Goal: Transaction & Acquisition: Book appointment/travel/reservation

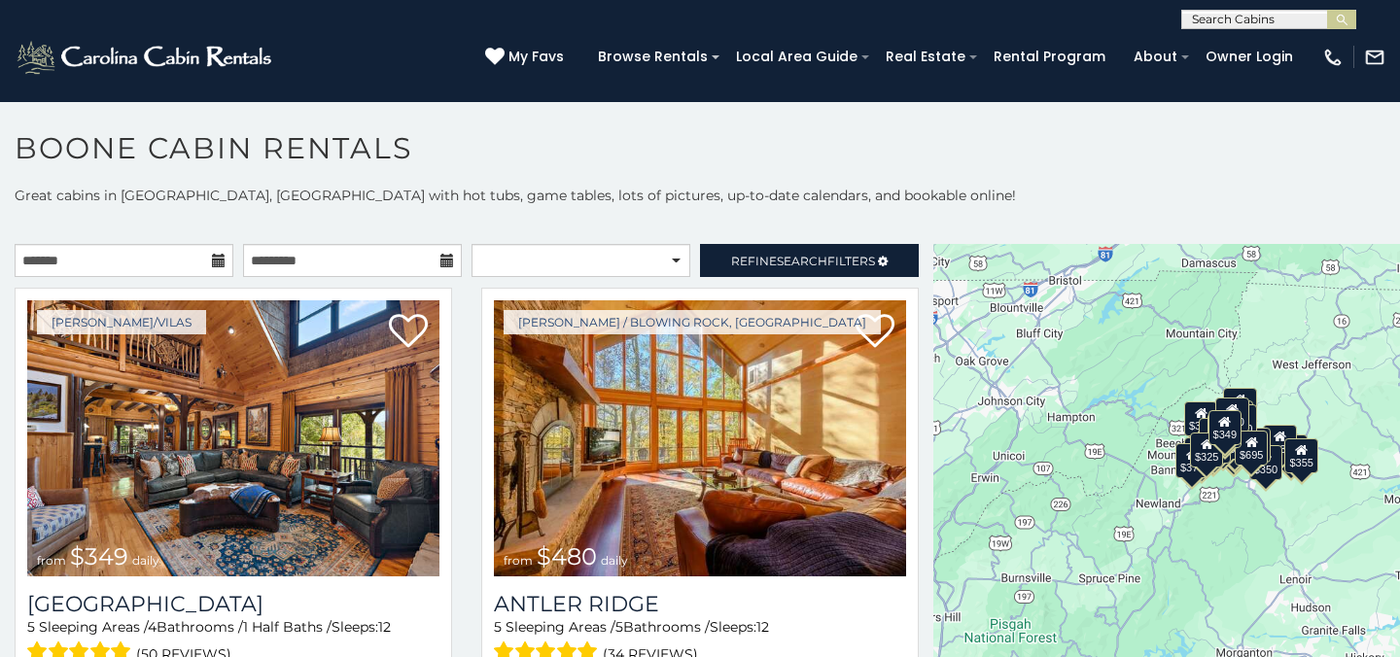
click at [215, 256] on icon at bounding box center [219, 261] width 14 height 14
click at [219, 260] on icon at bounding box center [219, 261] width 14 height 14
click at [220, 263] on icon at bounding box center [219, 261] width 14 height 14
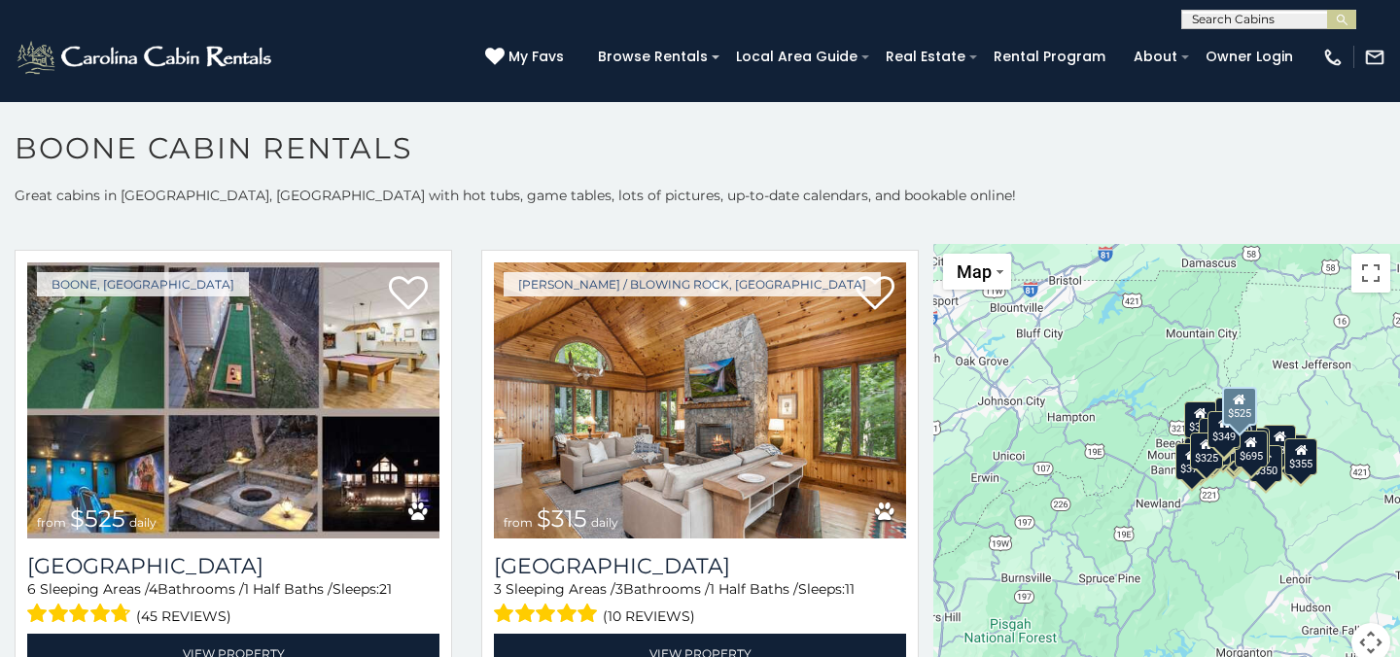
scroll to position [504, 0]
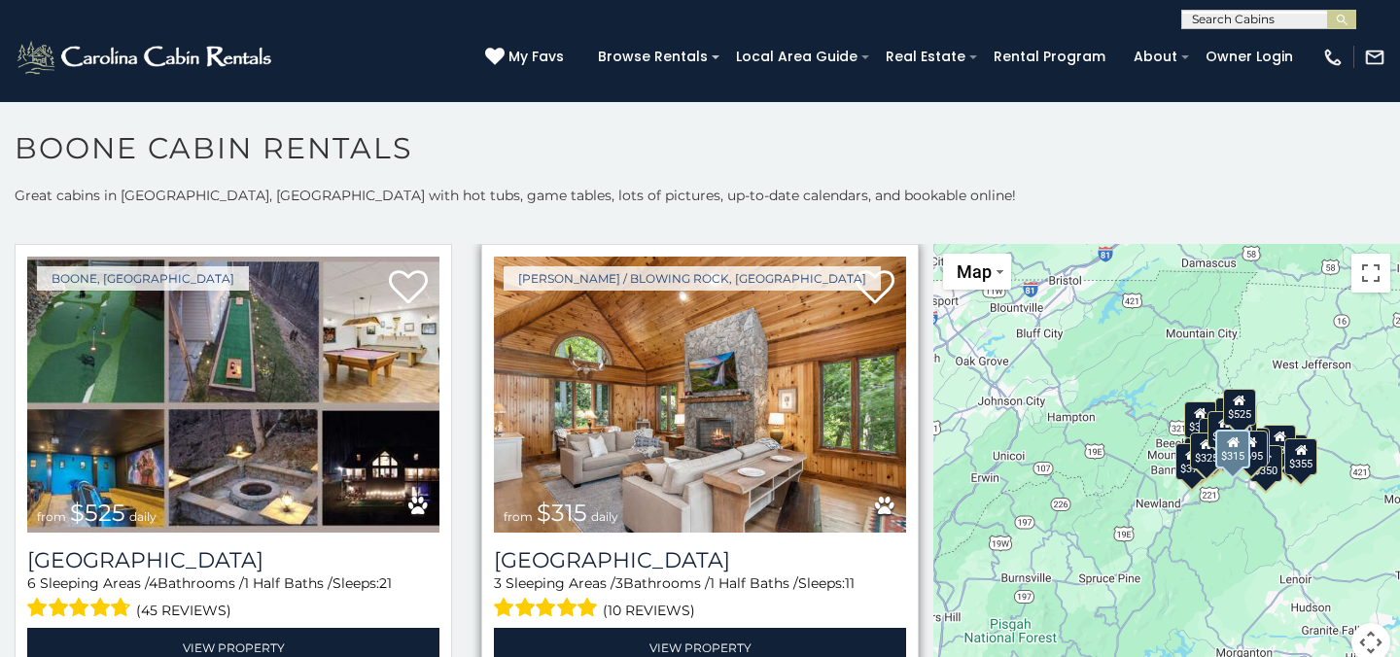
click at [721, 410] on img at bounding box center [700, 395] width 412 height 276
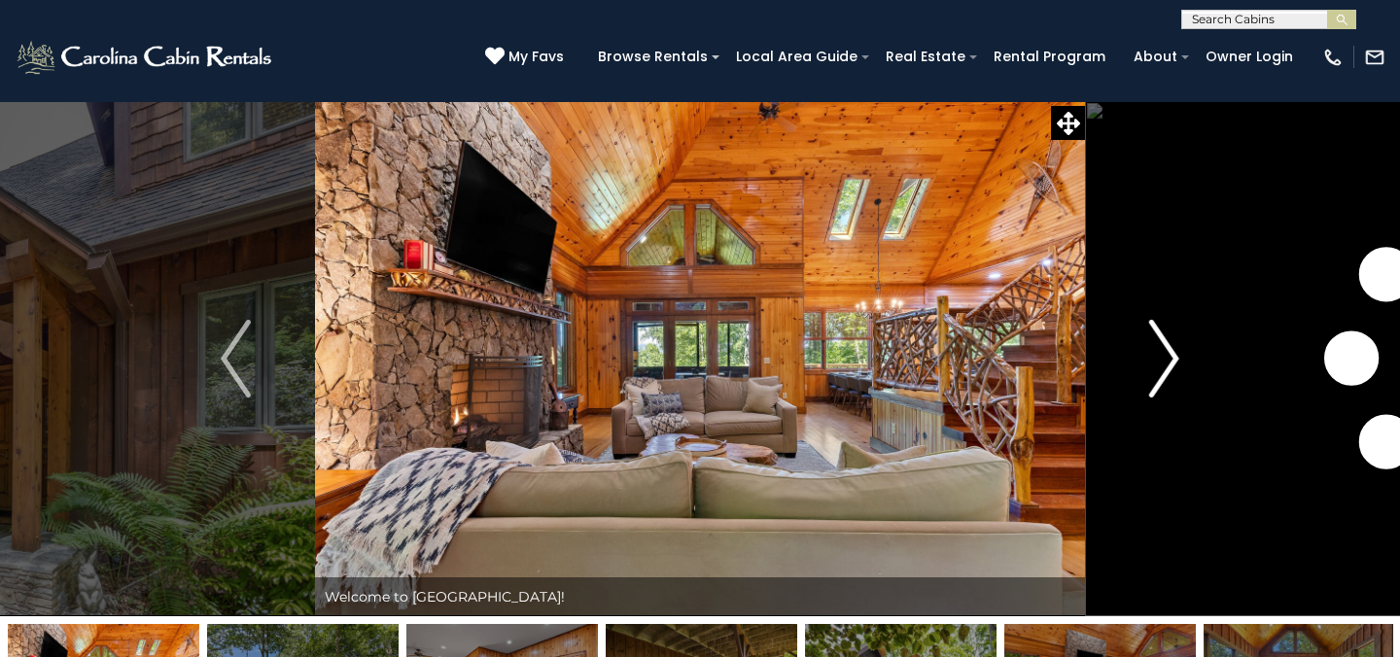
click at [1163, 361] on img "Next" at bounding box center [1163, 359] width 29 height 78
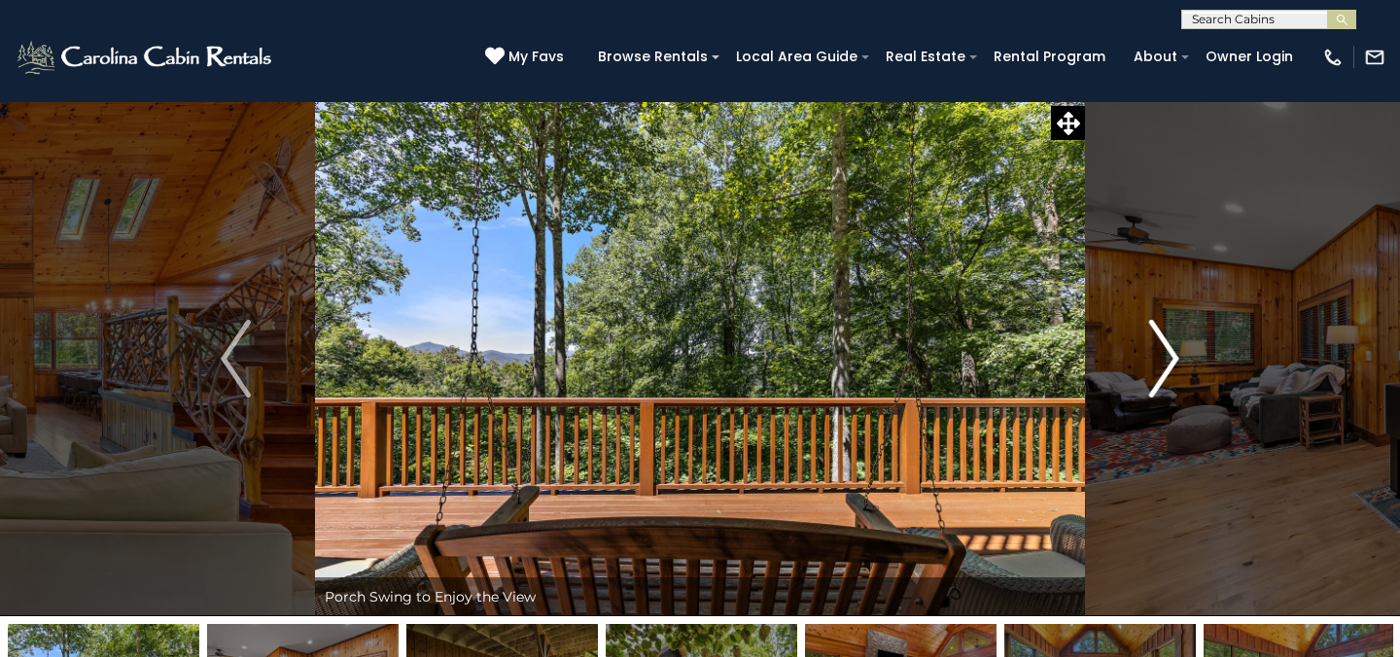
click at [1163, 361] on img "Next" at bounding box center [1163, 359] width 29 height 78
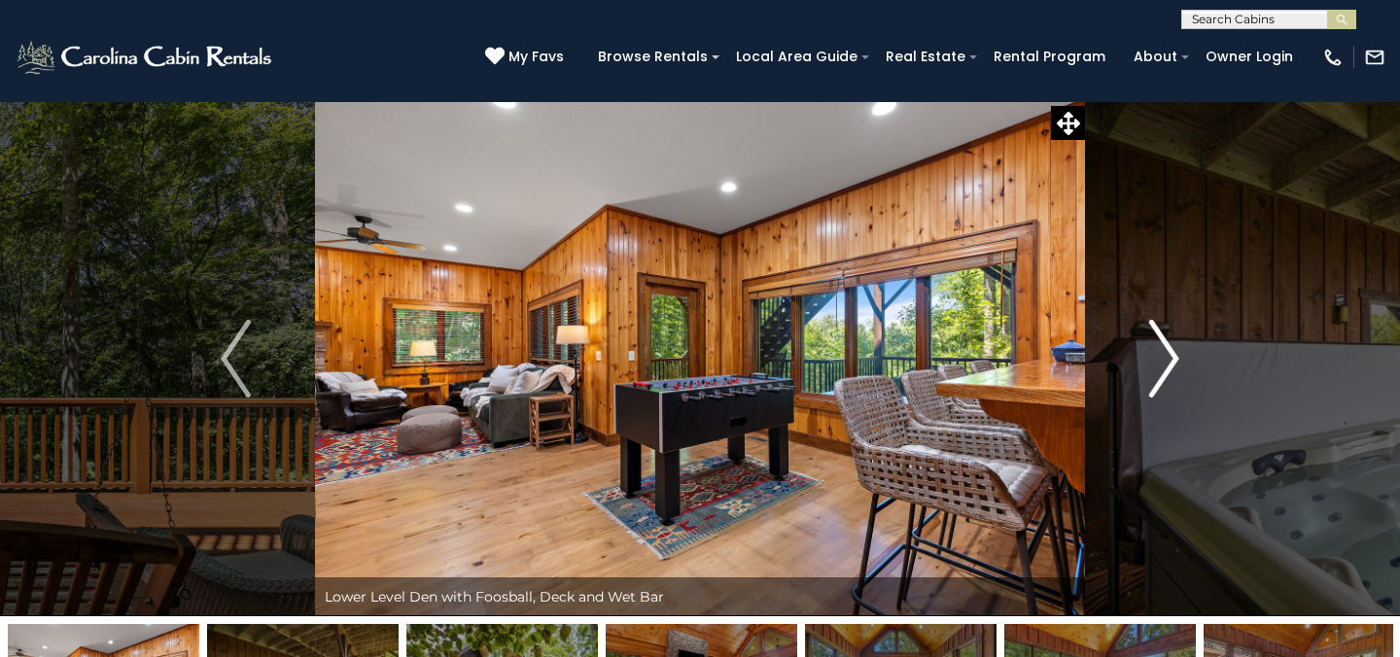
click at [1163, 361] on img "Next" at bounding box center [1163, 359] width 29 height 78
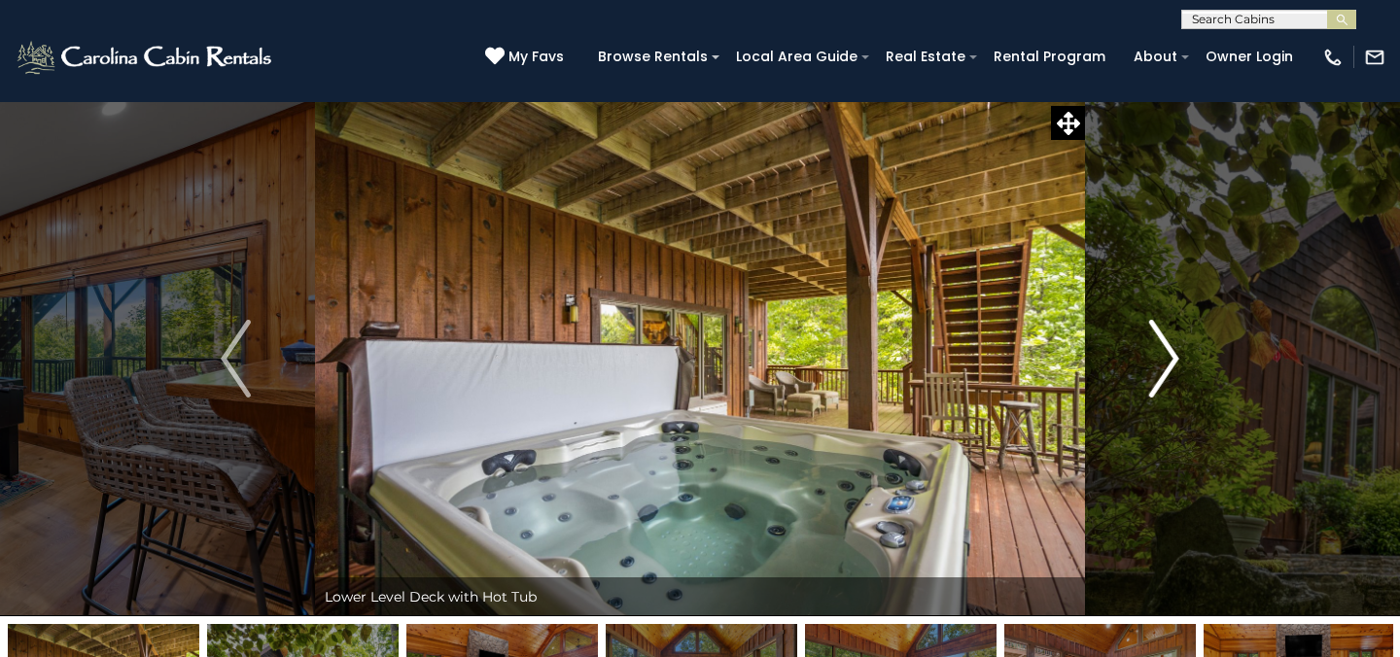
click at [1163, 361] on img "Next" at bounding box center [1163, 359] width 29 height 78
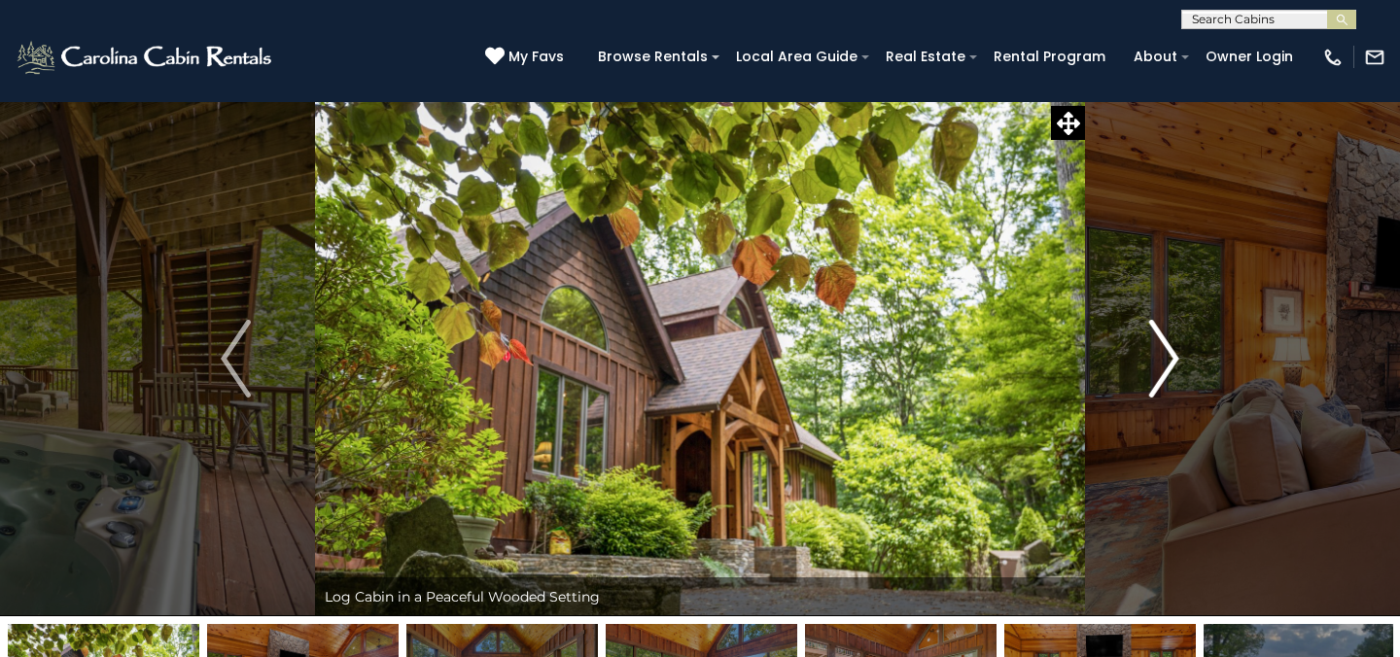
click at [1163, 361] on img "Next" at bounding box center [1163, 359] width 29 height 78
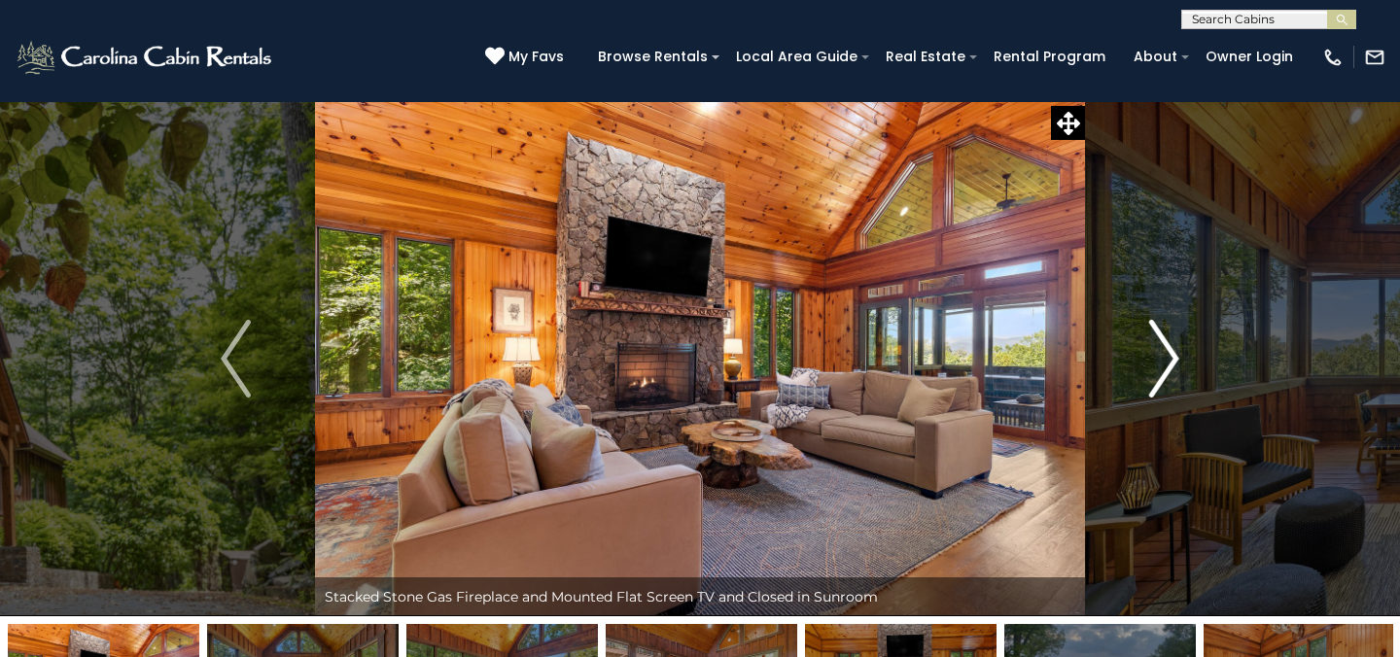
click at [1163, 362] on img "Next" at bounding box center [1163, 359] width 29 height 78
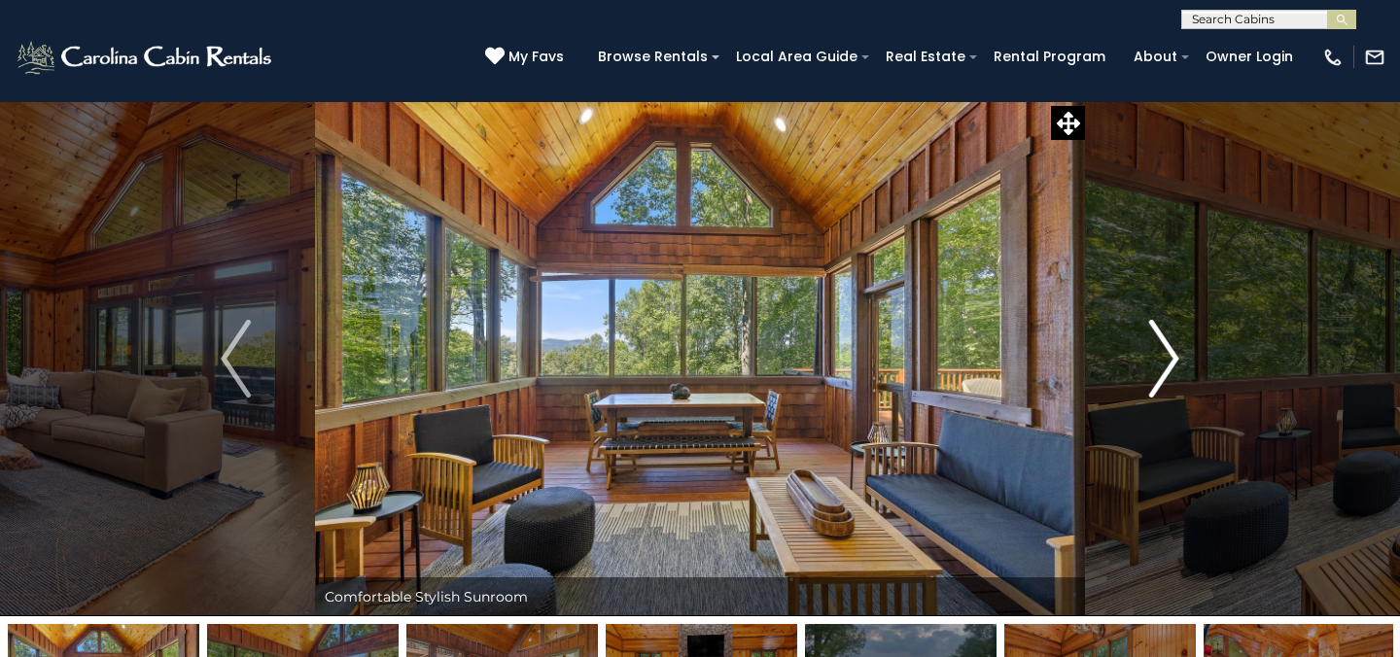
click at [1163, 362] on img "Next" at bounding box center [1163, 359] width 29 height 78
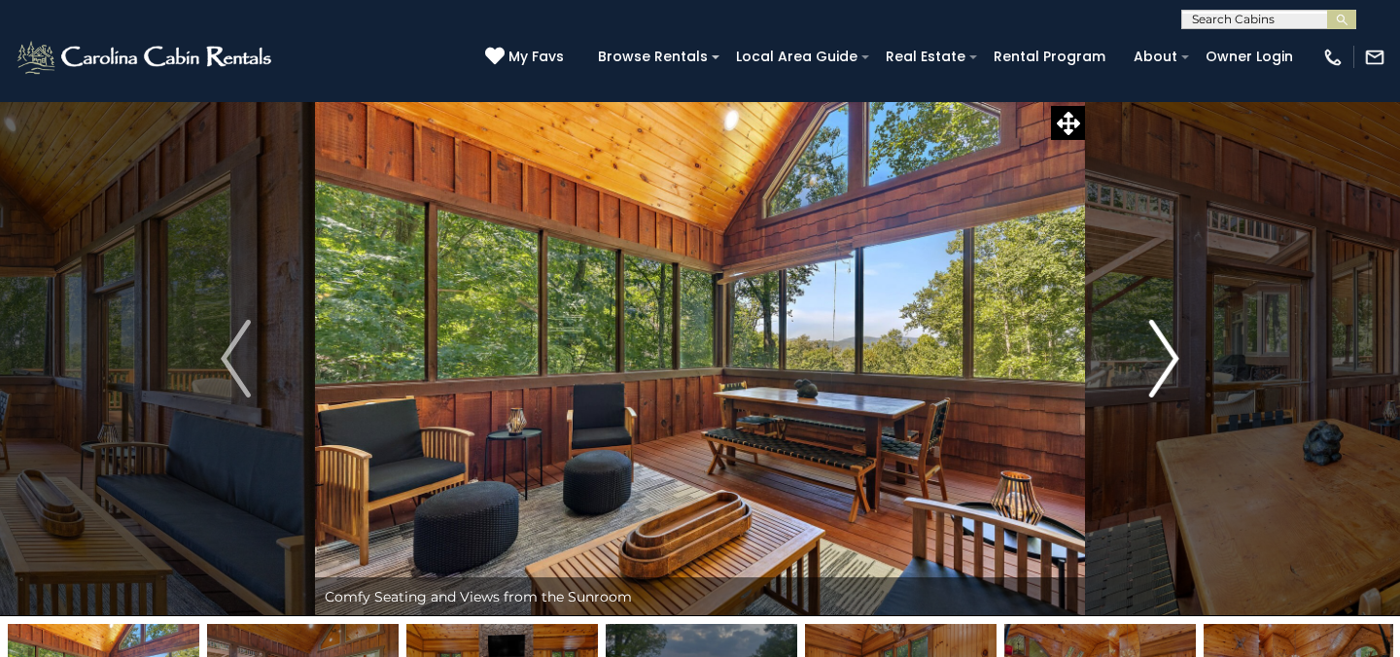
click at [1163, 362] on img "Next" at bounding box center [1163, 359] width 29 height 78
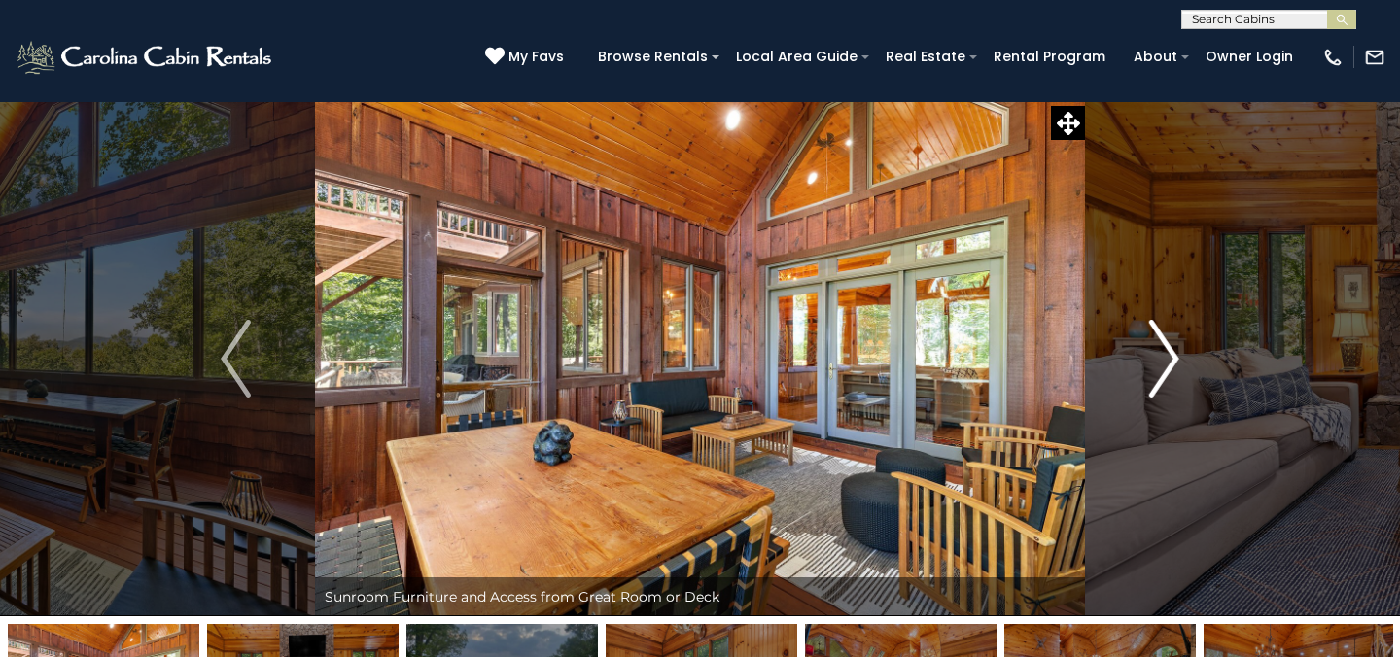
click at [1163, 362] on img "Next" at bounding box center [1163, 359] width 29 height 78
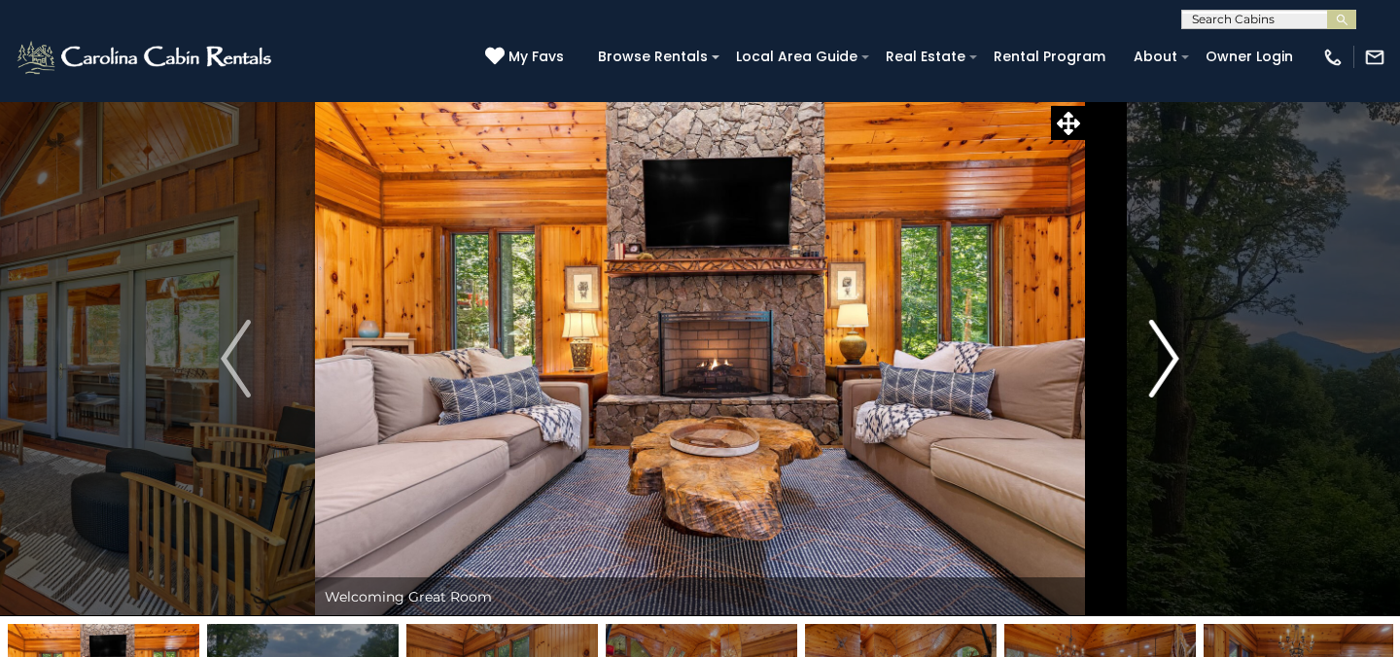
click at [1163, 362] on img "Next" at bounding box center [1163, 359] width 29 height 78
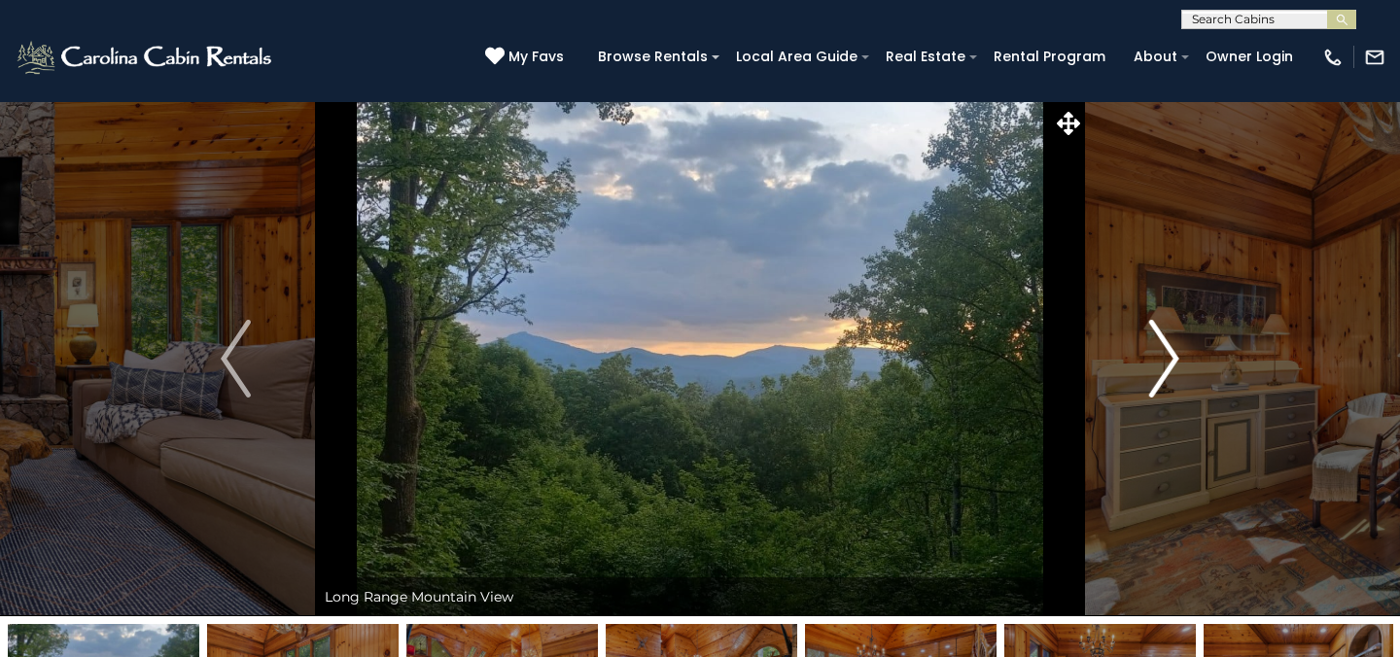
click at [1163, 362] on img "Next" at bounding box center [1163, 359] width 29 height 78
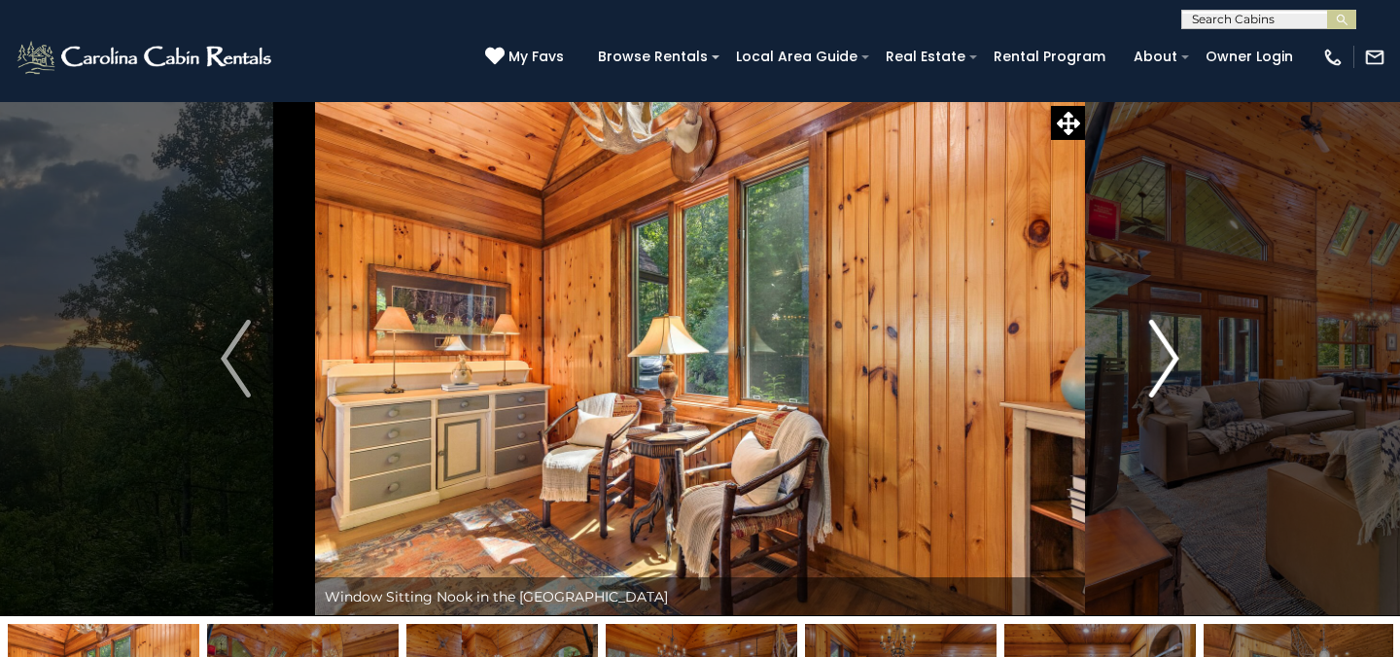
click at [1163, 362] on img "Next" at bounding box center [1163, 359] width 29 height 78
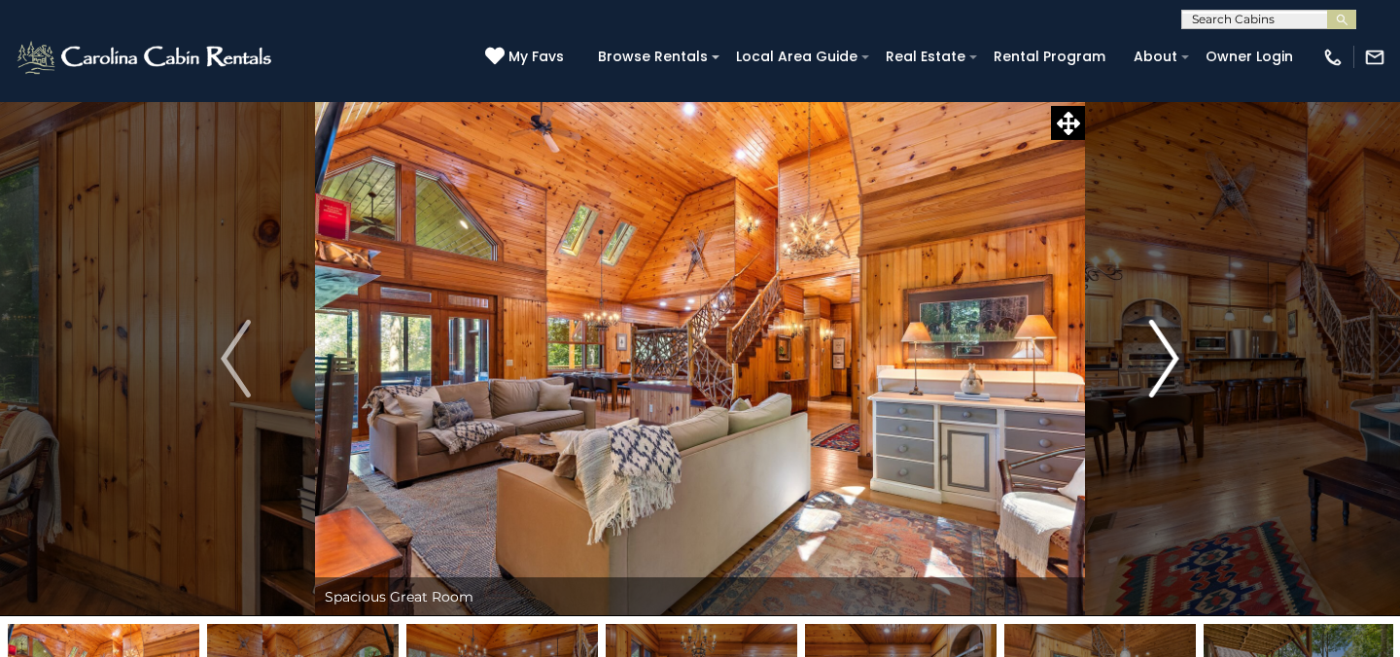
click at [1163, 362] on img "Next" at bounding box center [1163, 359] width 29 height 78
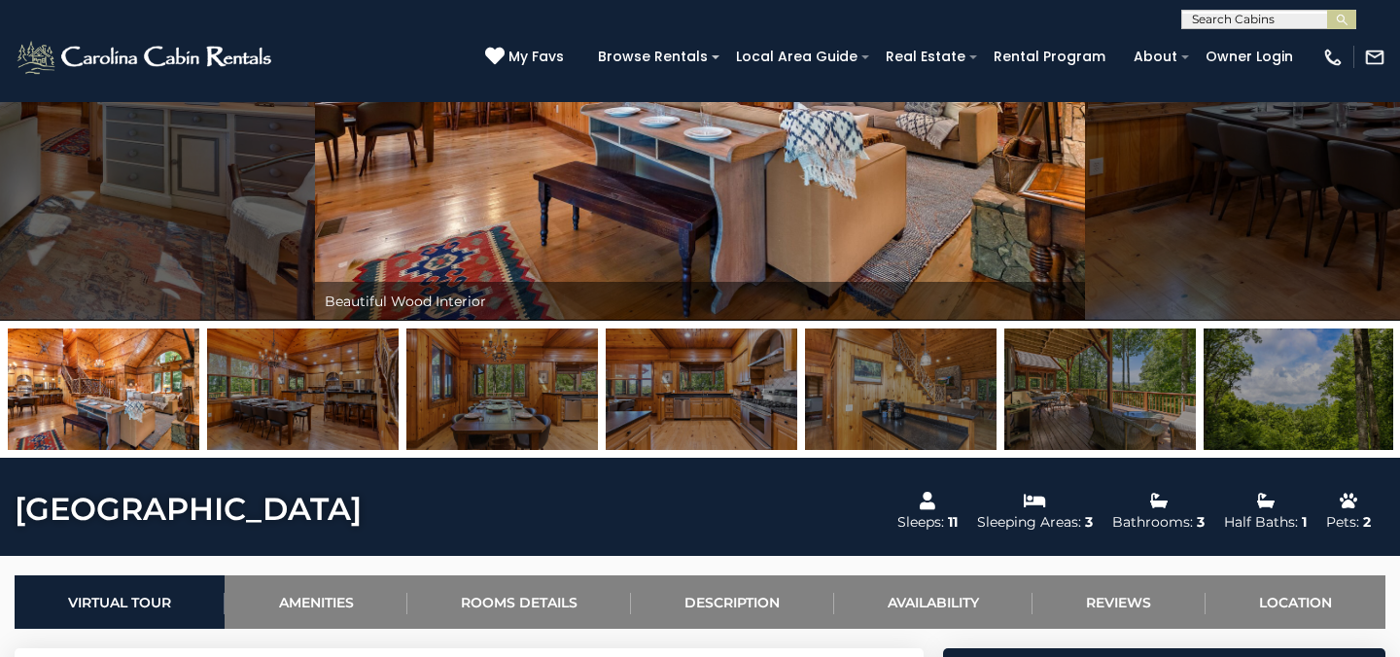
scroll to position [314, 0]
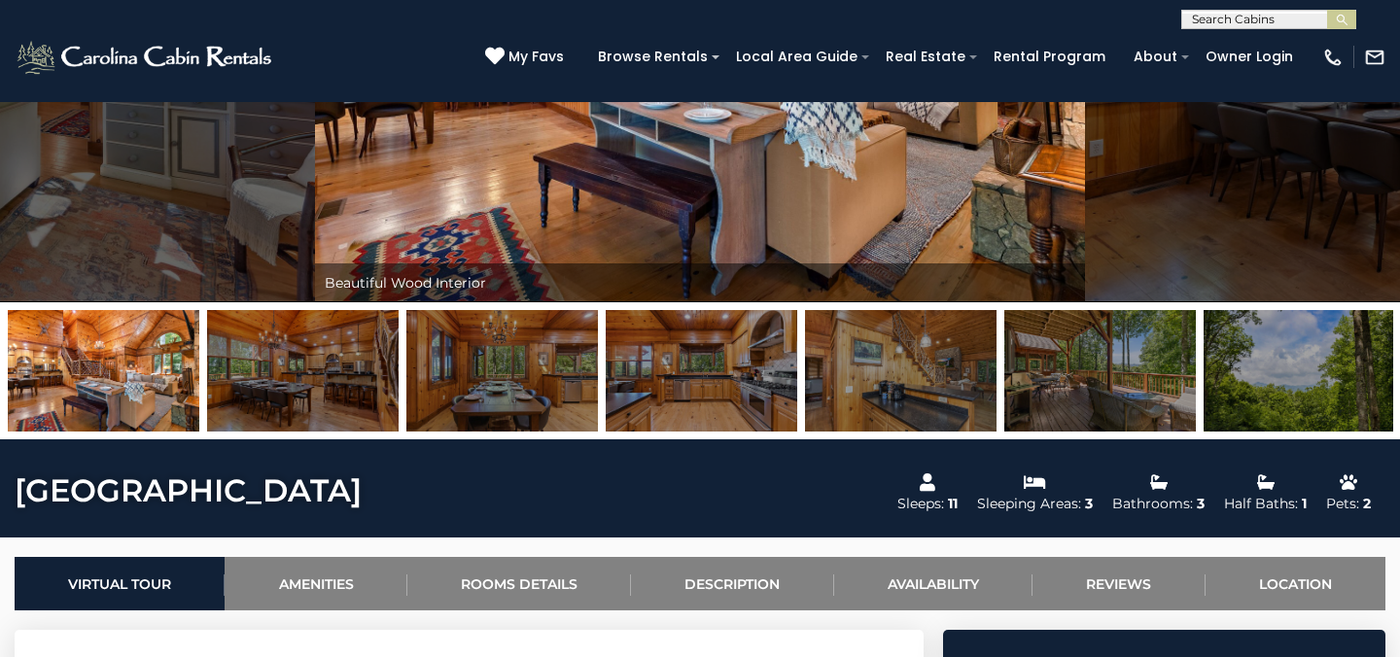
click at [1323, 377] on img at bounding box center [1300, 371] width 192 height 122
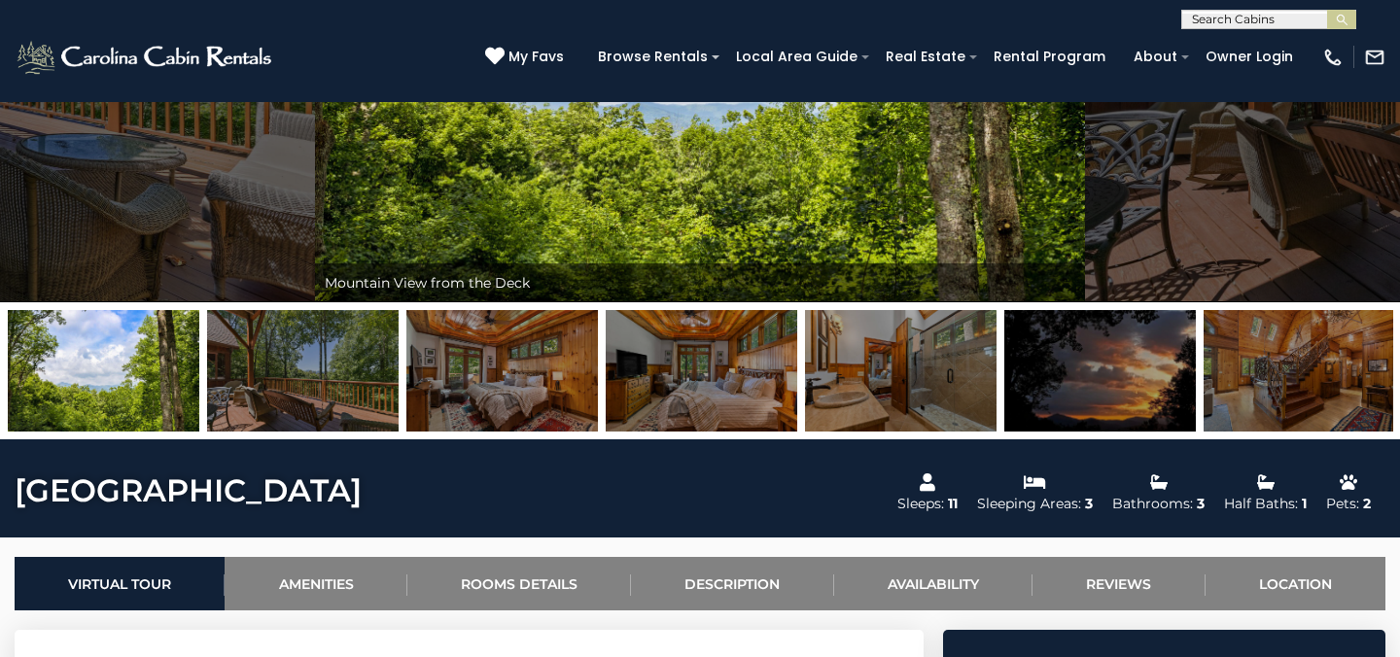
click at [528, 371] on img at bounding box center [502, 371] width 192 height 122
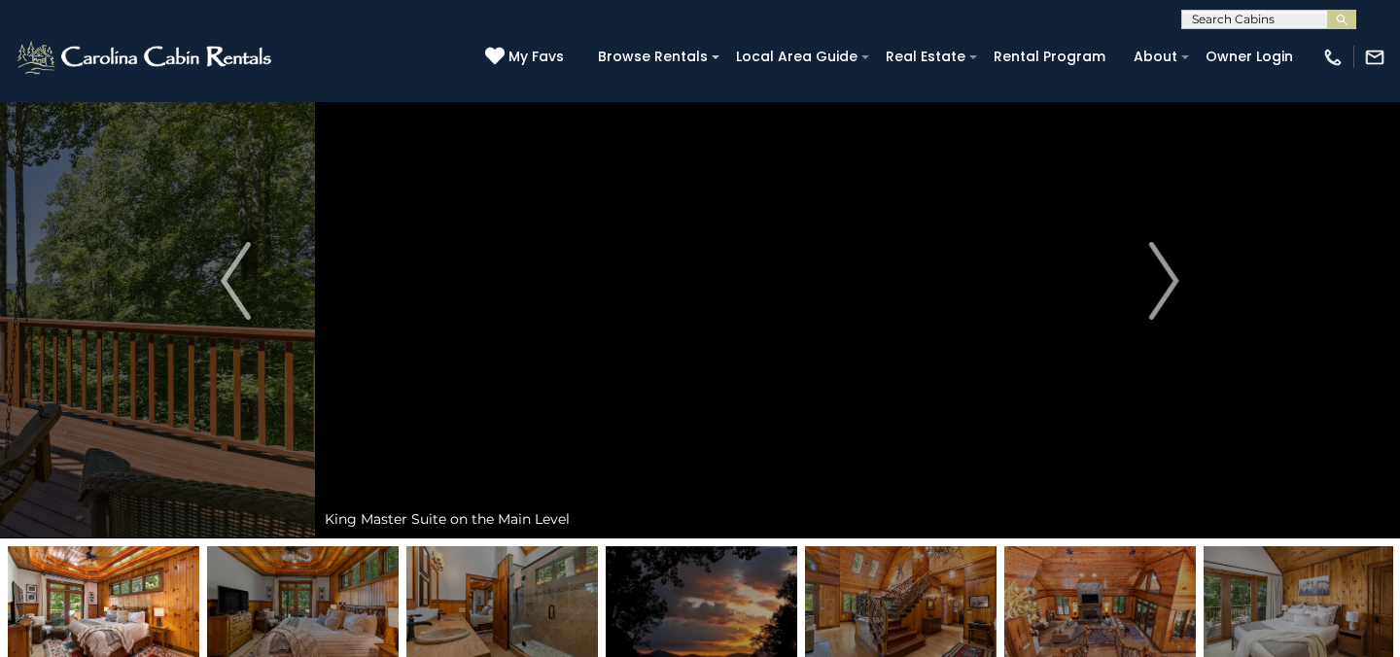
scroll to position [74, 0]
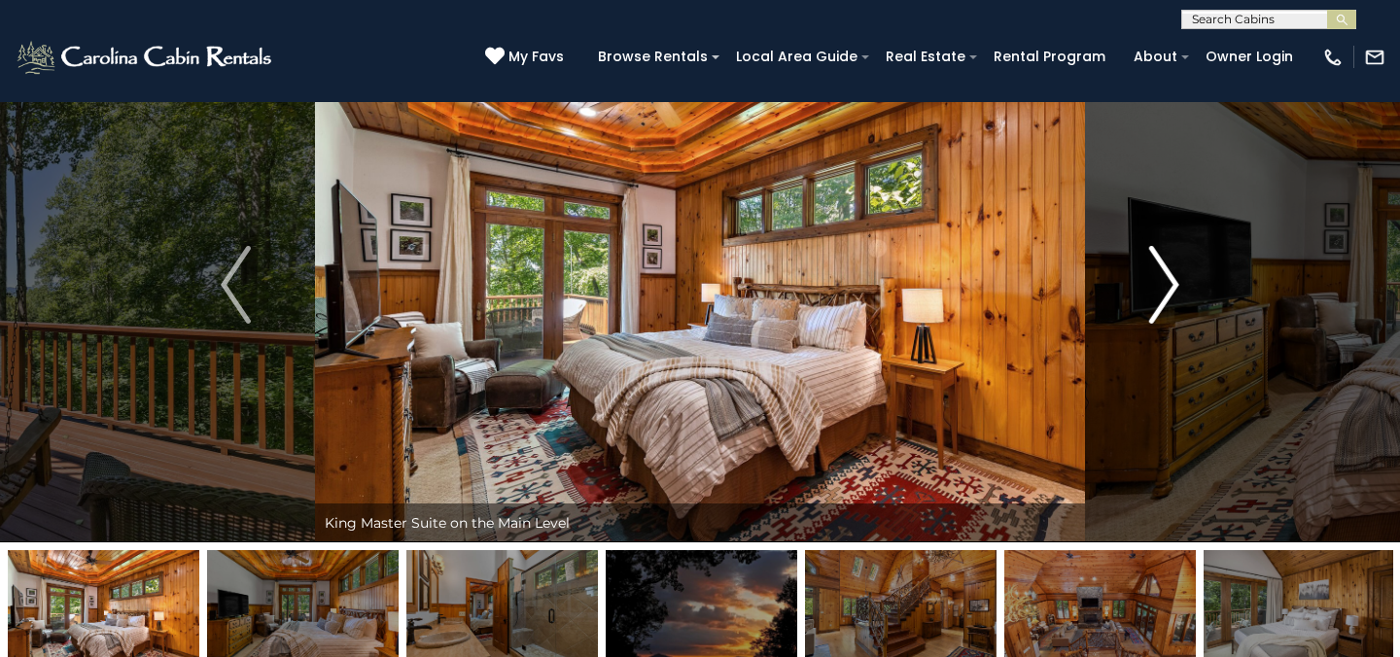
click at [1166, 285] on img "Next" at bounding box center [1163, 285] width 29 height 78
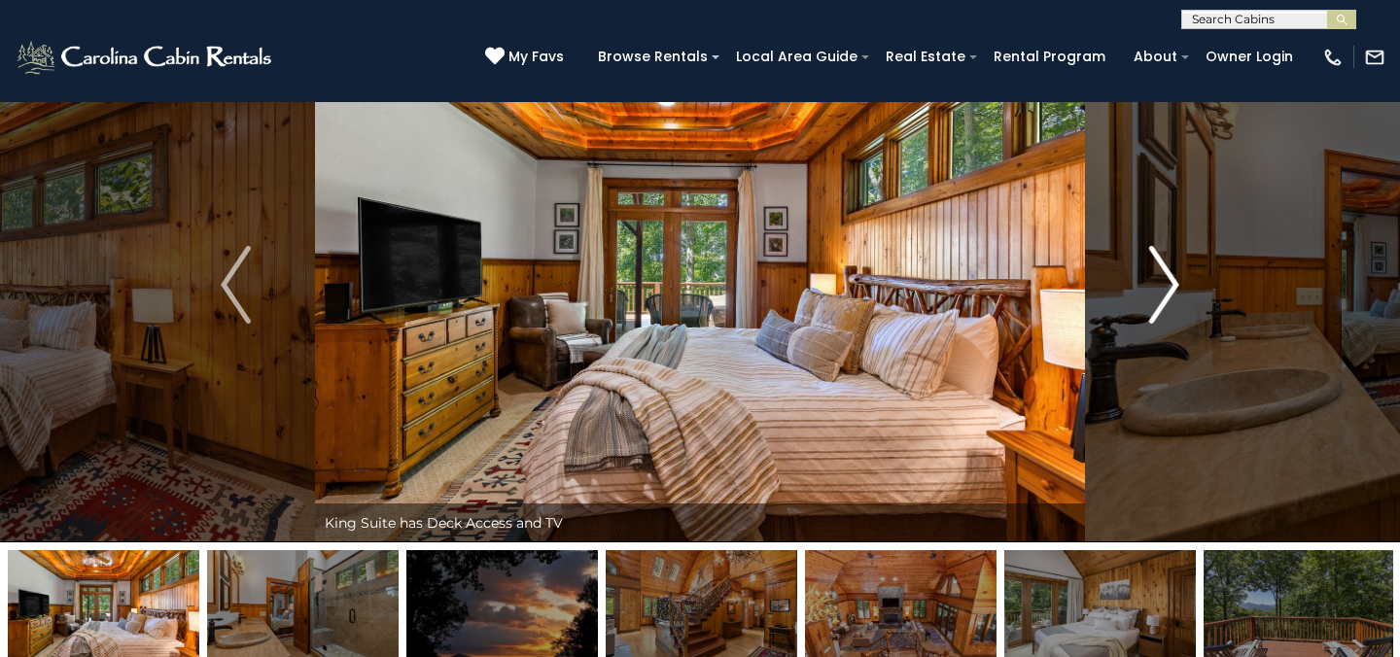
click at [1166, 285] on img "Next" at bounding box center [1163, 285] width 29 height 78
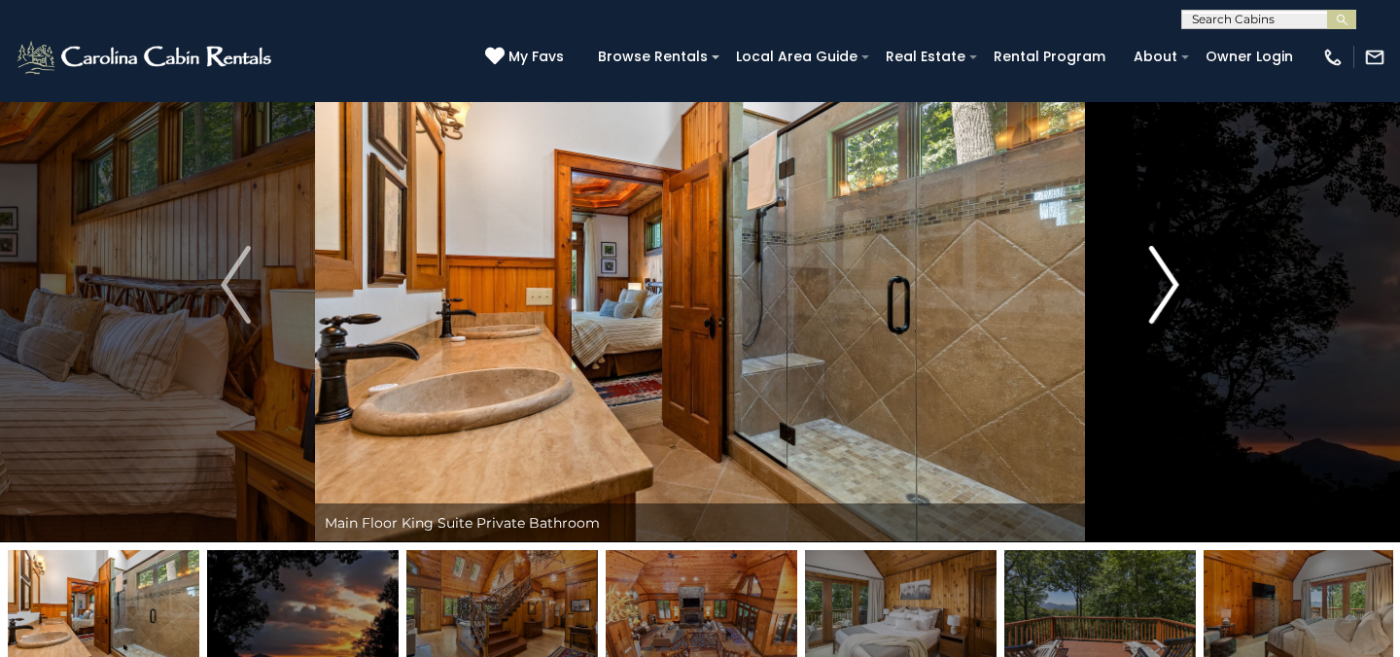
click at [1166, 285] on img "Next" at bounding box center [1163, 285] width 29 height 78
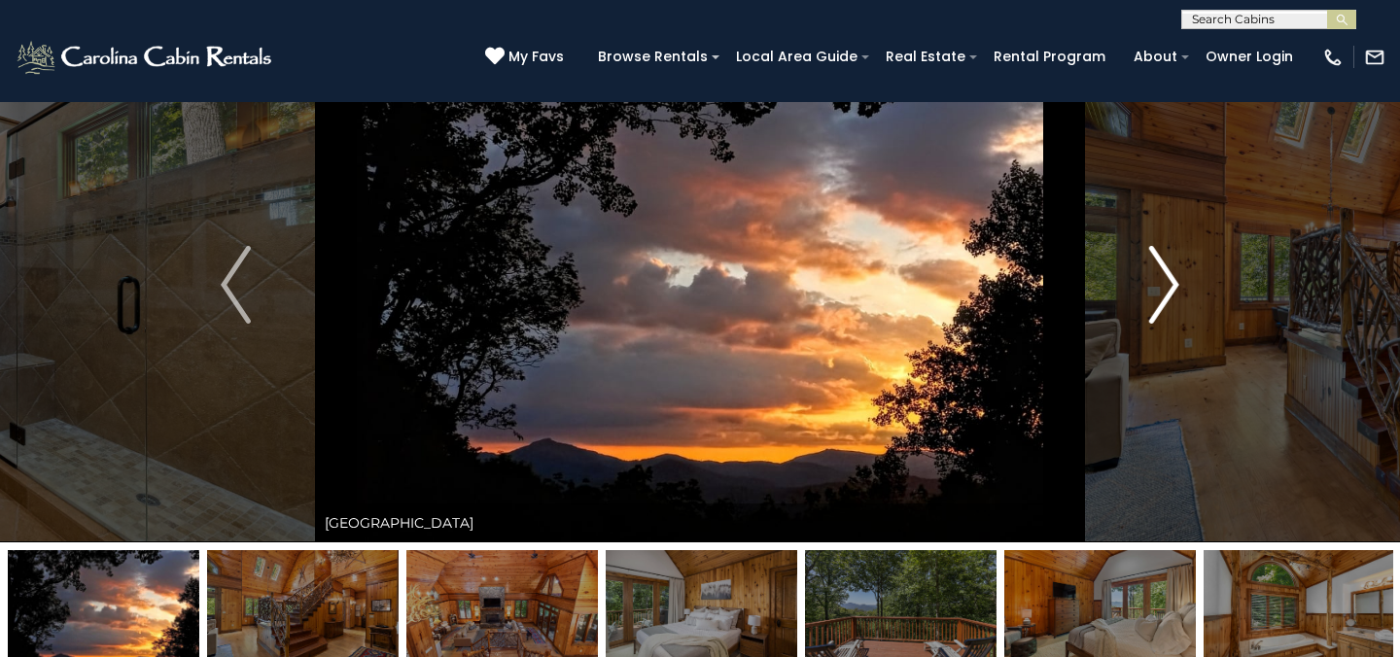
click at [1161, 286] on img "Next" at bounding box center [1163, 285] width 29 height 78
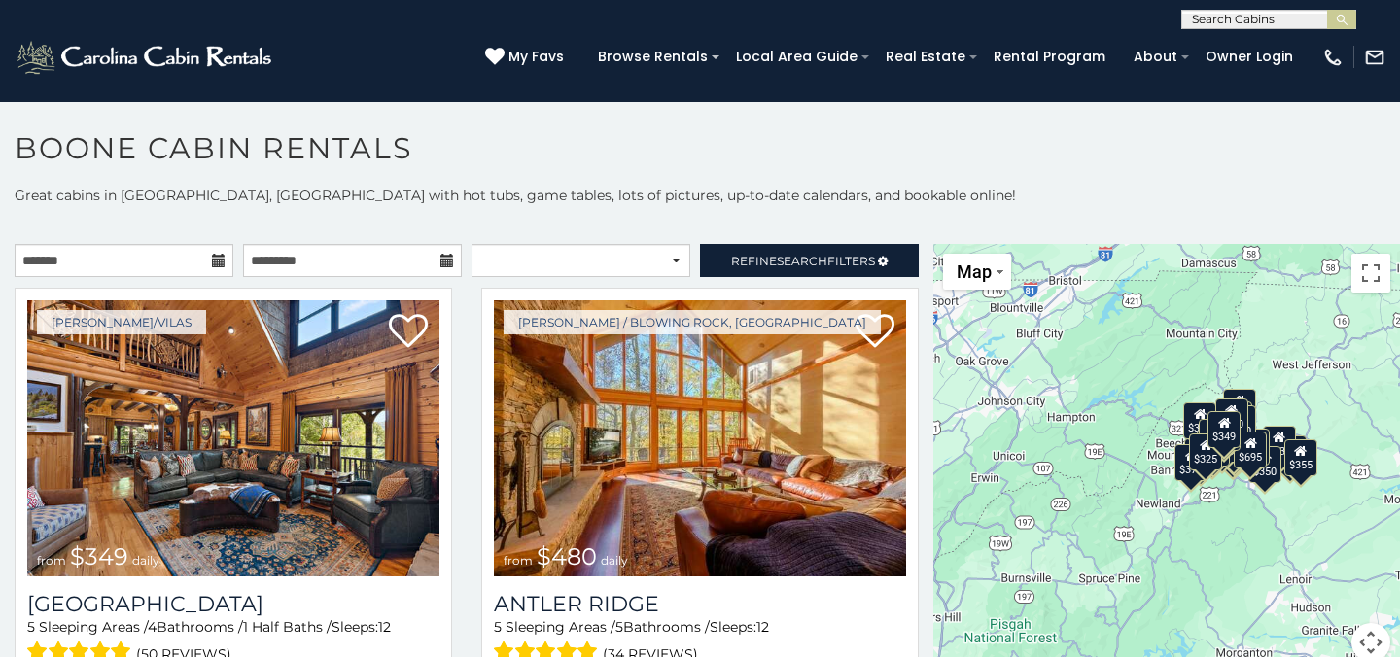
click at [219, 259] on icon at bounding box center [219, 261] width 14 height 14
click at [220, 259] on icon at bounding box center [219, 261] width 14 height 14
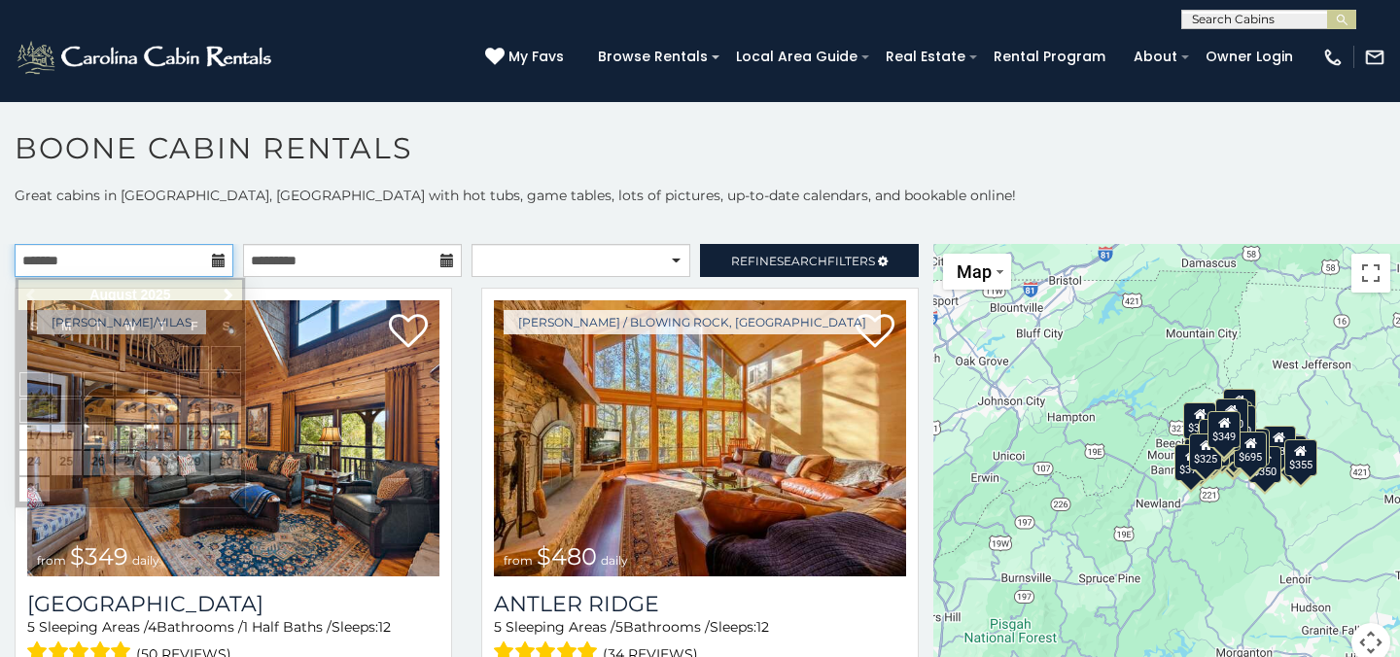
click at [146, 261] on input "text" at bounding box center [124, 260] width 219 height 33
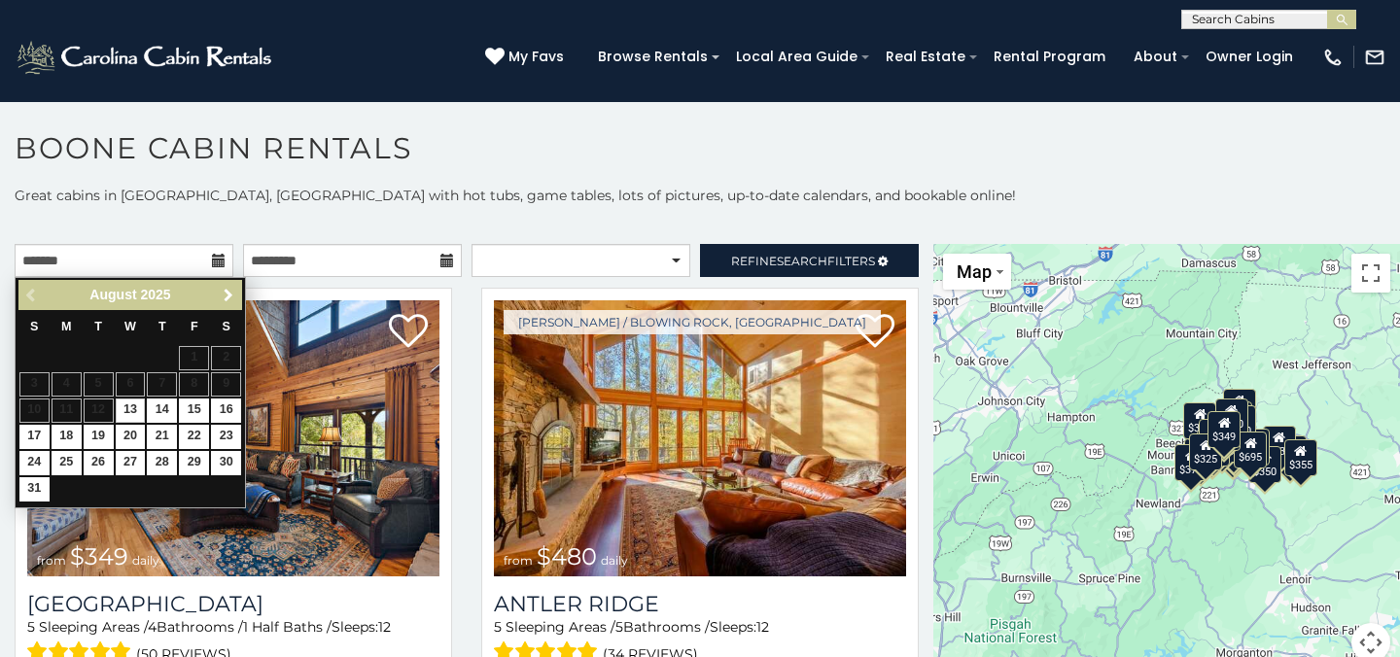
click at [225, 291] on span "Next" at bounding box center [229, 296] width 16 height 16
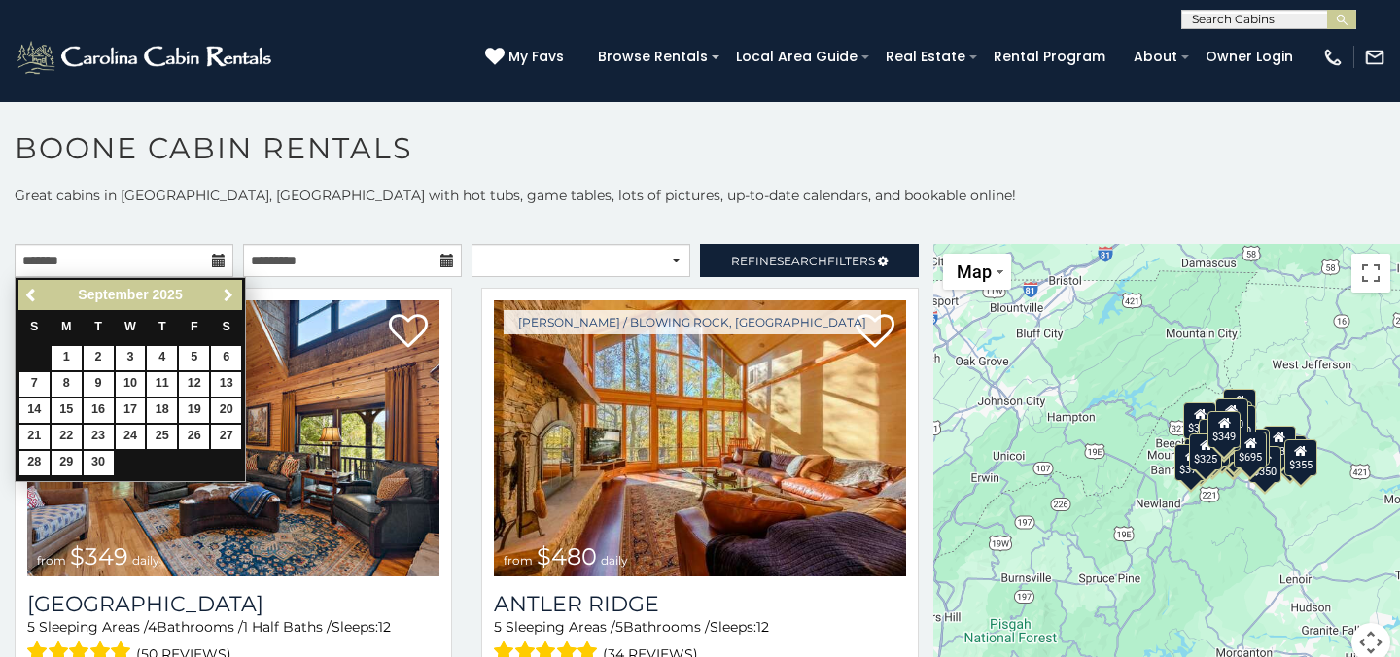
click at [225, 291] on span "Next" at bounding box center [229, 296] width 16 height 16
click at [229, 384] on link "11" at bounding box center [226, 384] width 30 height 24
type input "**********"
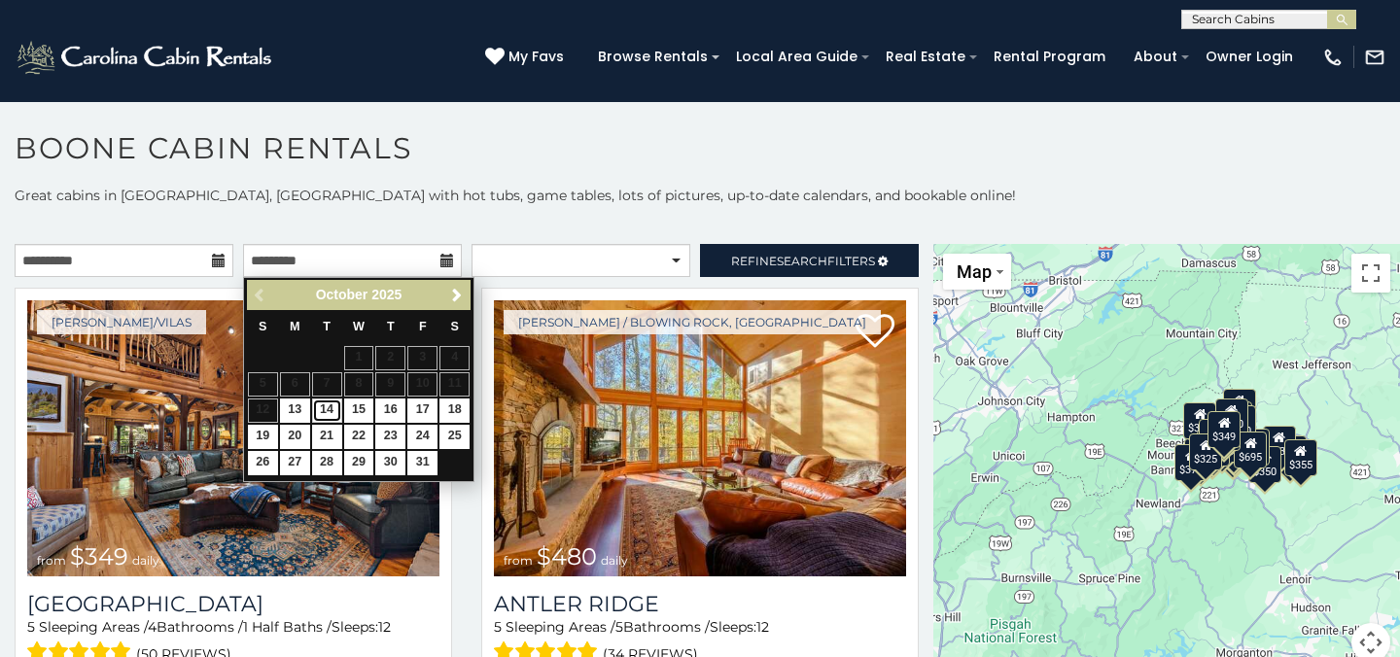
click at [330, 407] on link "14" at bounding box center [327, 411] width 30 height 24
type input "**********"
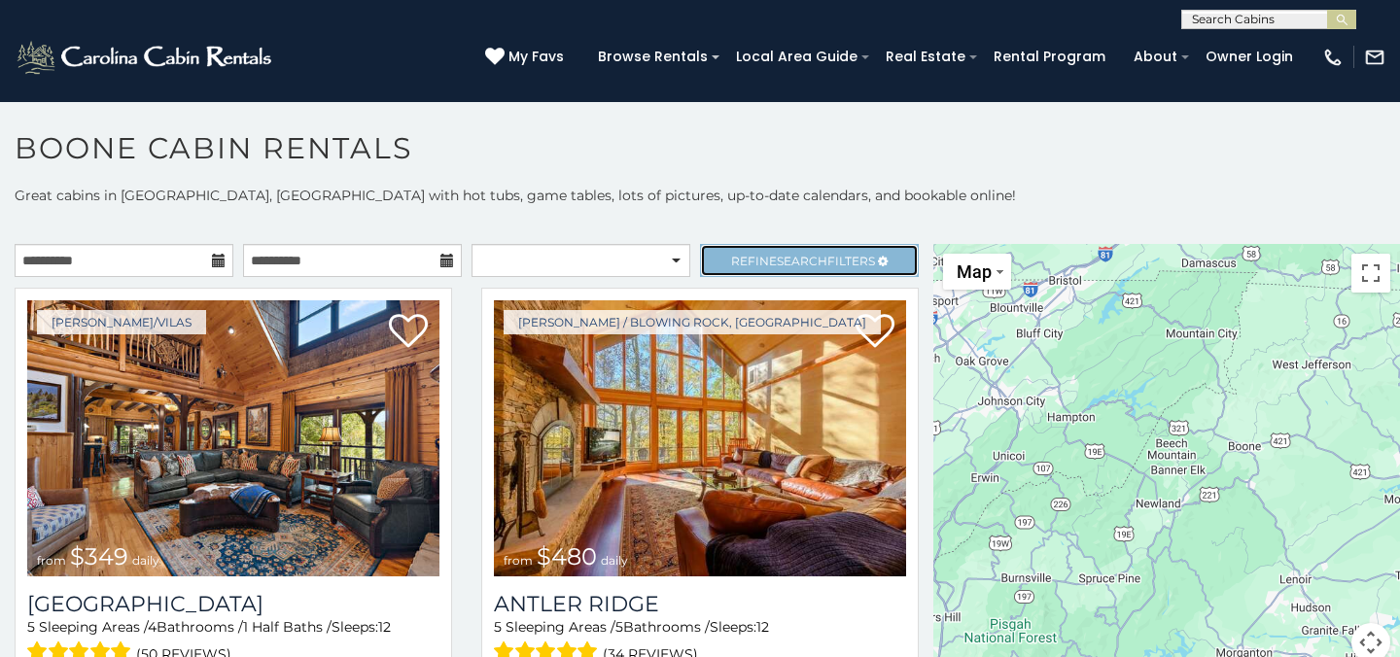
click at [772, 260] on span "Refine Search Filters" at bounding box center [803, 261] width 144 height 15
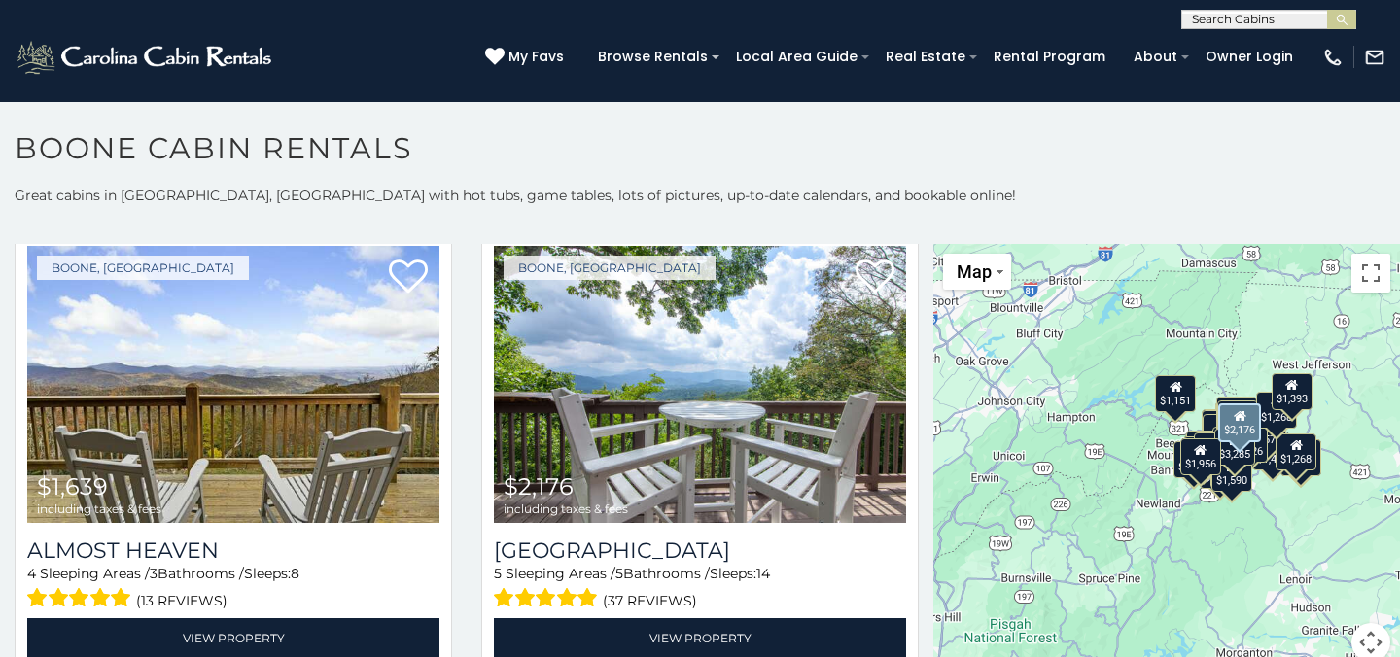
scroll to position [1555, 0]
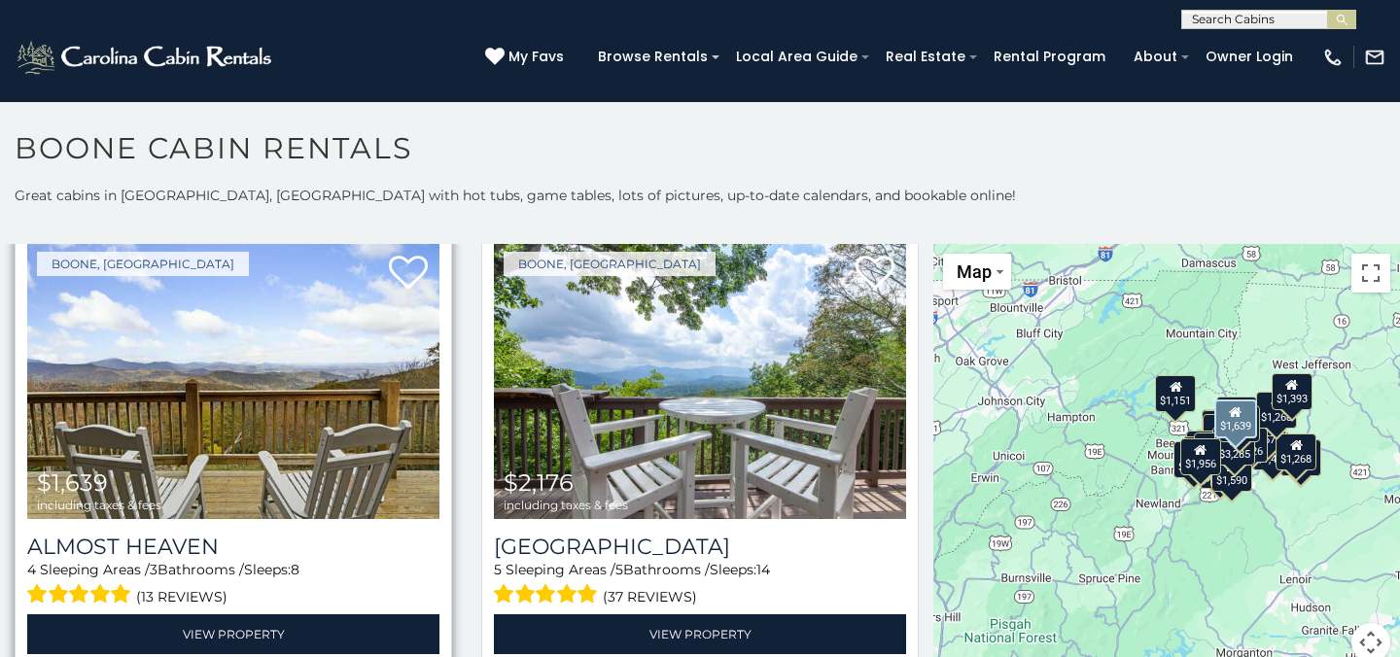
click at [308, 410] on img at bounding box center [233, 380] width 412 height 276
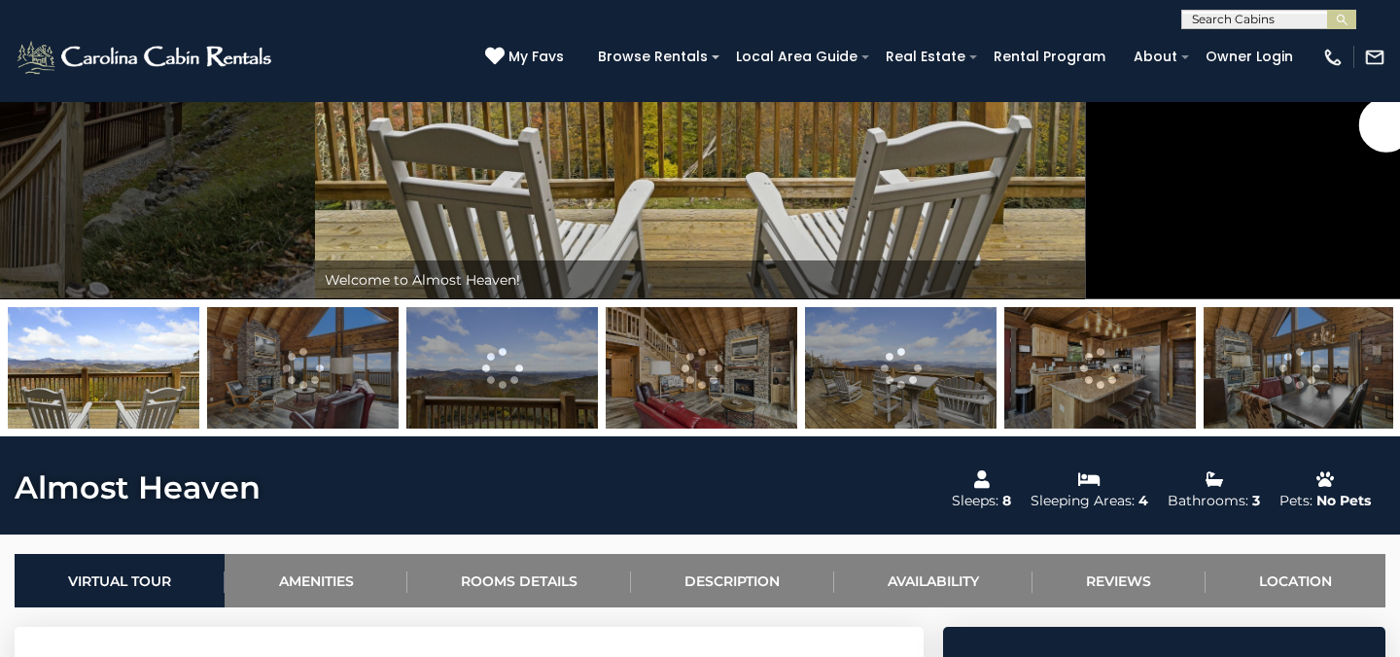
scroll to position [321, 0]
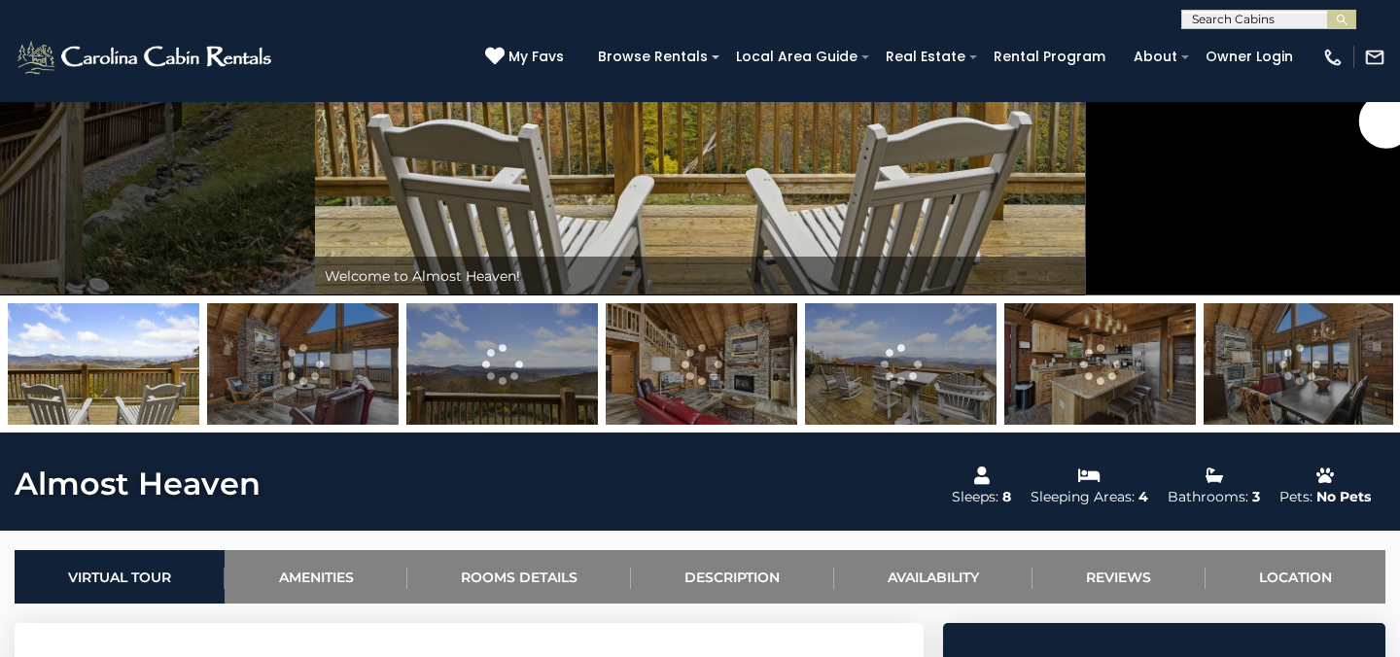
click at [723, 377] on img at bounding box center [702, 364] width 192 height 122
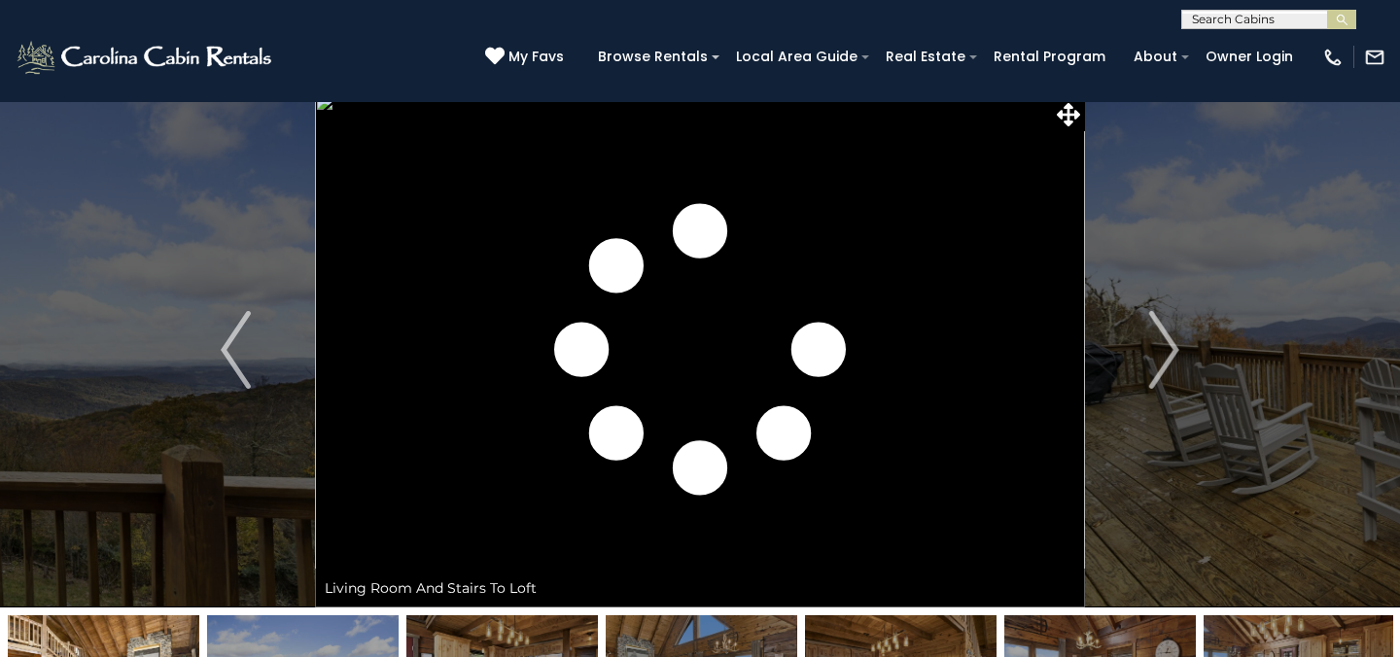
scroll to position [0, 0]
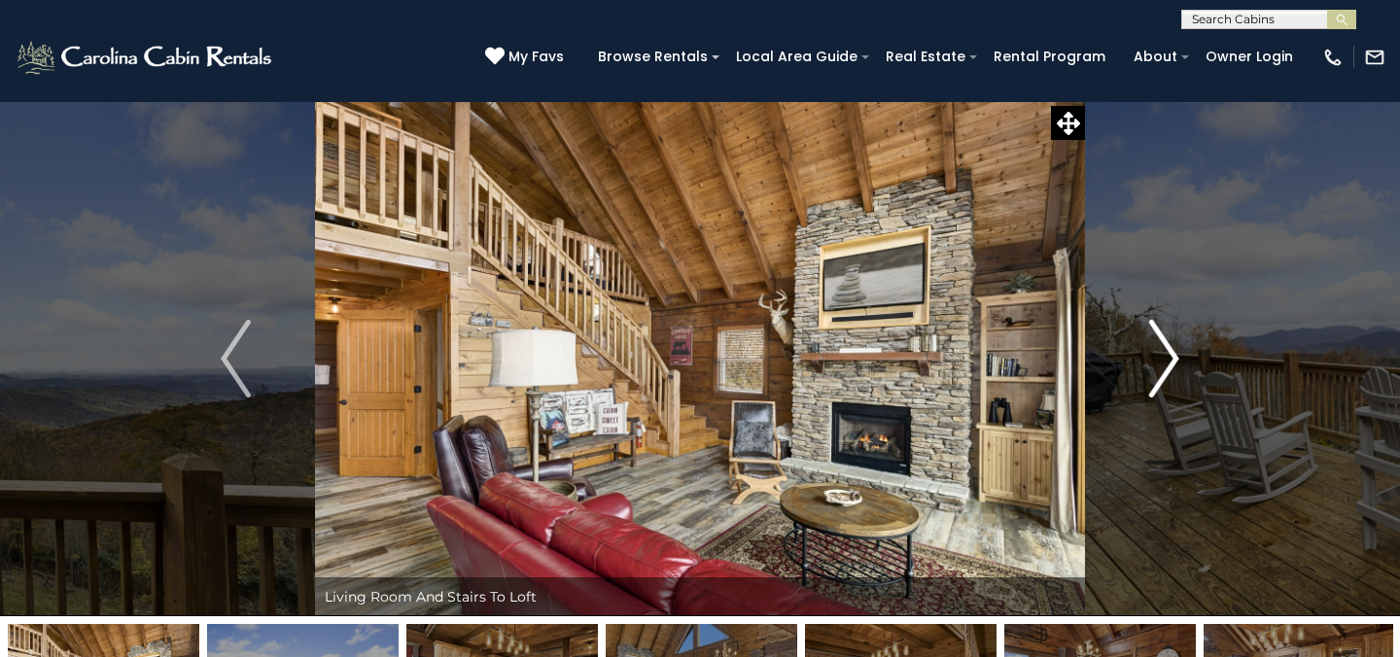
click at [1172, 360] on img "Next" at bounding box center [1163, 359] width 29 height 78
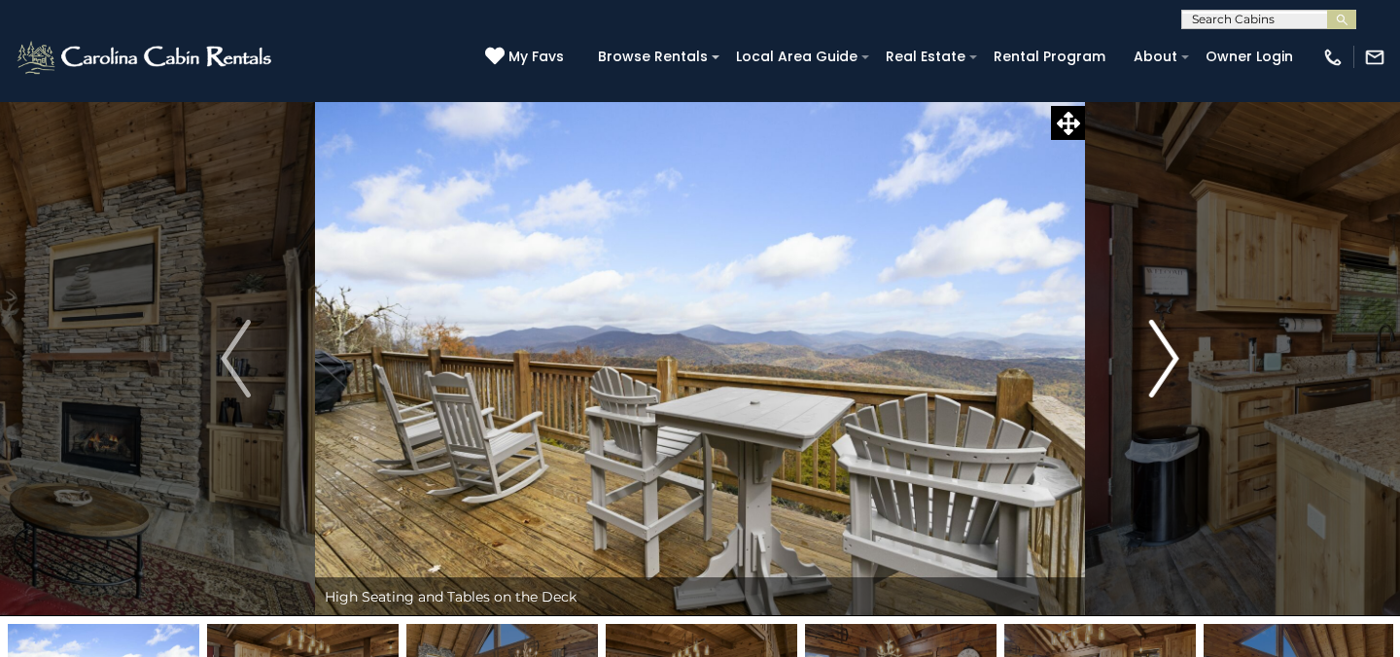
click at [1172, 360] on img "Next" at bounding box center [1163, 359] width 29 height 78
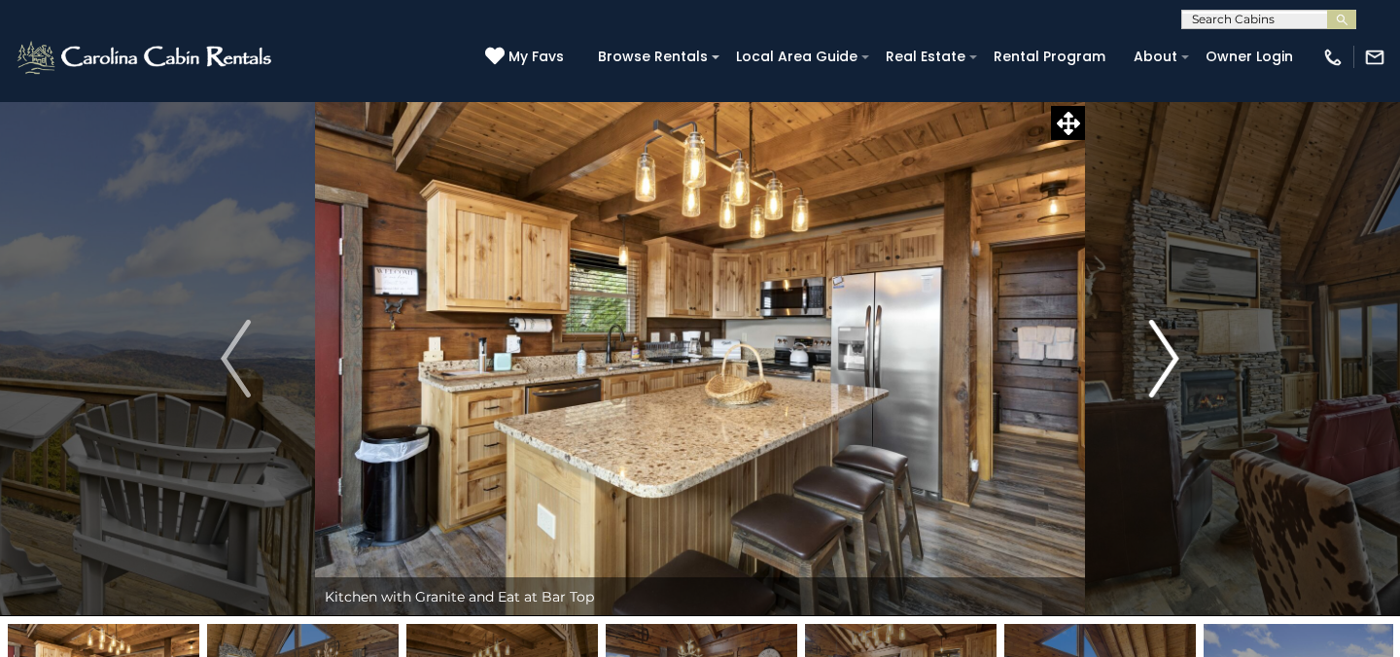
click at [1172, 361] on img "Next" at bounding box center [1163, 359] width 29 height 78
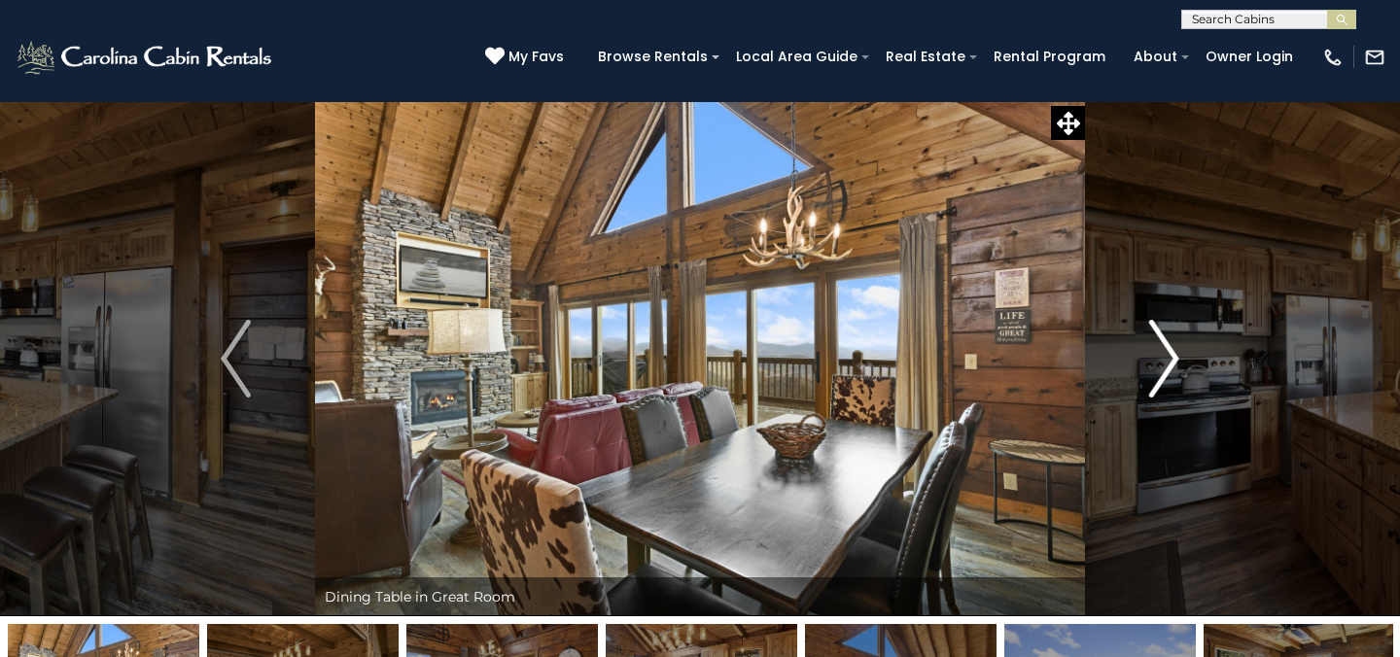
click at [1173, 362] on img "Next" at bounding box center [1163, 359] width 29 height 78
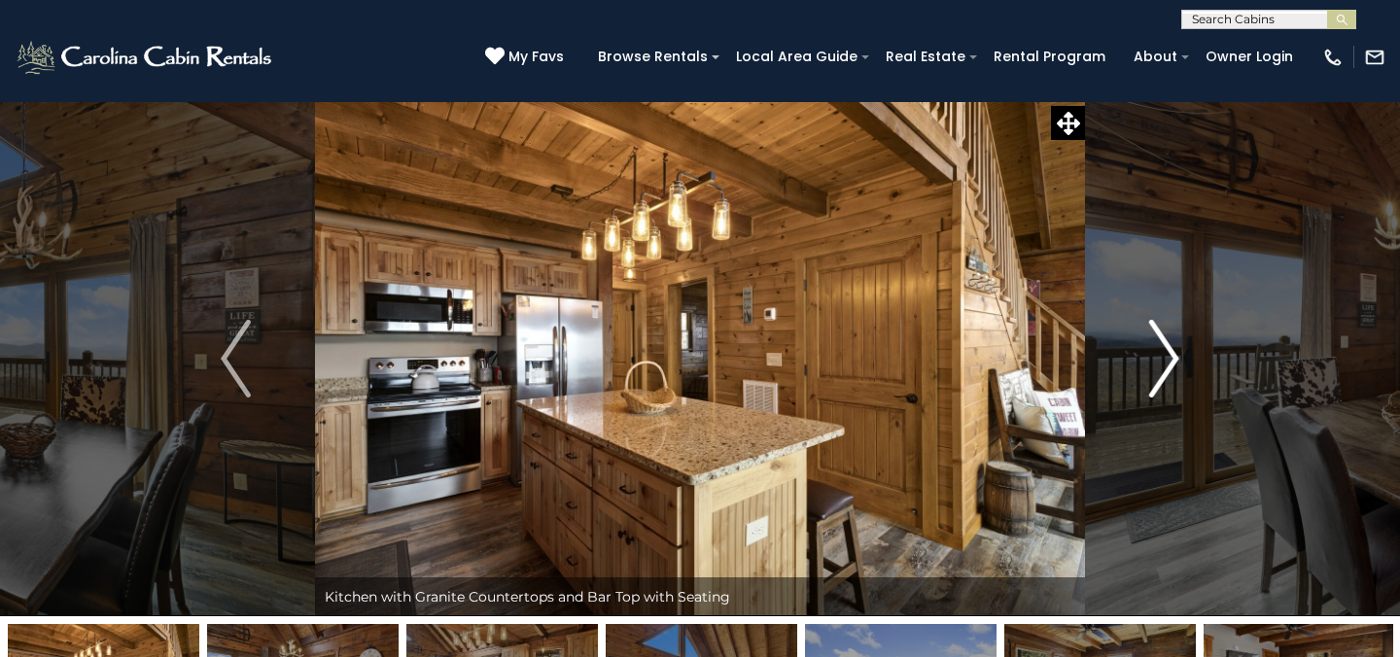
click at [1174, 363] on img "Next" at bounding box center [1163, 359] width 29 height 78
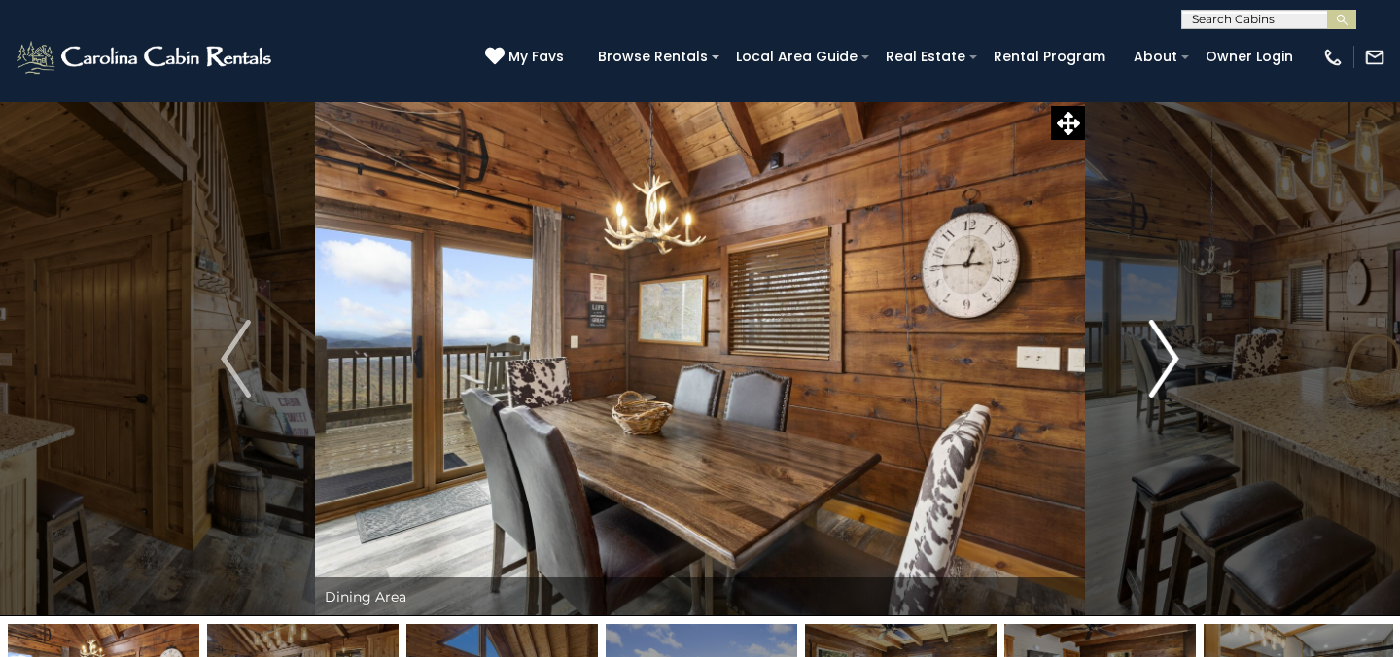
click at [1174, 363] on img "Next" at bounding box center [1163, 359] width 29 height 78
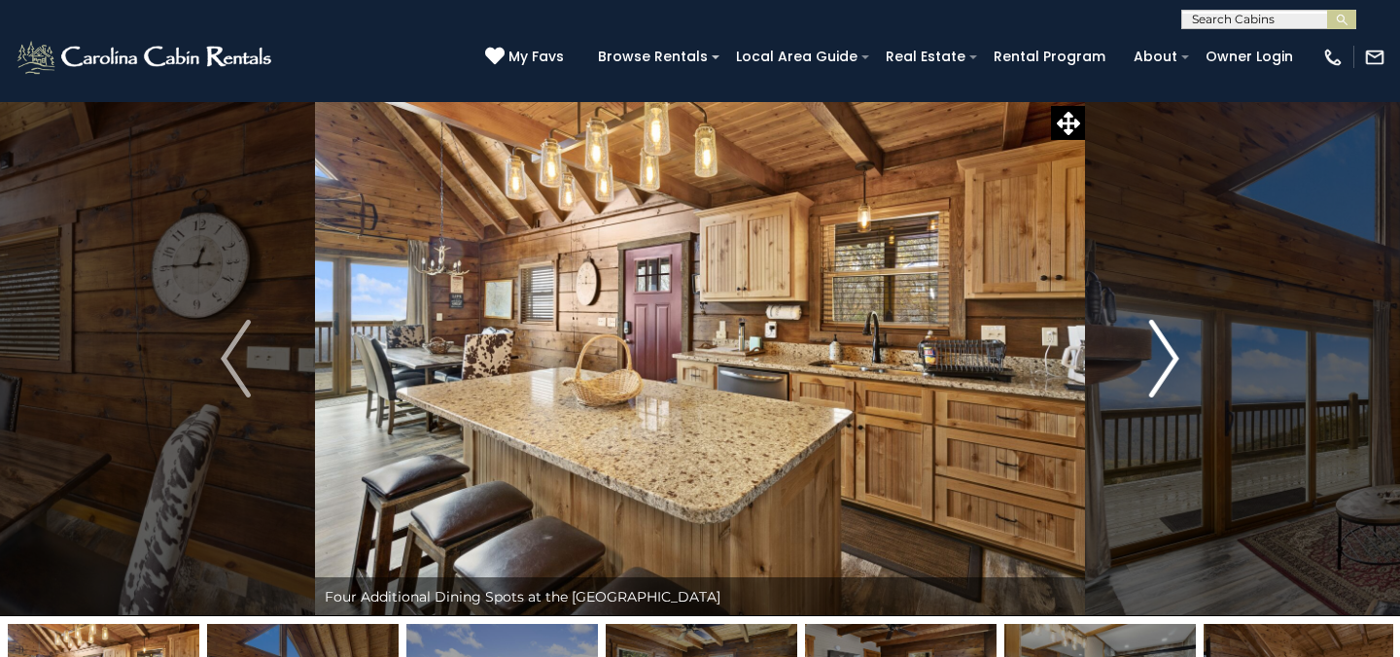
click at [1174, 365] on img "Next" at bounding box center [1163, 359] width 29 height 78
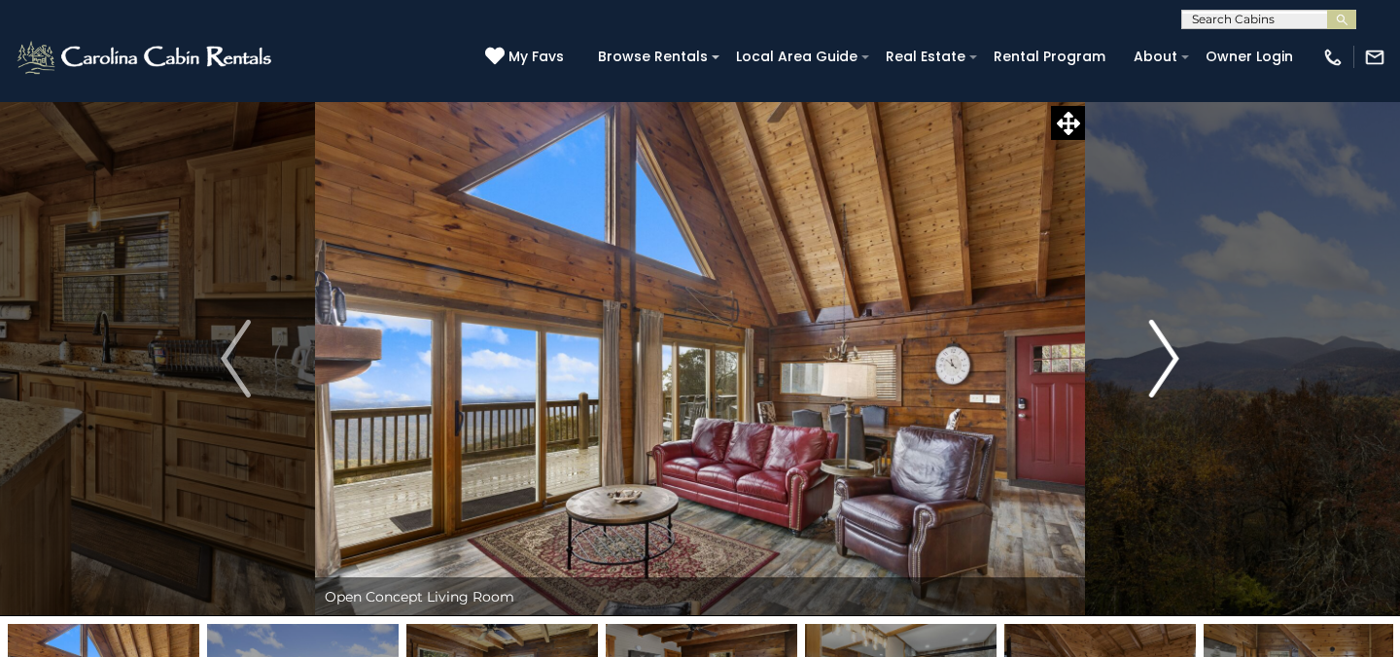
click at [1174, 366] on img "Next" at bounding box center [1163, 359] width 29 height 78
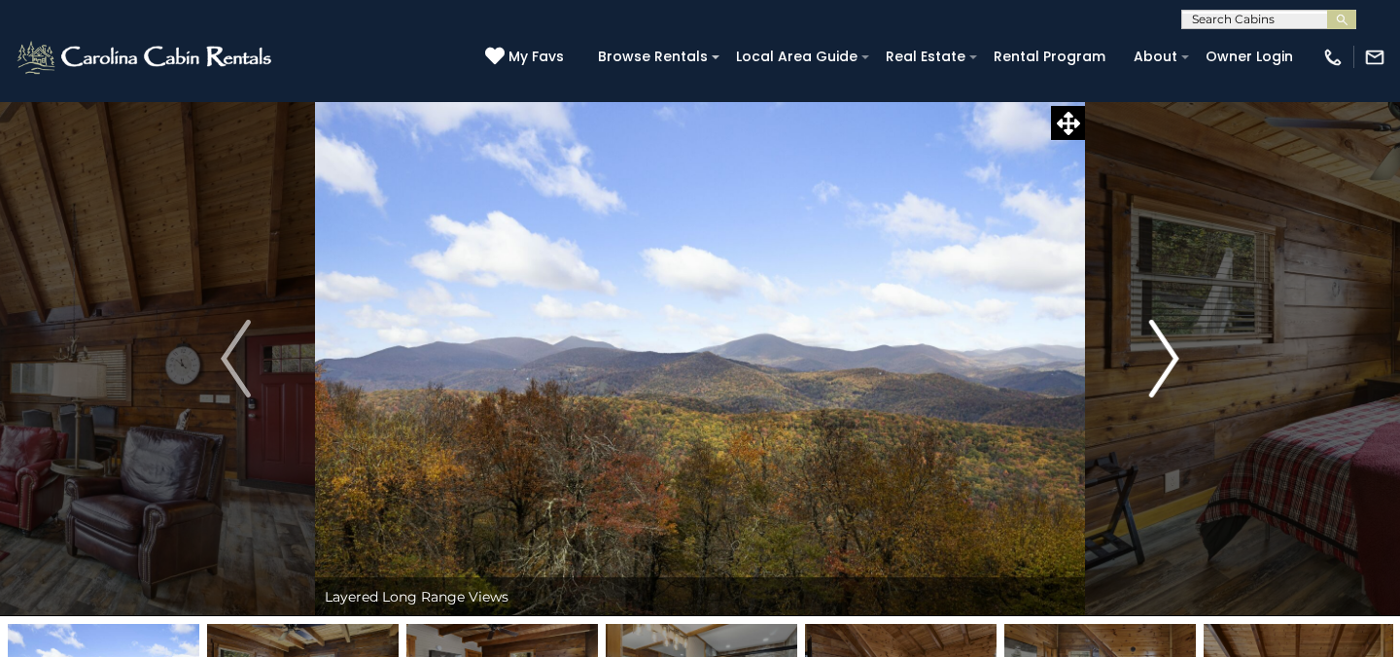
click at [1174, 367] on img "Next" at bounding box center [1163, 359] width 29 height 78
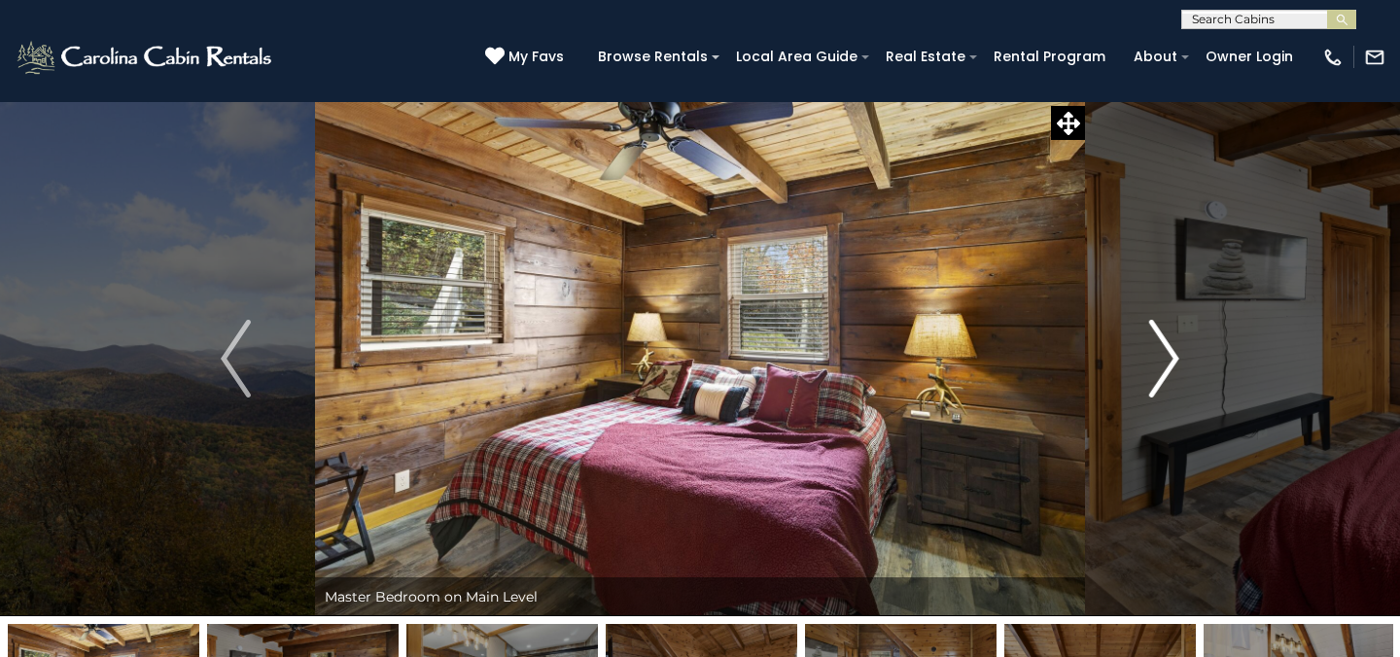
click at [1174, 367] on img "Next" at bounding box center [1163, 359] width 29 height 78
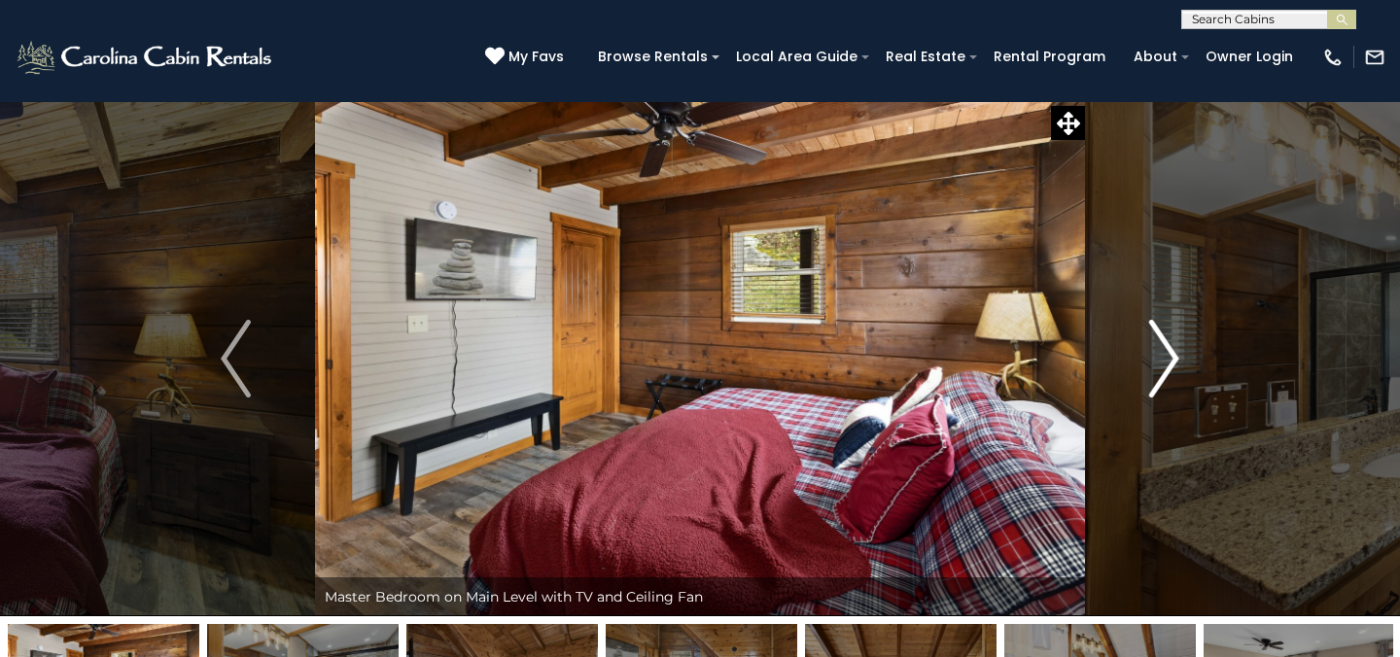
click at [1174, 368] on img "Next" at bounding box center [1163, 359] width 29 height 78
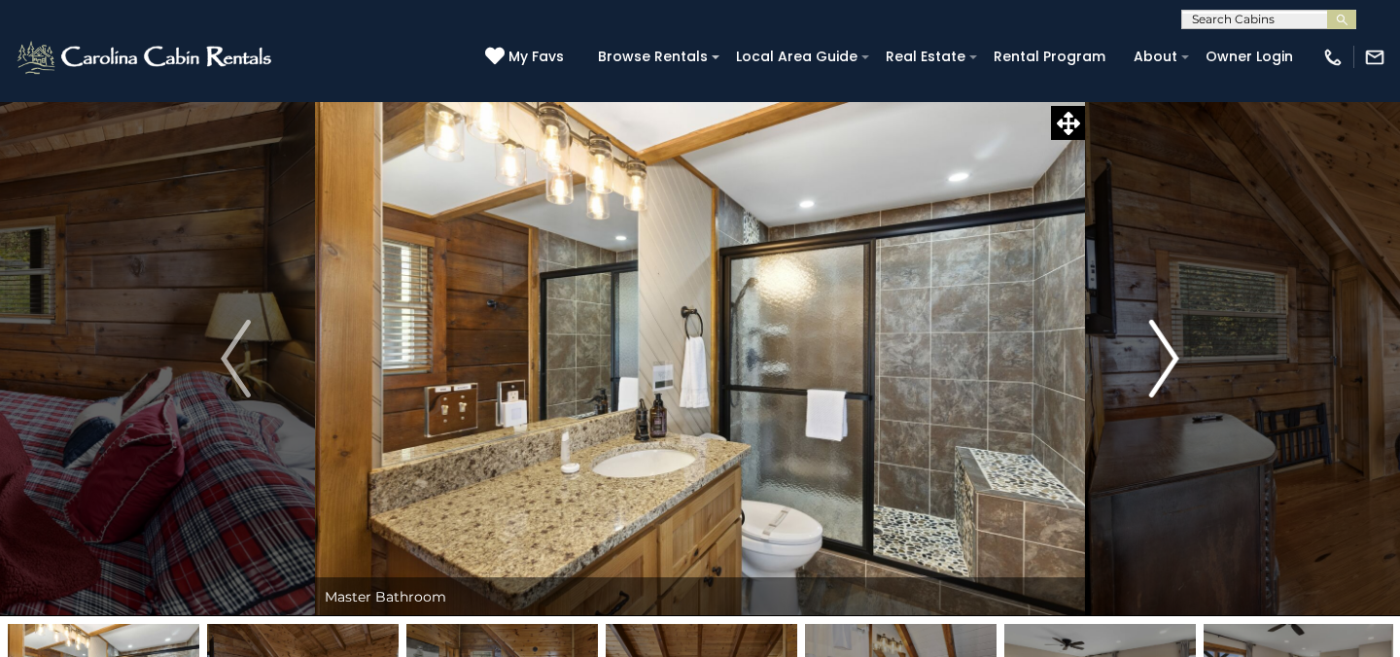
click at [1175, 368] on img "Next" at bounding box center [1163, 359] width 29 height 78
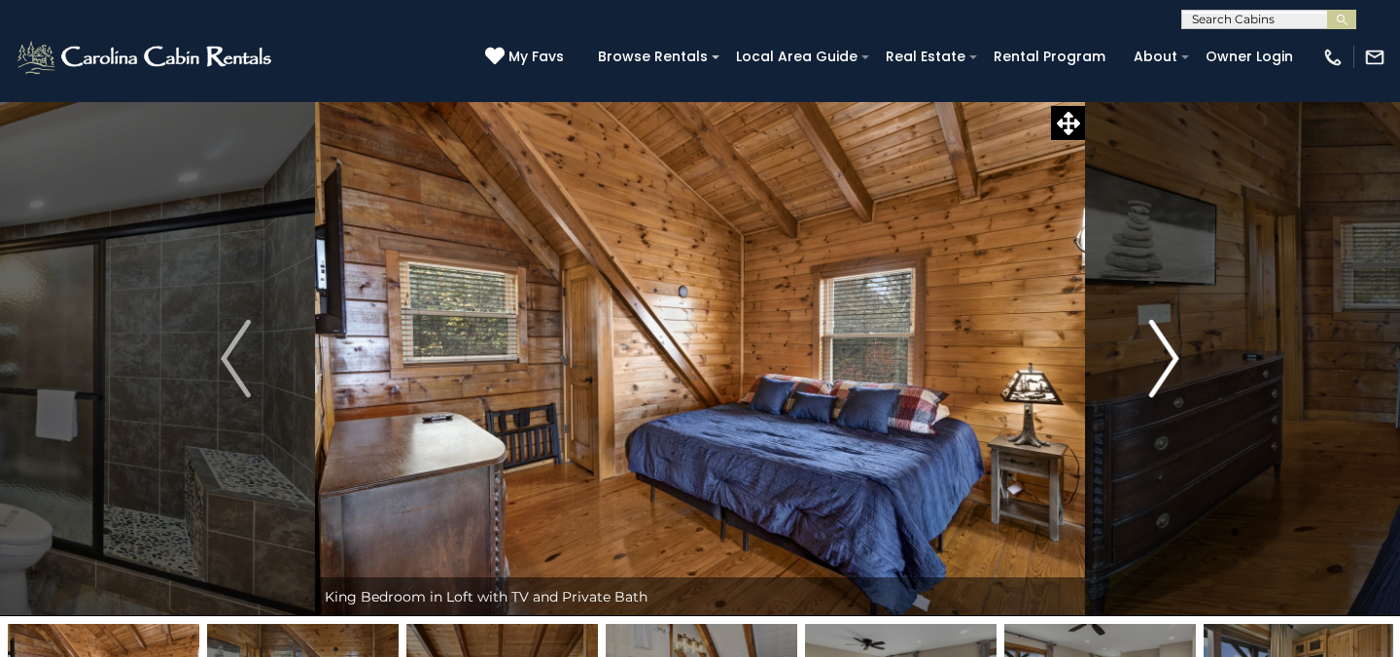
click at [1175, 369] on img "Next" at bounding box center [1163, 359] width 29 height 78
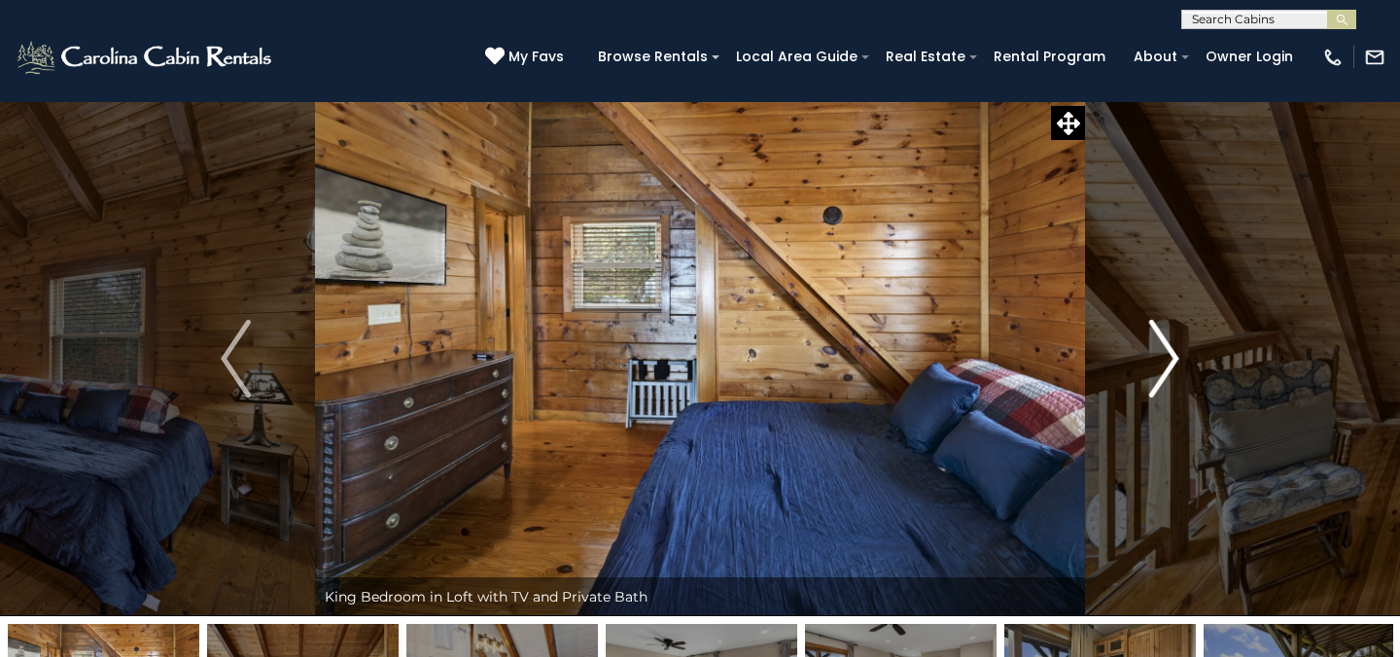
click at [1175, 370] on img "Next" at bounding box center [1163, 359] width 29 height 78
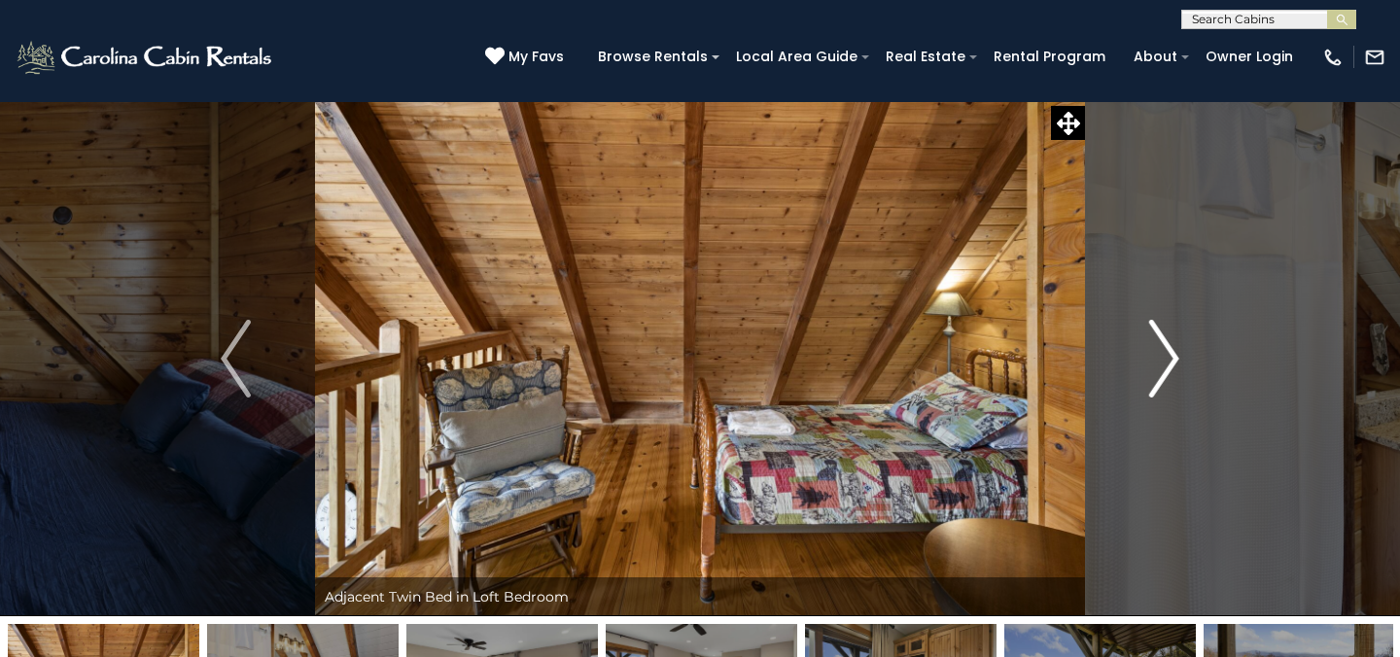
click at [1175, 370] on img "Next" at bounding box center [1163, 359] width 29 height 78
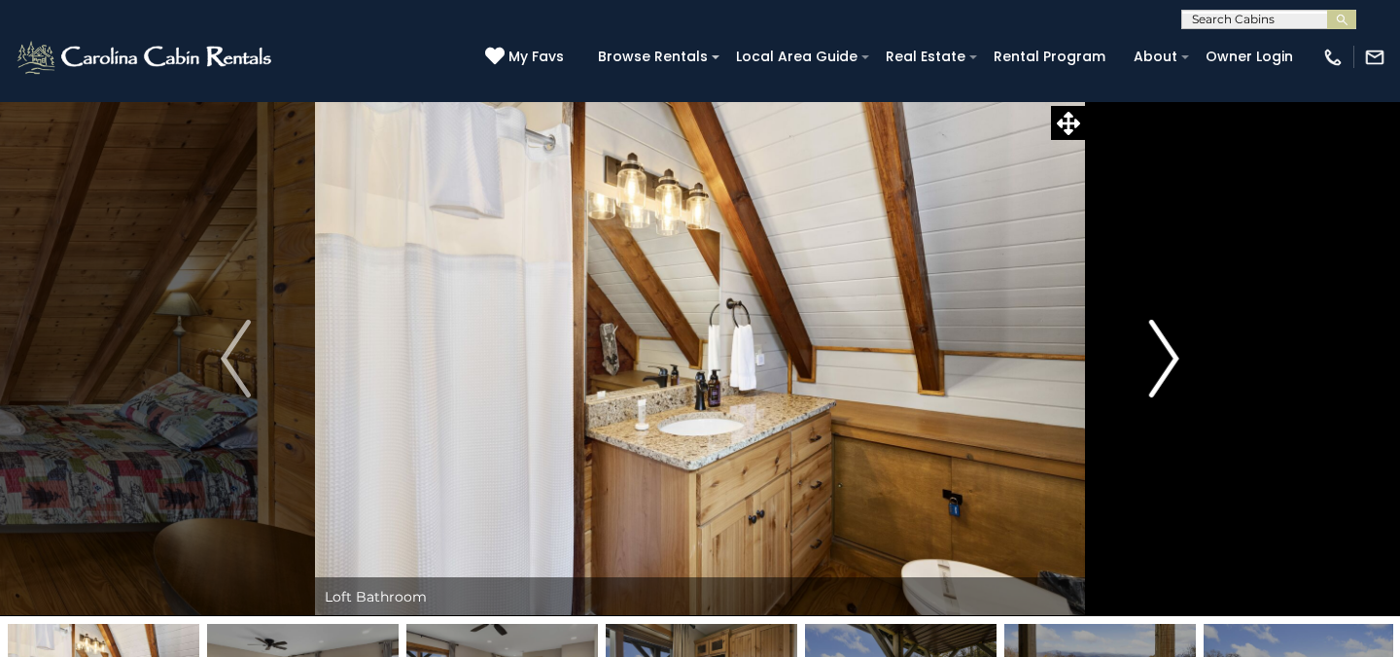
click at [1175, 370] on img "Next" at bounding box center [1163, 359] width 29 height 78
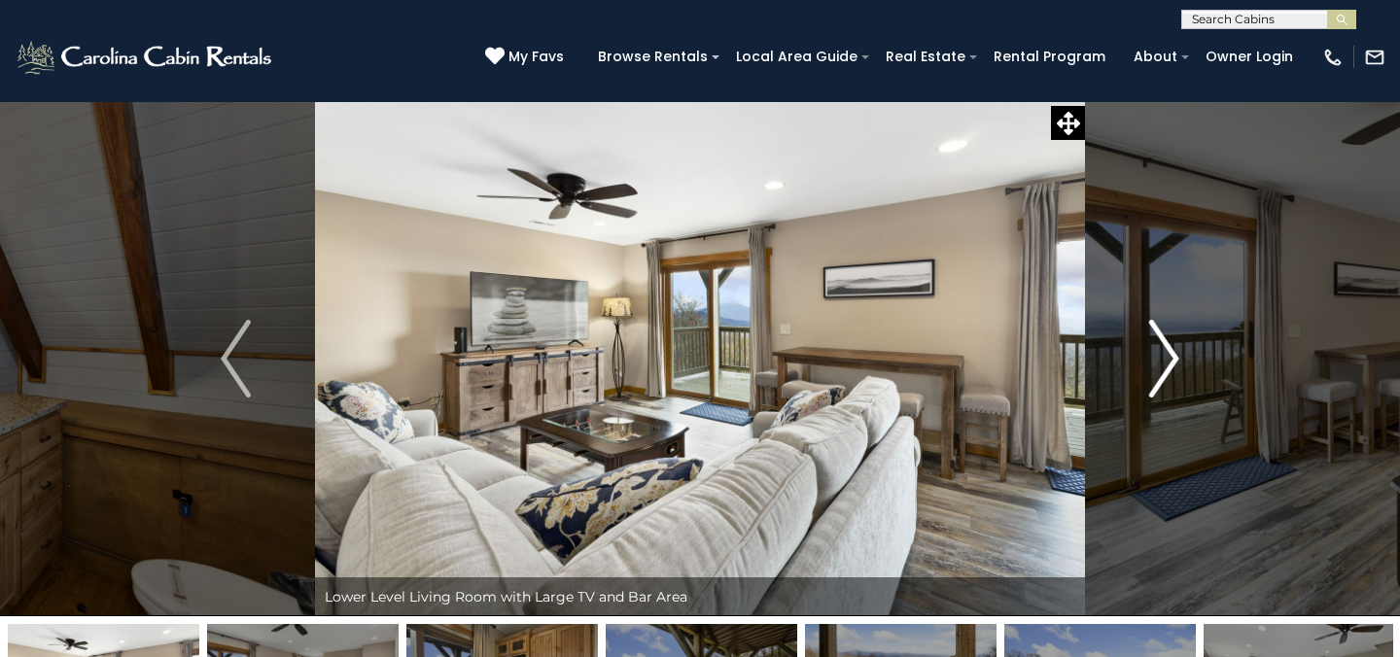
click at [1175, 370] on img "Next" at bounding box center [1163, 359] width 29 height 78
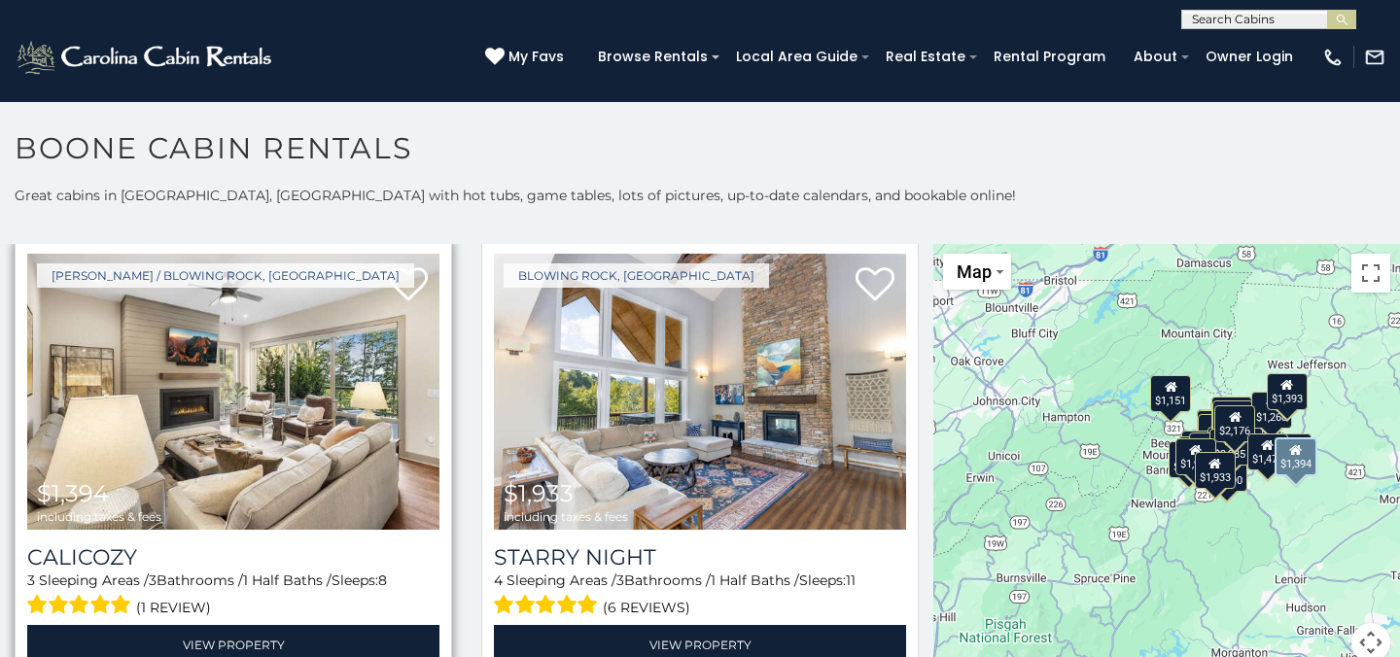
scroll to position [1882, 0]
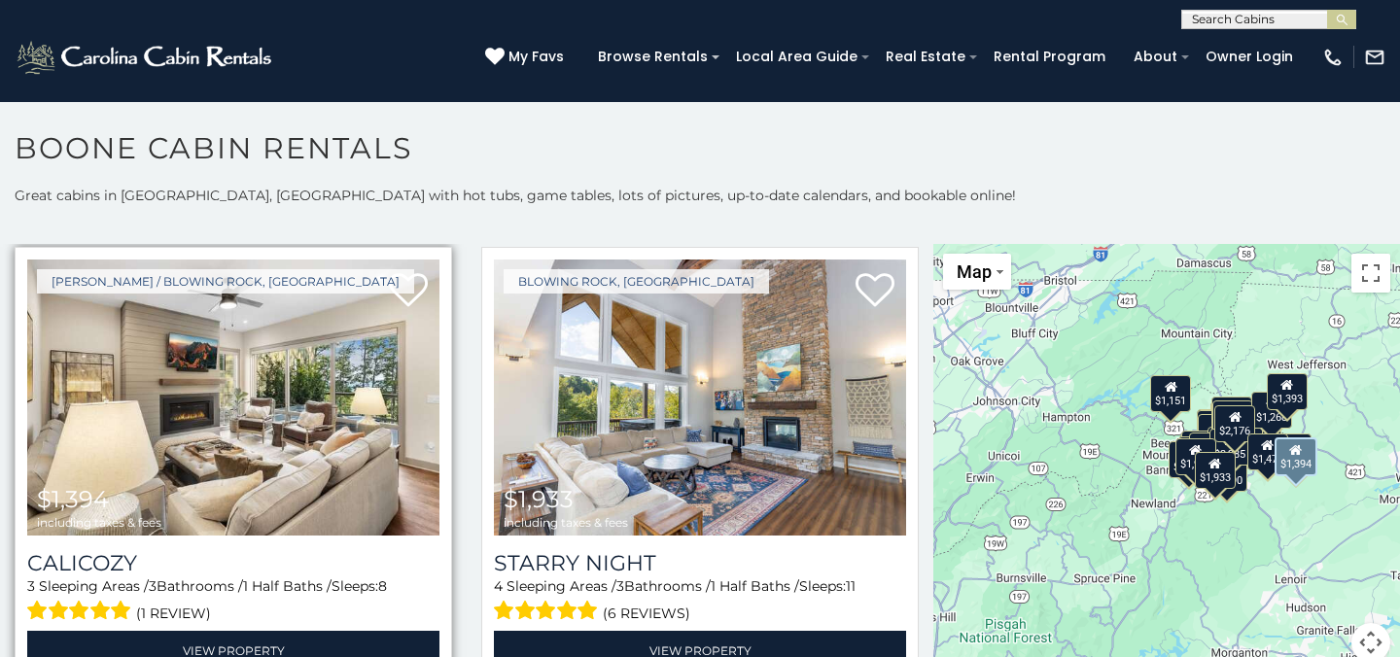
click at [305, 421] on img at bounding box center [233, 398] width 412 height 276
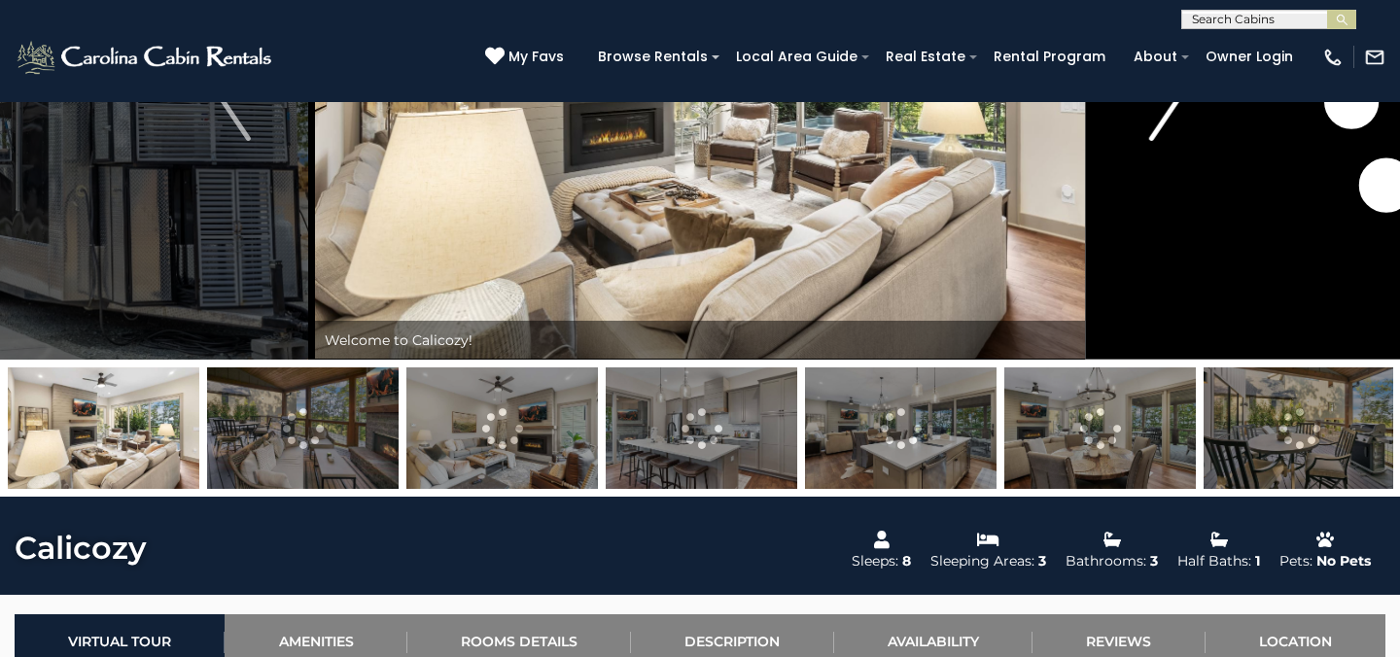
scroll to position [263, 0]
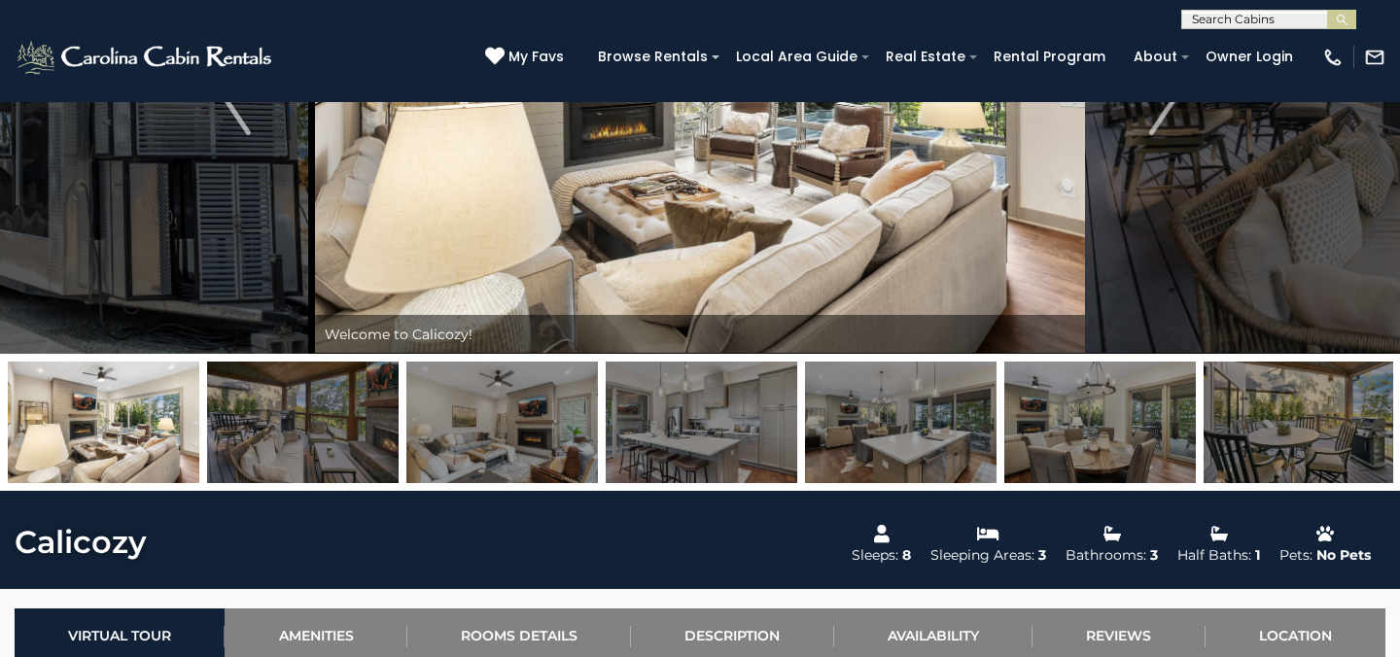
click at [490, 426] on img at bounding box center [502, 423] width 192 height 122
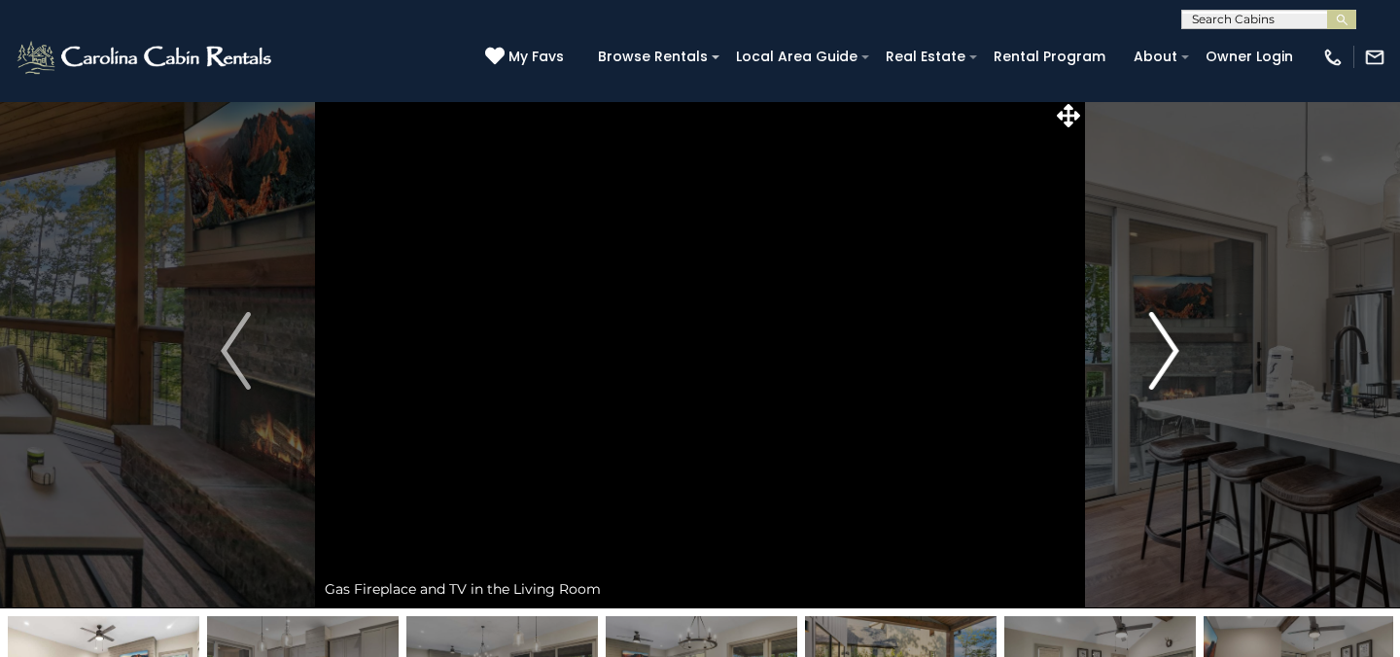
scroll to position [4, 0]
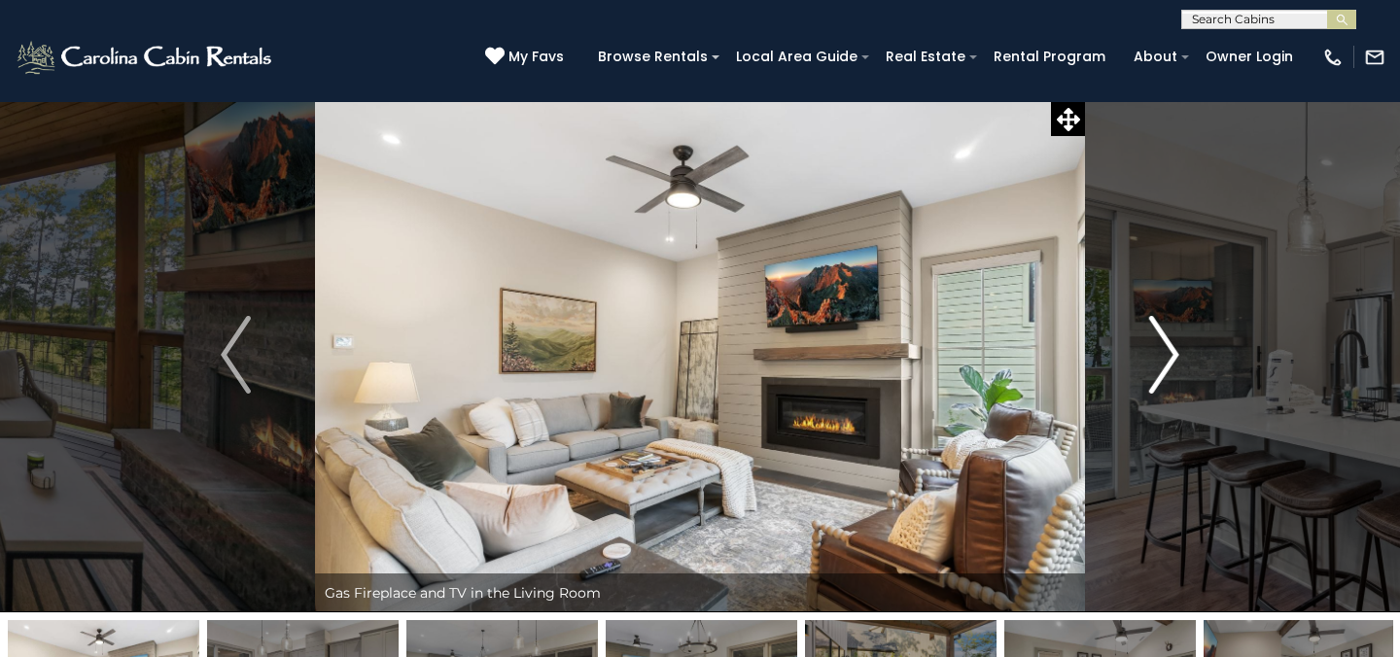
click at [1166, 356] on img "Next" at bounding box center [1163, 355] width 29 height 78
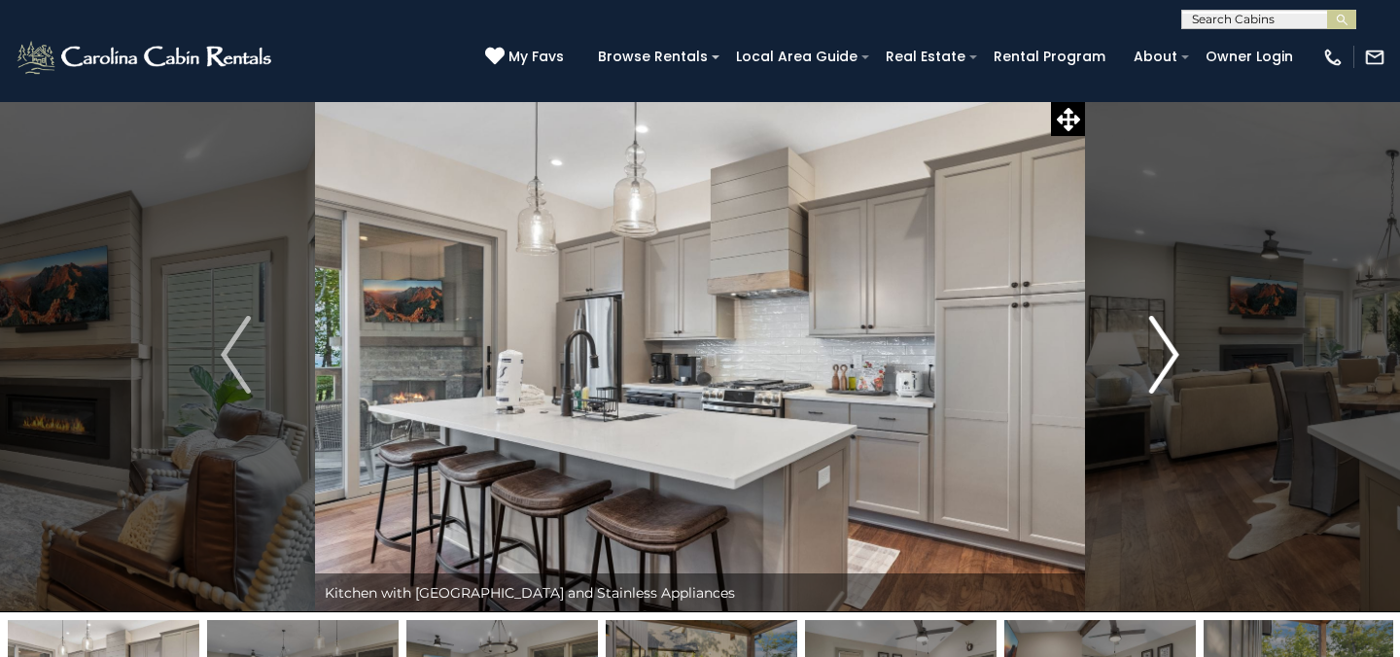
click at [1166, 357] on img "Next" at bounding box center [1163, 355] width 29 height 78
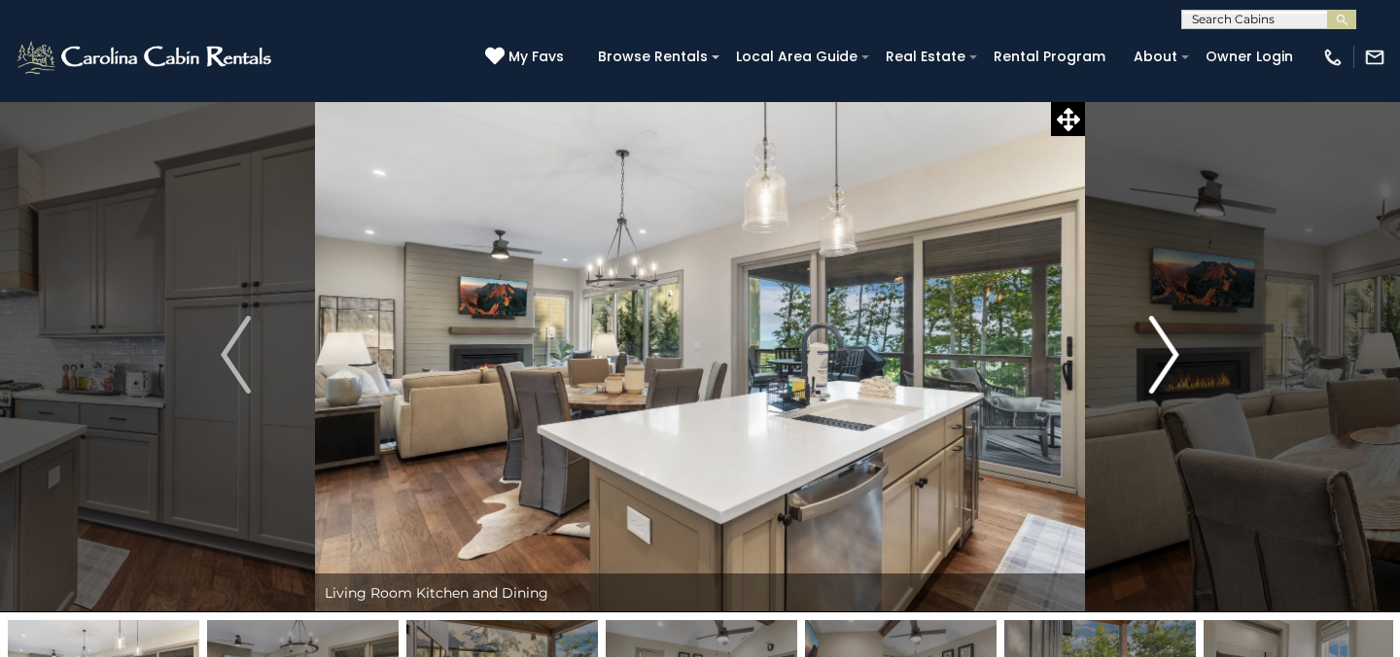
click at [1166, 357] on img "Next" at bounding box center [1163, 355] width 29 height 78
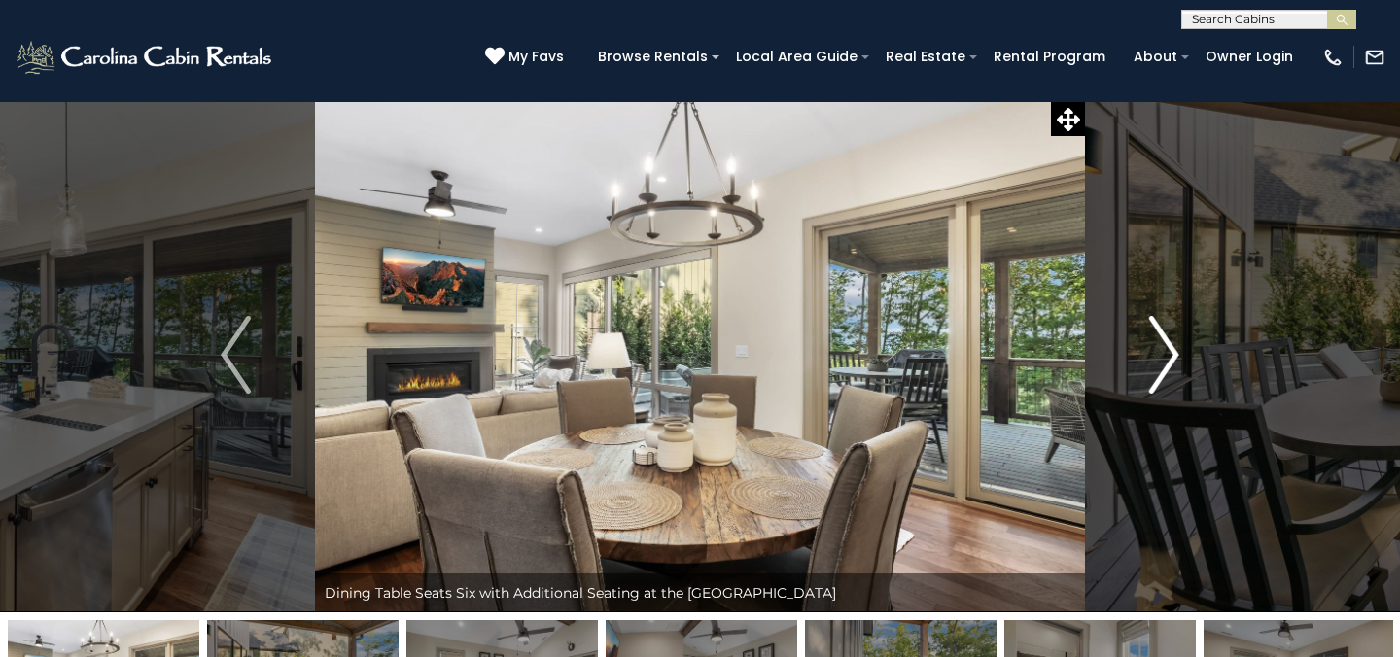
click at [1166, 357] on img "Next" at bounding box center [1163, 355] width 29 height 78
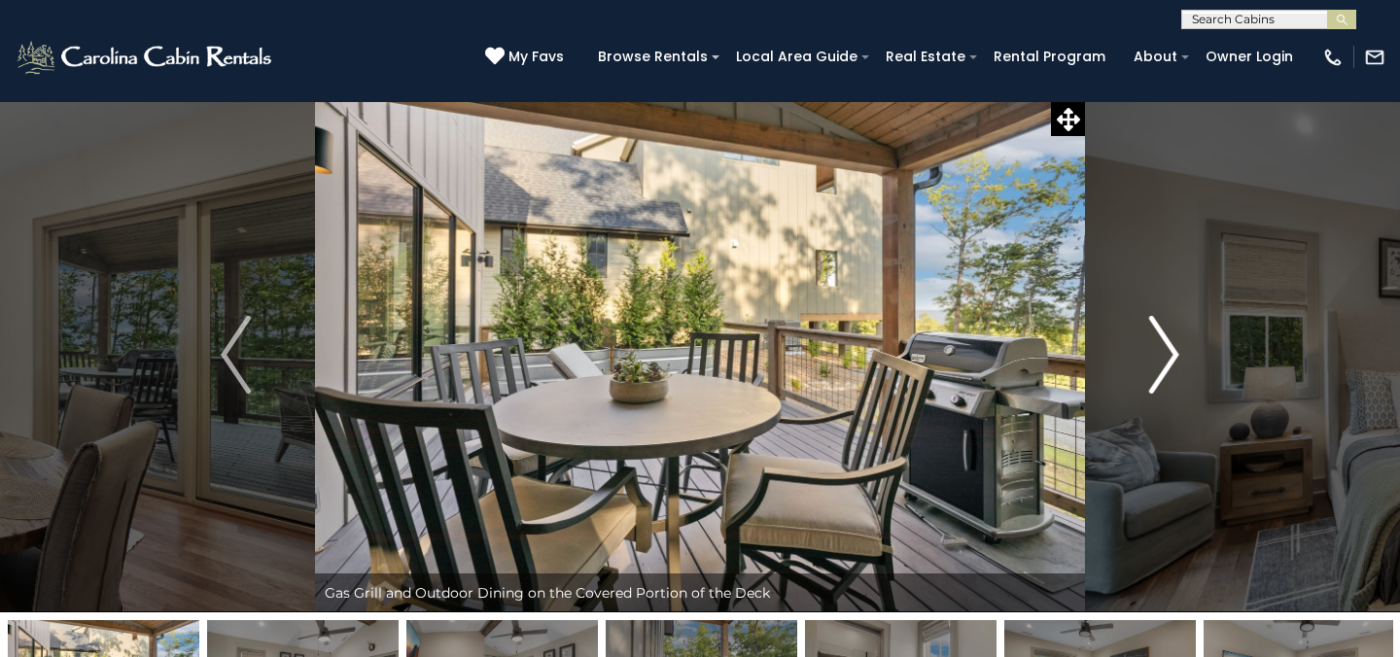
click at [1166, 359] on img "Next" at bounding box center [1163, 355] width 29 height 78
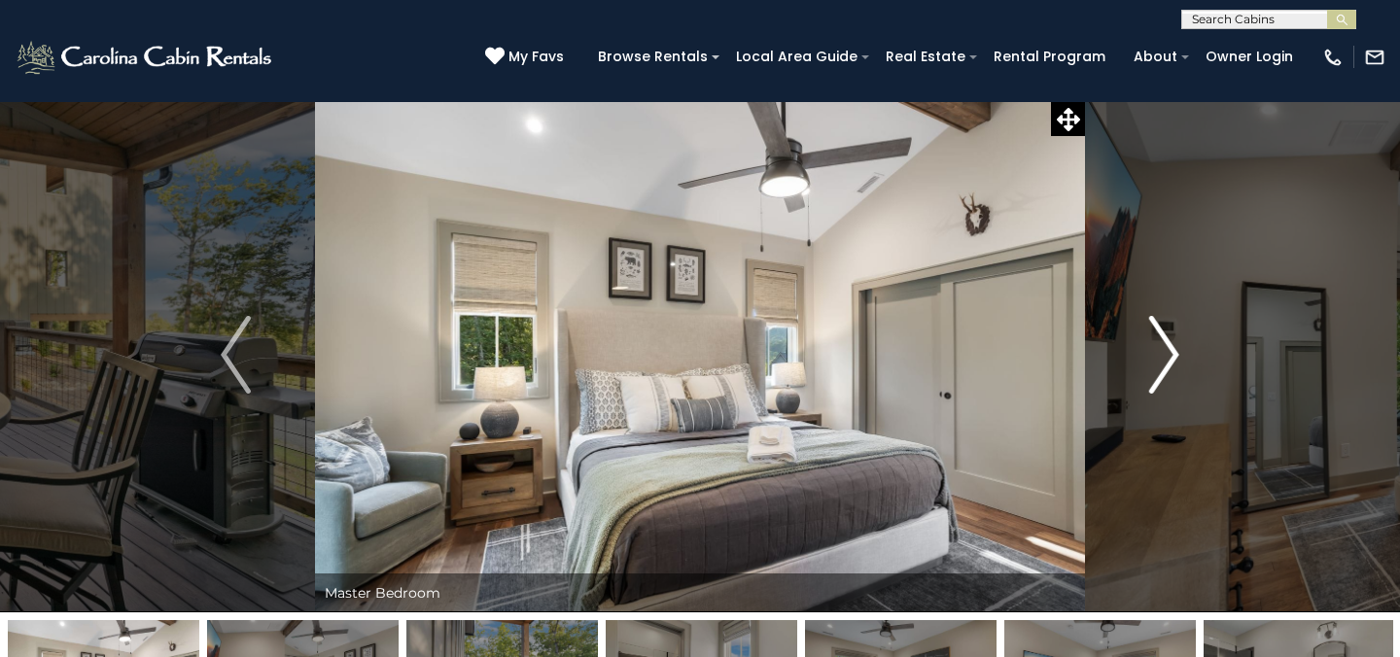
click at [1166, 359] on img "Next" at bounding box center [1163, 355] width 29 height 78
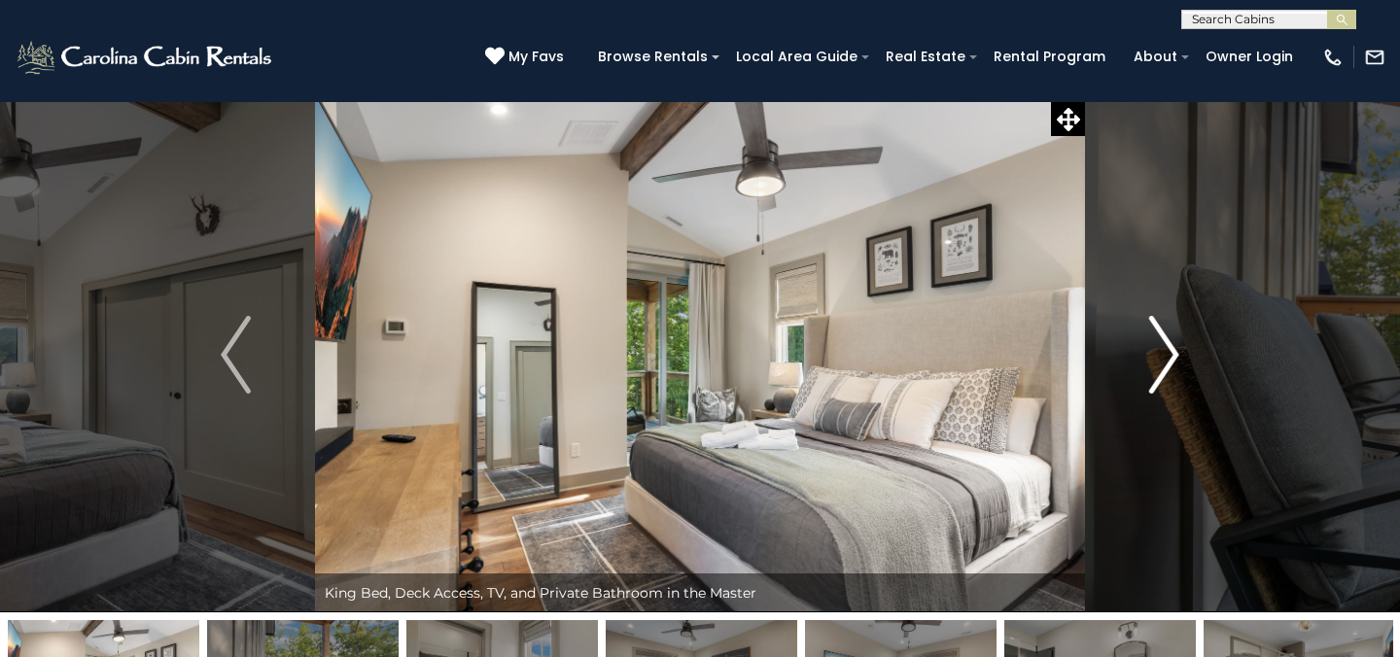
click at [1166, 359] on img "Next" at bounding box center [1163, 355] width 29 height 78
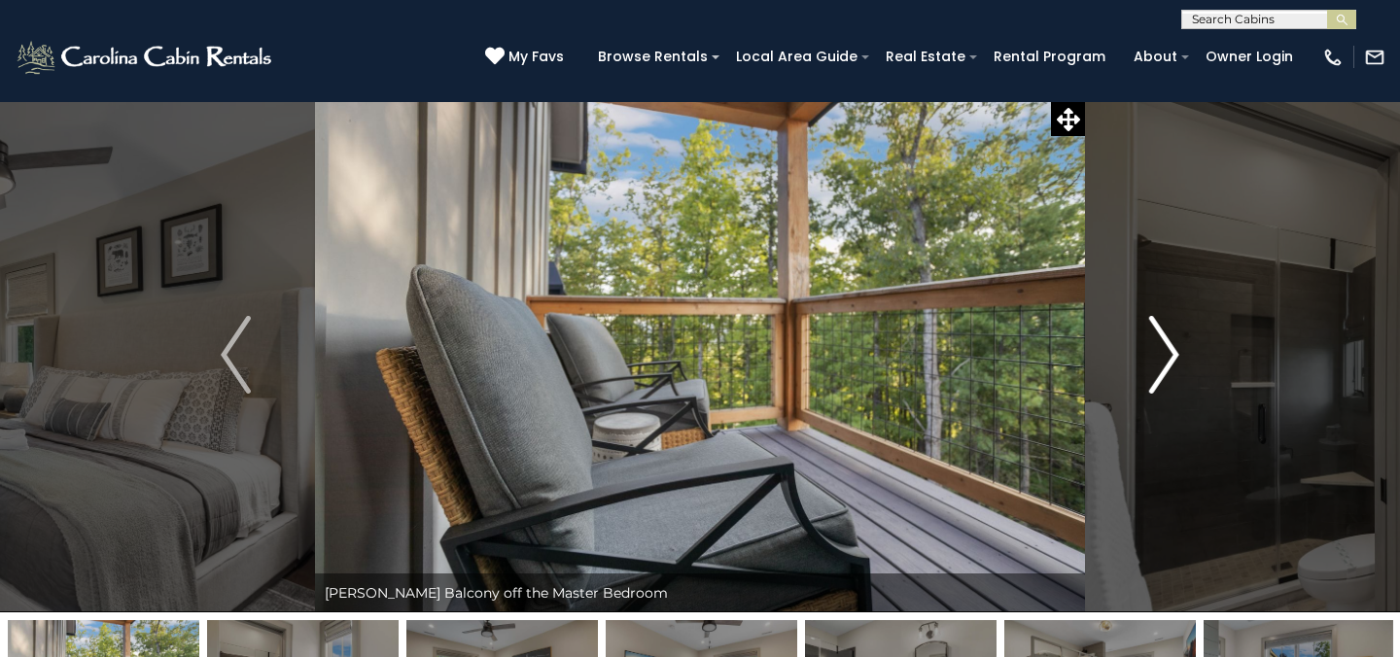
click at [1166, 360] on img "Next" at bounding box center [1163, 355] width 29 height 78
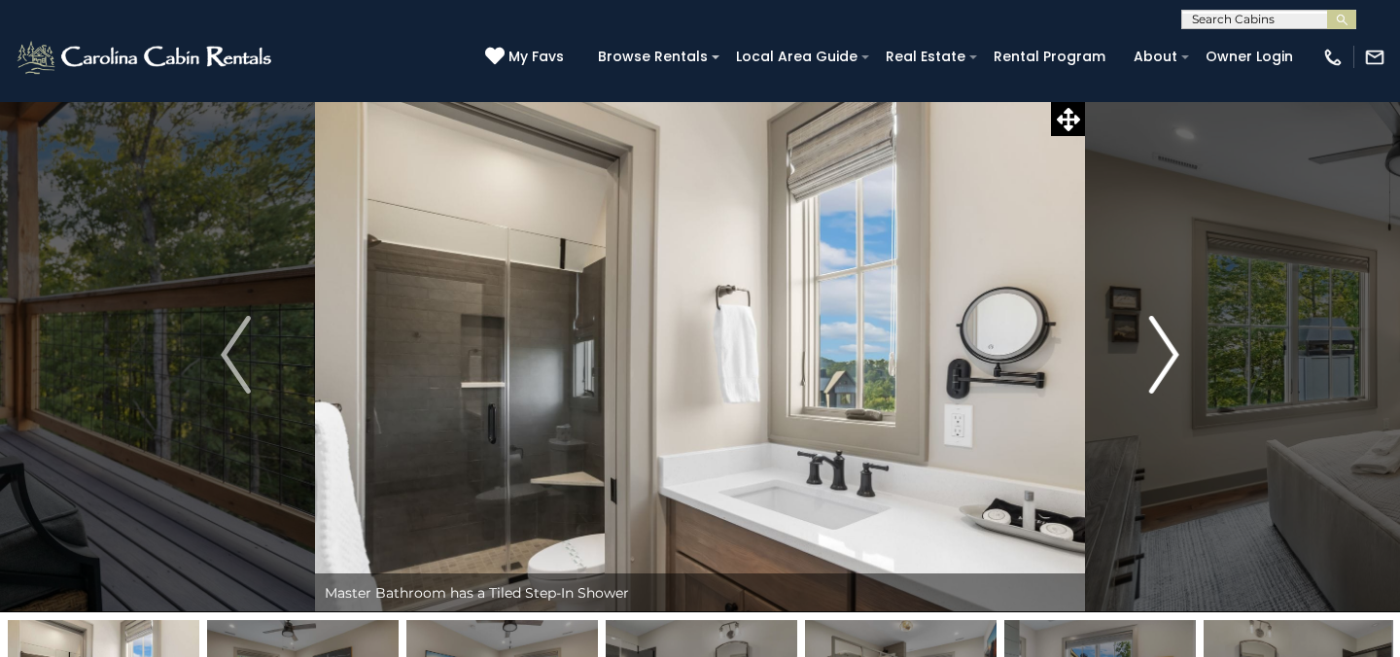
click at [1166, 362] on img "Next" at bounding box center [1163, 355] width 29 height 78
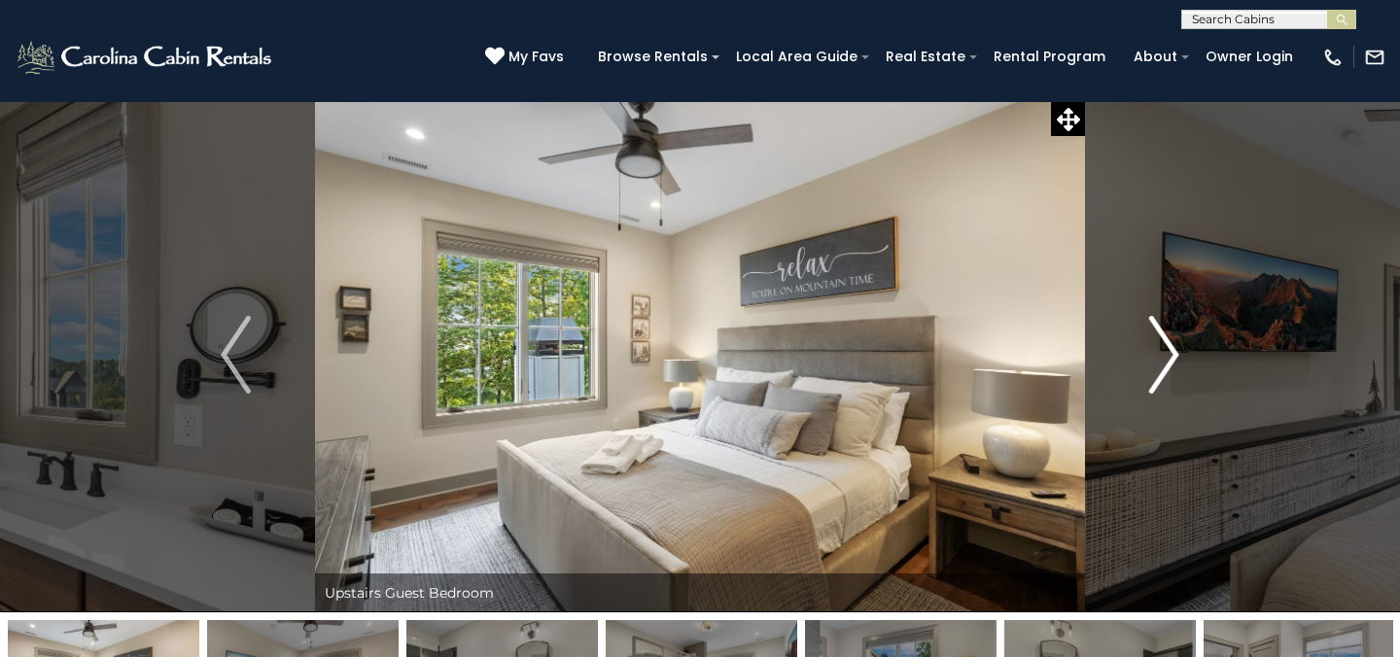
click at [1166, 362] on img "Next" at bounding box center [1163, 355] width 29 height 78
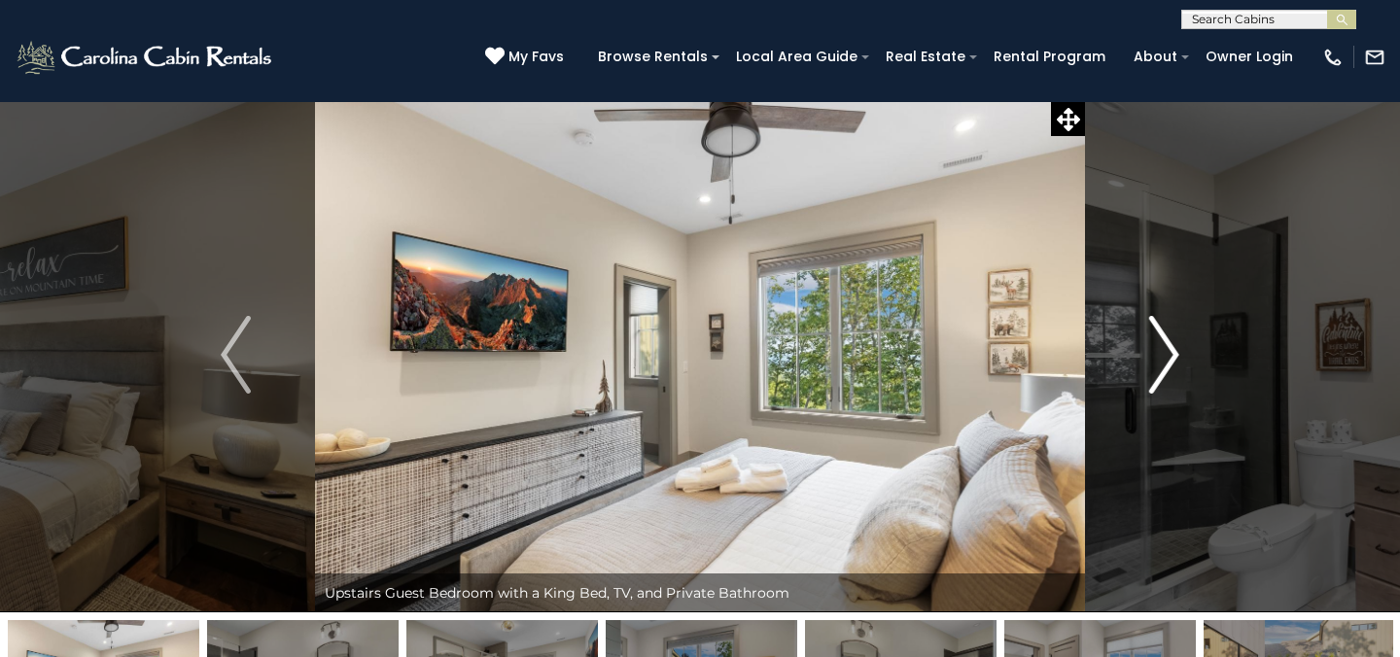
click at [1166, 364] on img "Next" at bounding box center [1163, 355] width 29 height 78
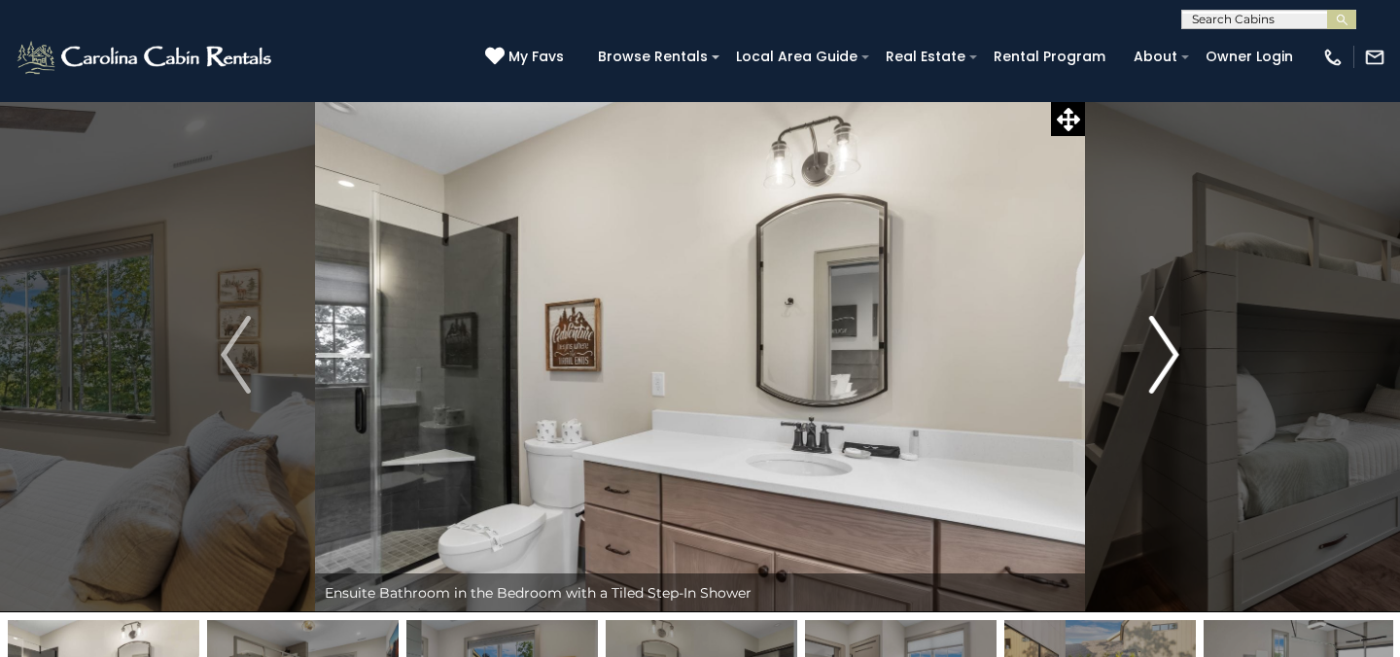
click at [1166, 364] on img "Next" at bounding box center [1163, 355] width 29 height 78
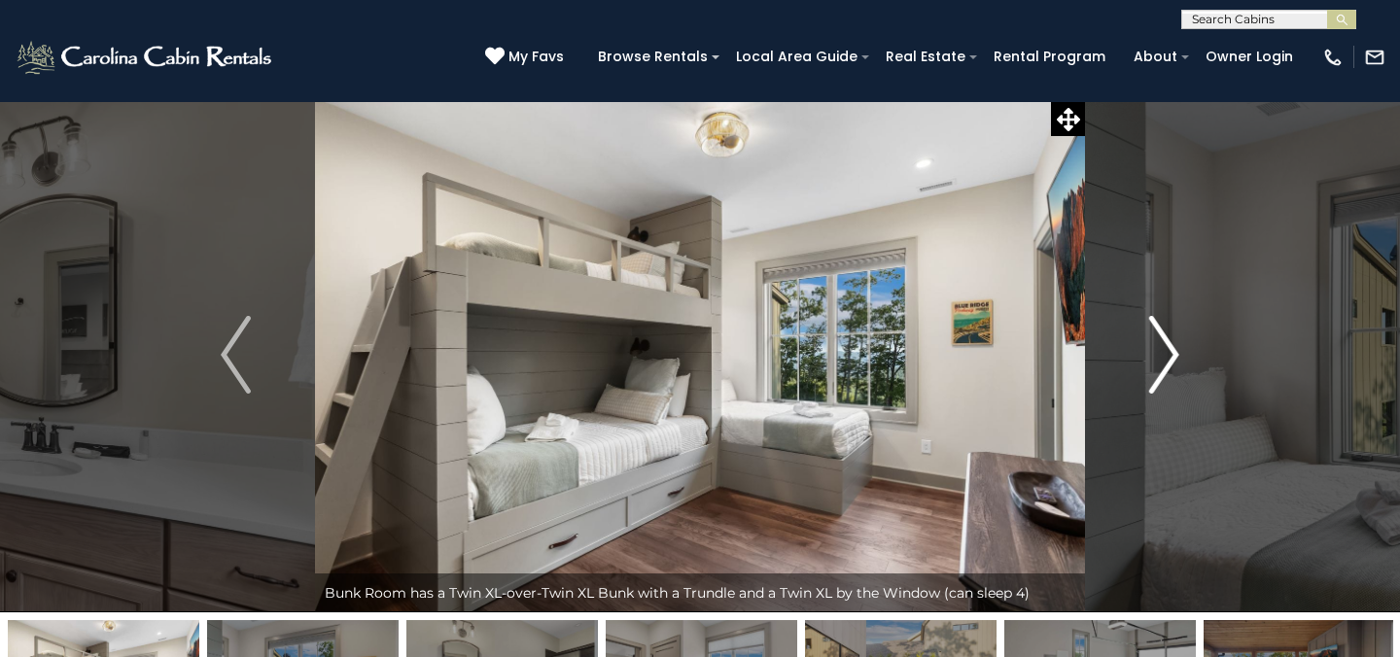
click at [1166, 364] on img "Next" at bounding box center [1163, 355] width 29 height 78
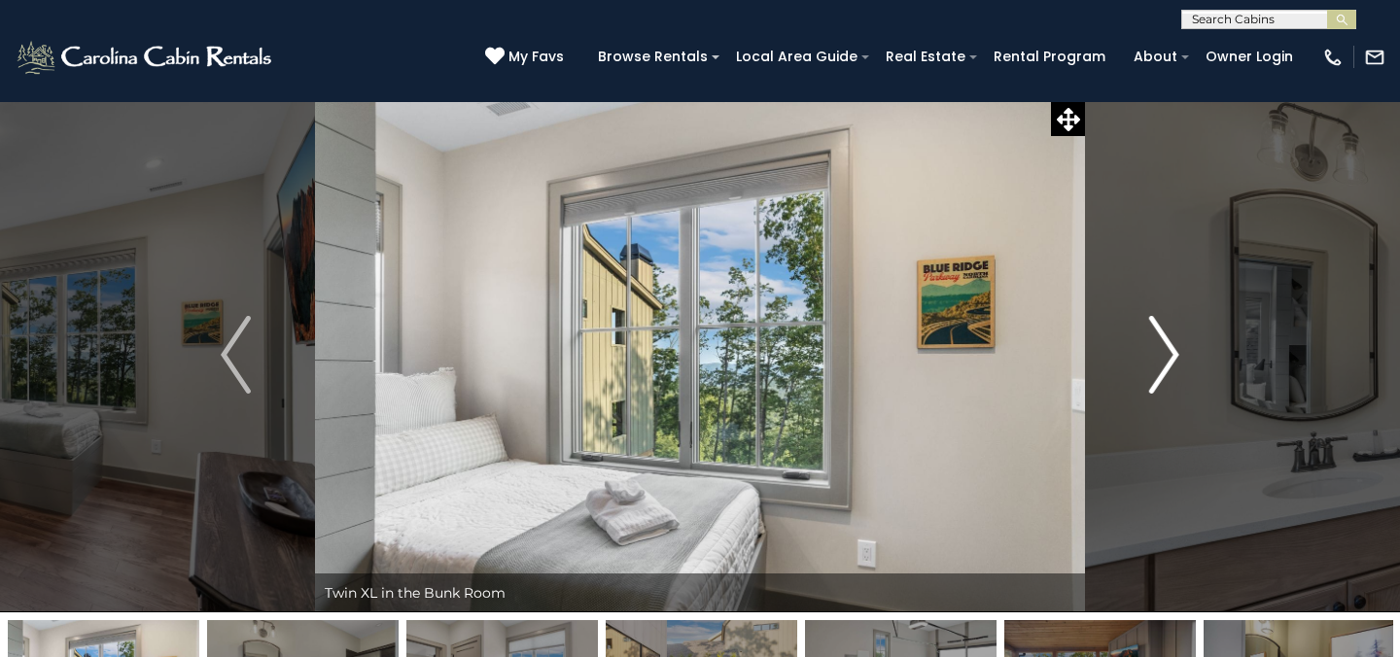
click at [1166, 364] on img "Next" at bounding box center [1163, 355] width 29 height 78
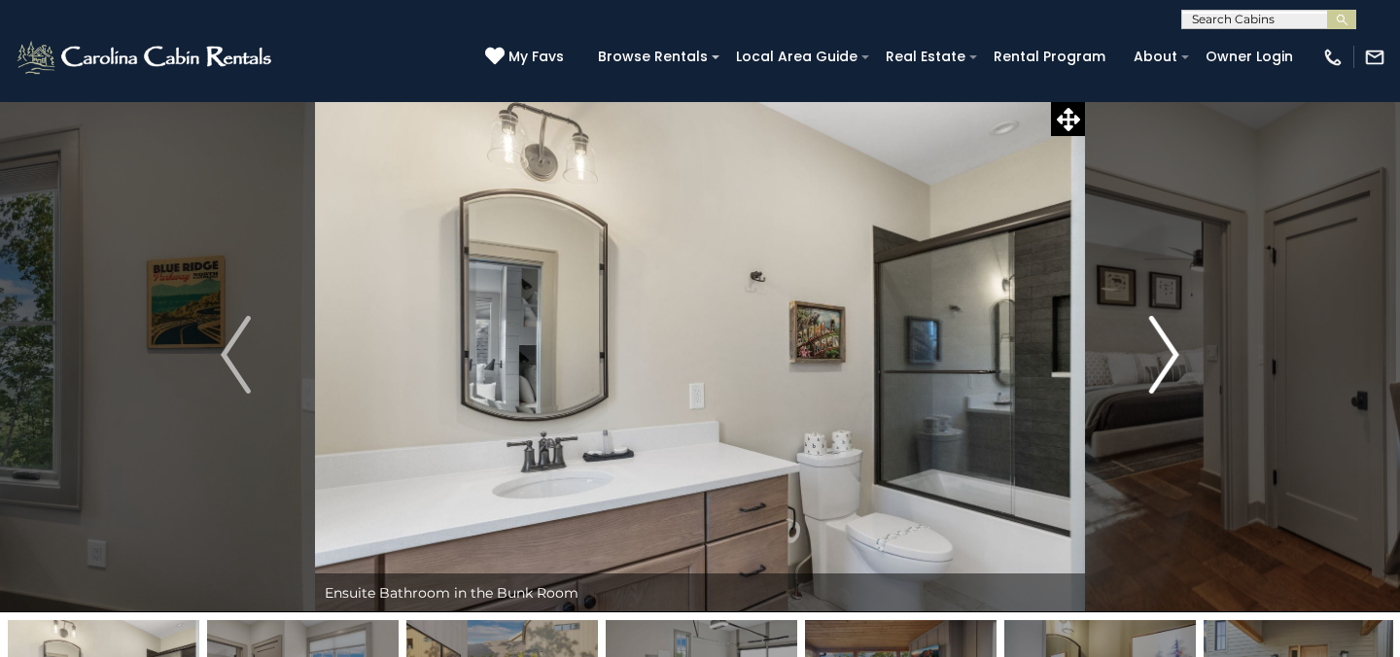
click at [1166, 364] on img "Next" at bounding box center [1163, 355] width 29 height 78
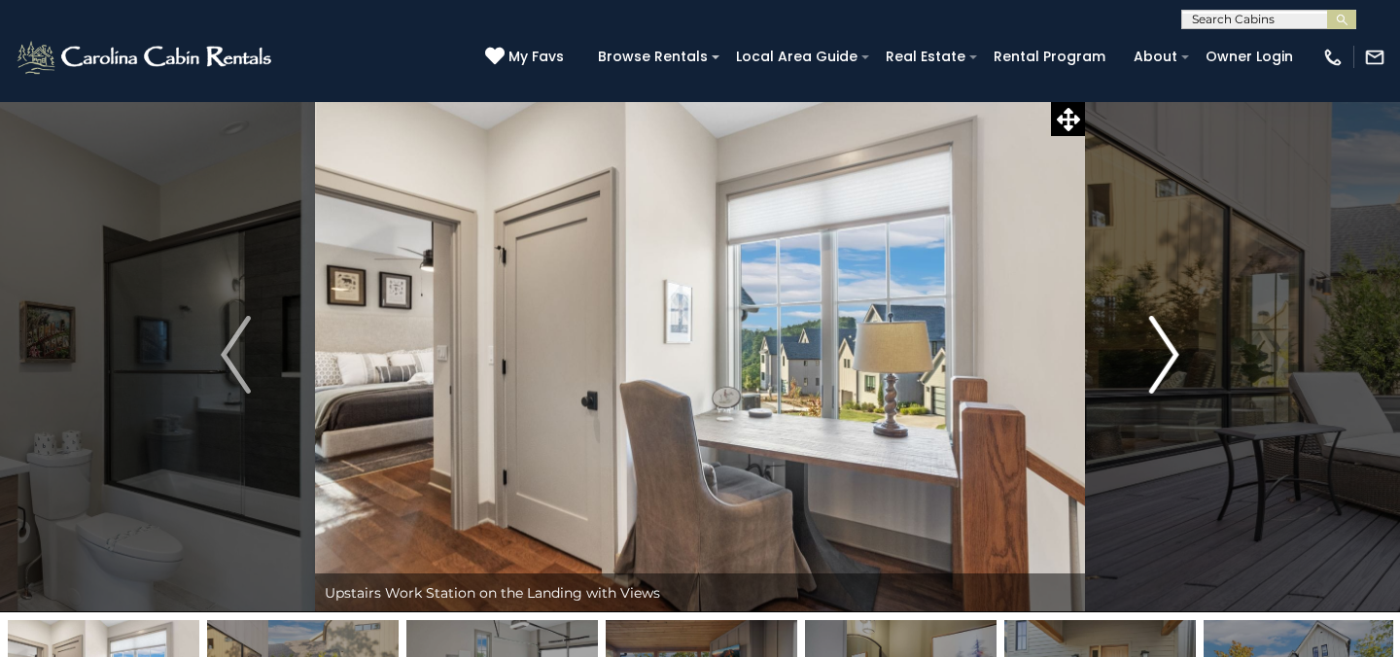
click at [1166, 364] on img "Next" at bounding box center [1163, 355] width 29 height 78
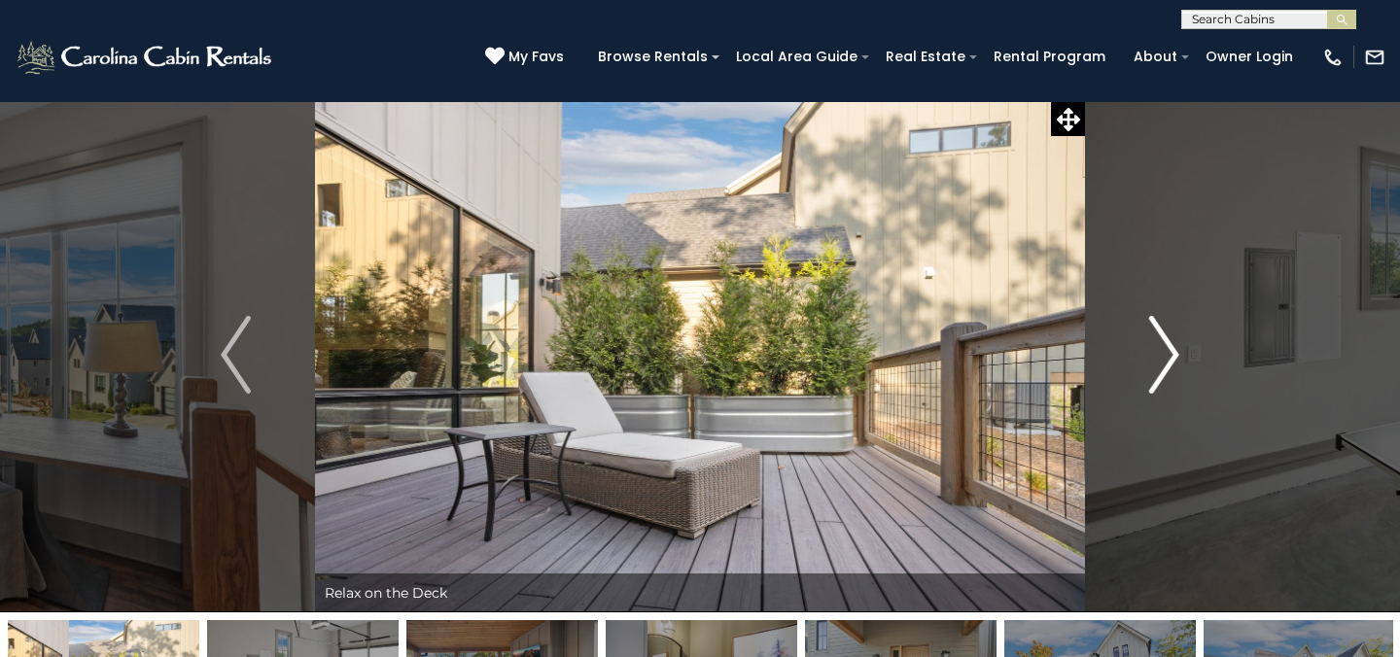
click at [1166, 364] on img "Next" at bounding box center [1163, 355] width 29 height 78
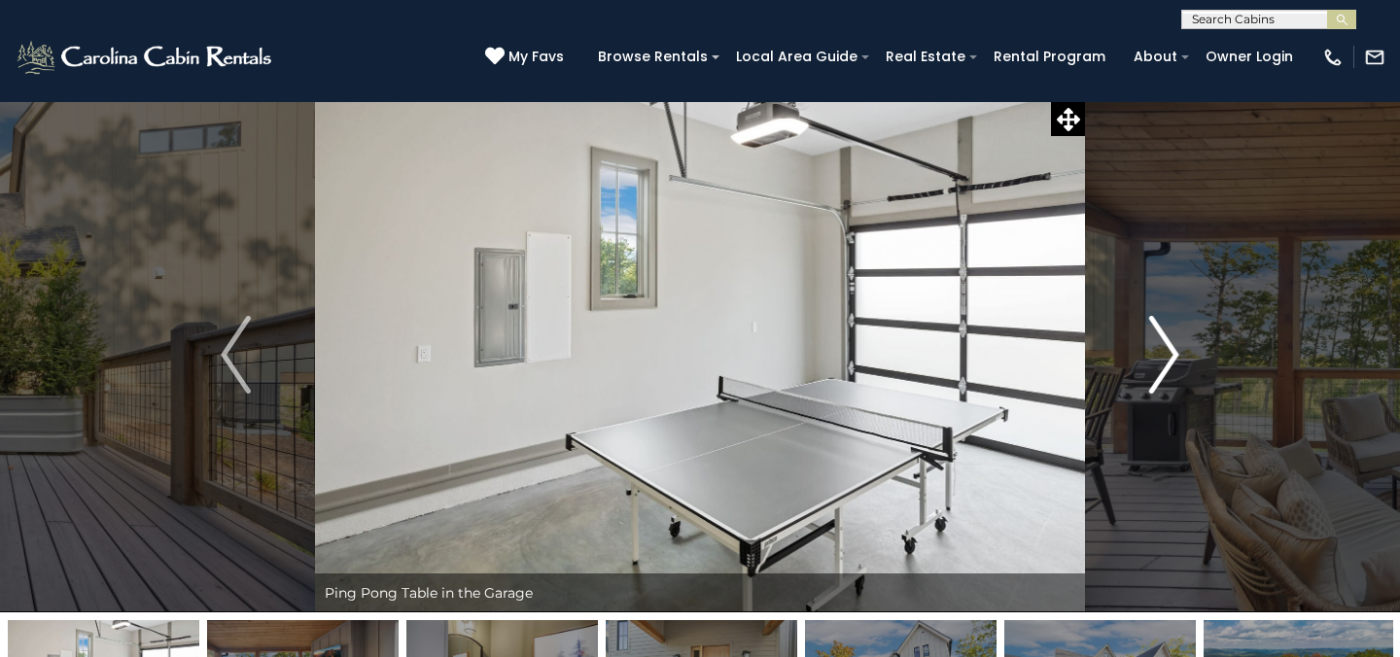
click at [1166, 364] on img "Next" at bounding box center [1163, 355] width 29 height 78
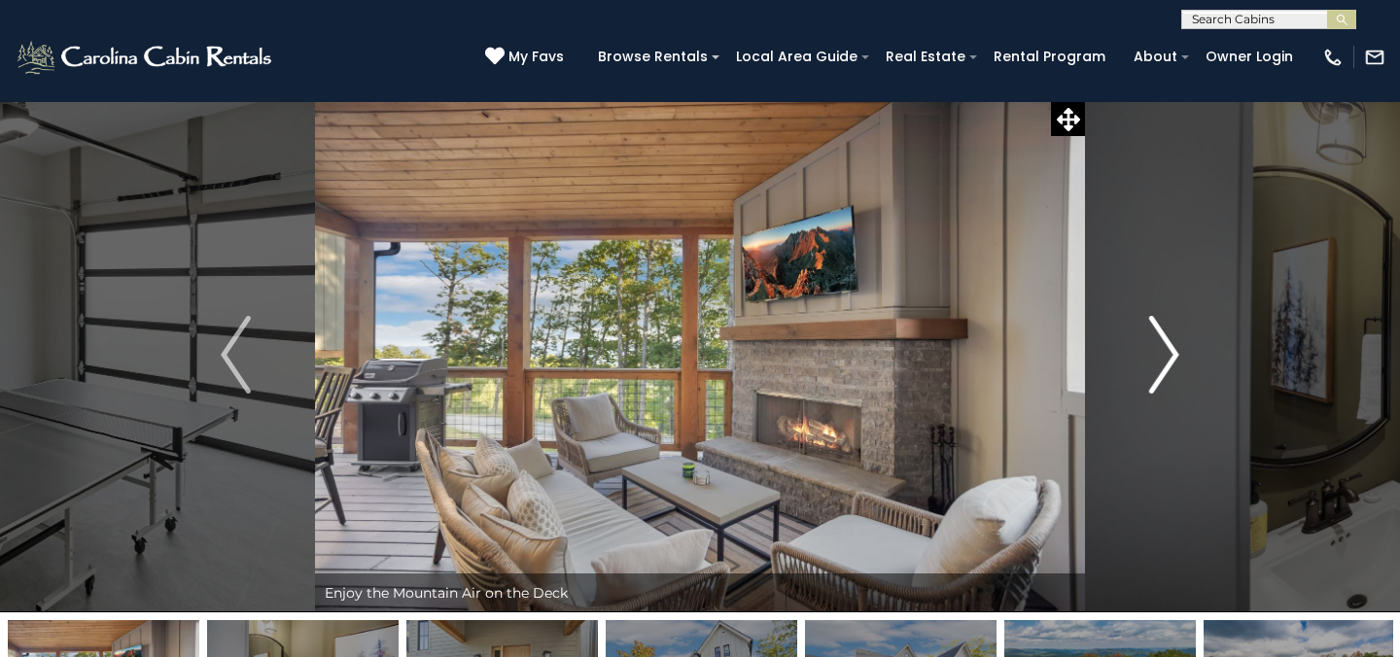
click at [1166, 364] on img "Next" at bounding box center [1163, 355] width 29 height 78
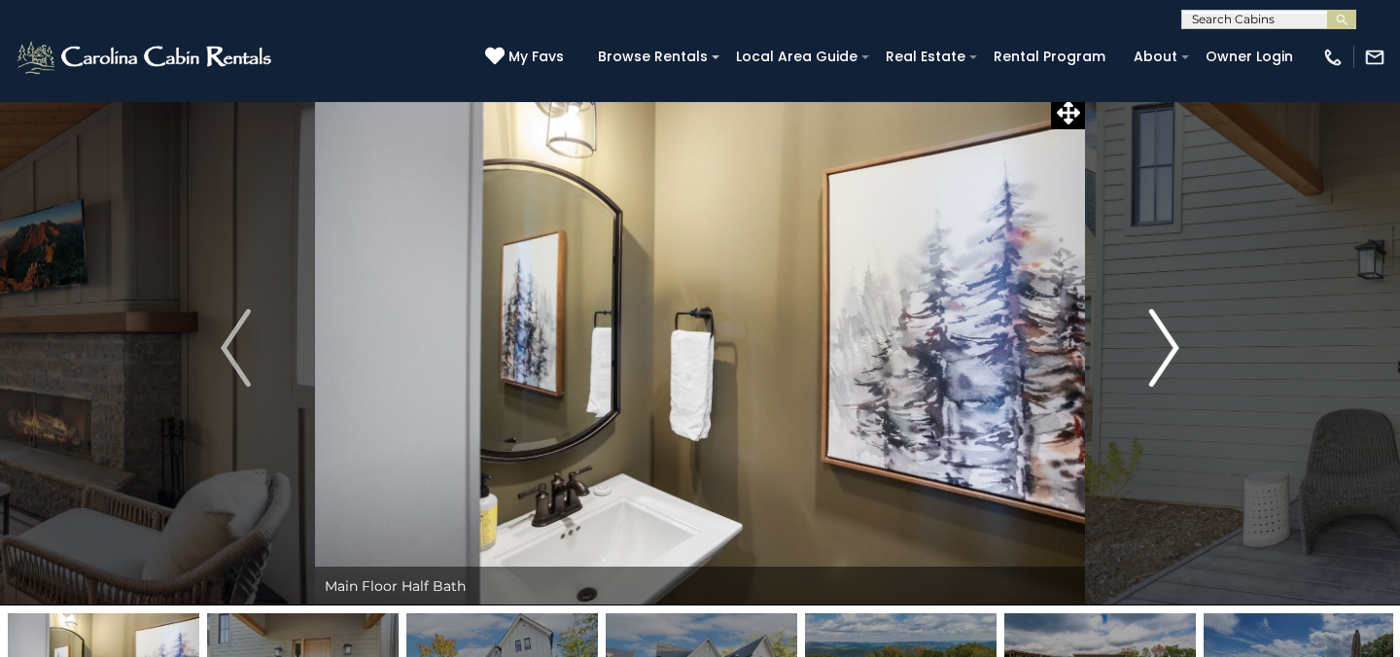
scroll to position [0, 0]
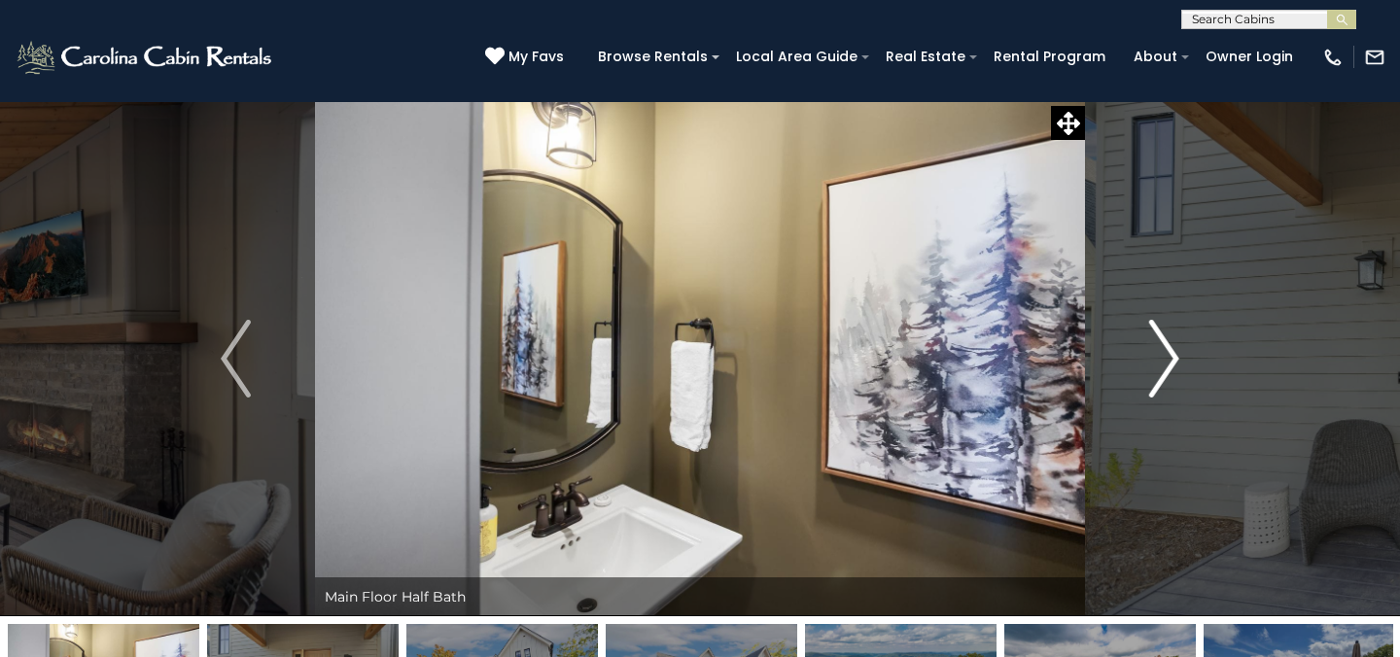
click at [1173, 349] on img "Next" at bounding box center [1163, 359] width 29 height 78
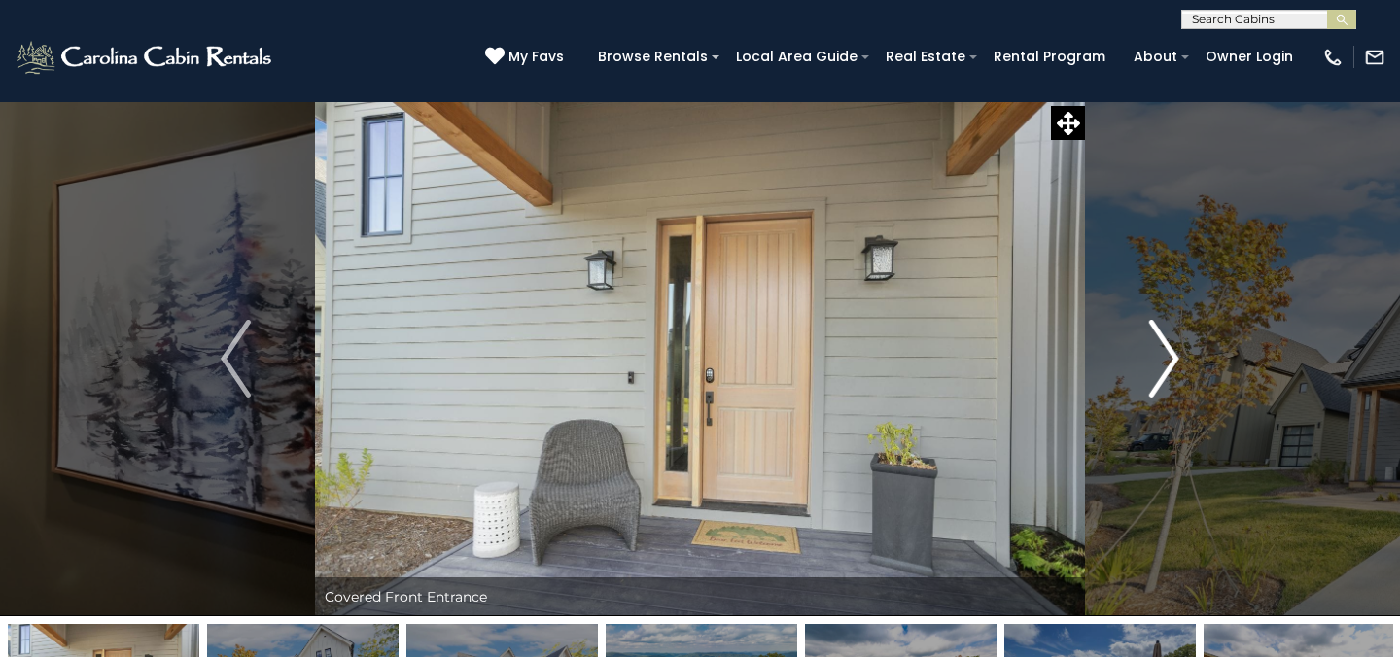
click at [1173, 349] on img "Next" at bounding box center [1163, 359] width 29 height 78
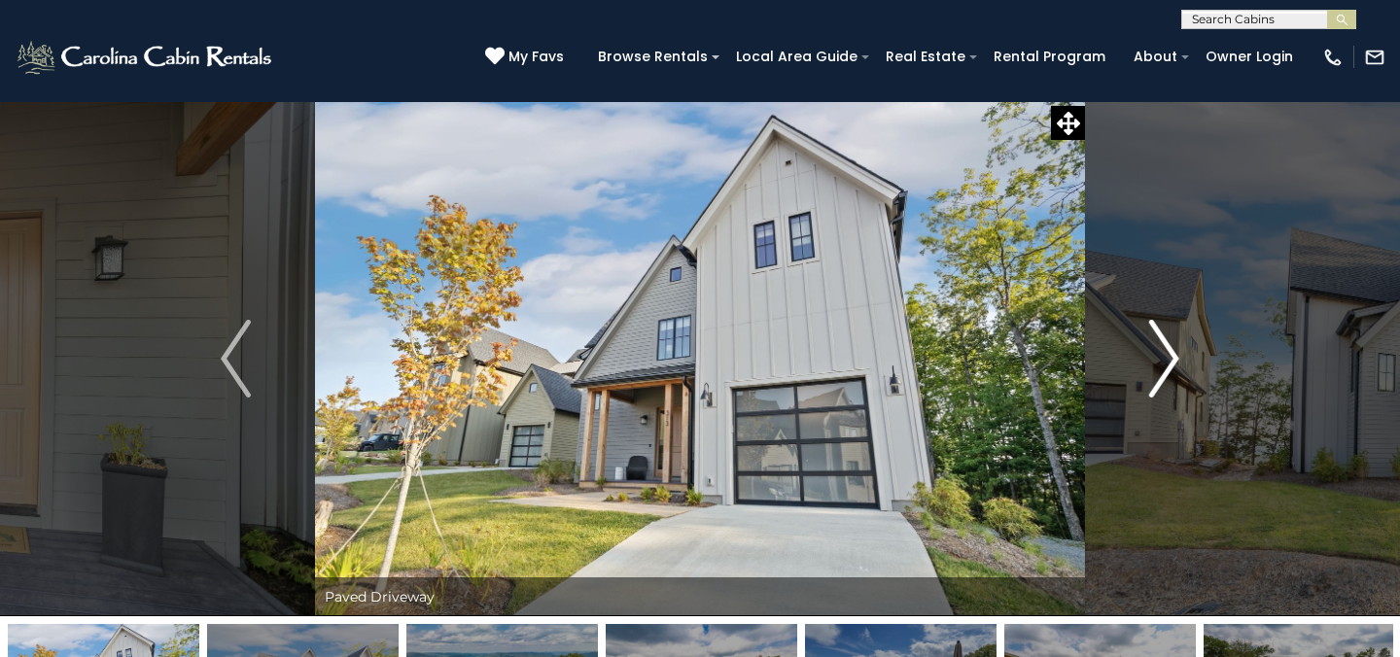
click at [1179, 347] on img "Next" at bounding box center [1163, 359] width 29 height 78
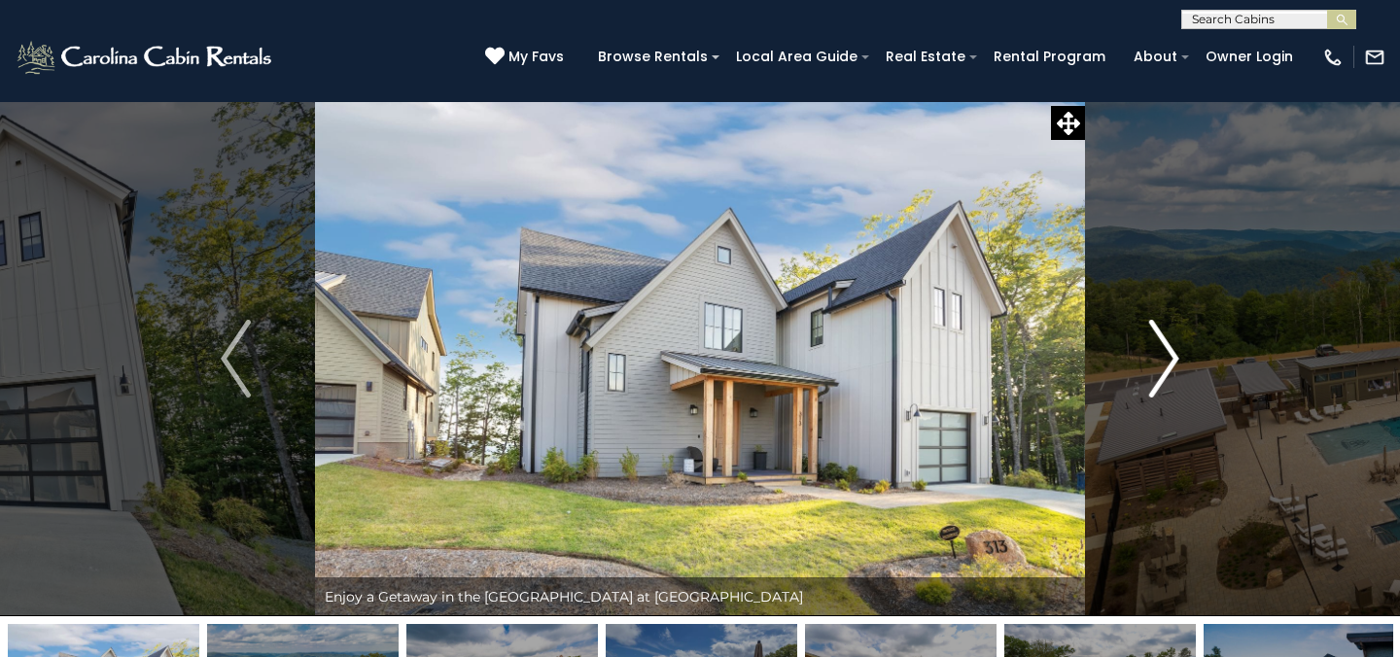
click at [1179, 347] on img "Next" at bounding box center [1163, 359] width 29 height 78
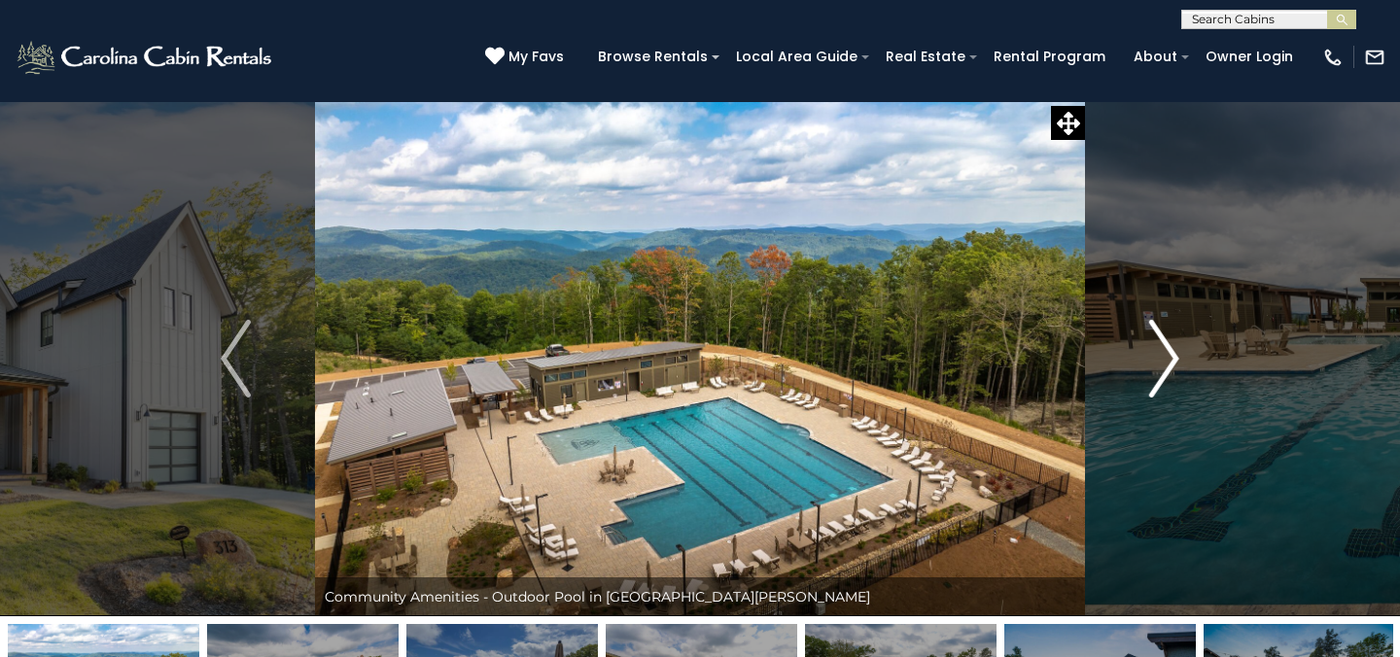
click at [1179, 347] on img "Next" at bounding box center [1163, 359] width 29 height 78
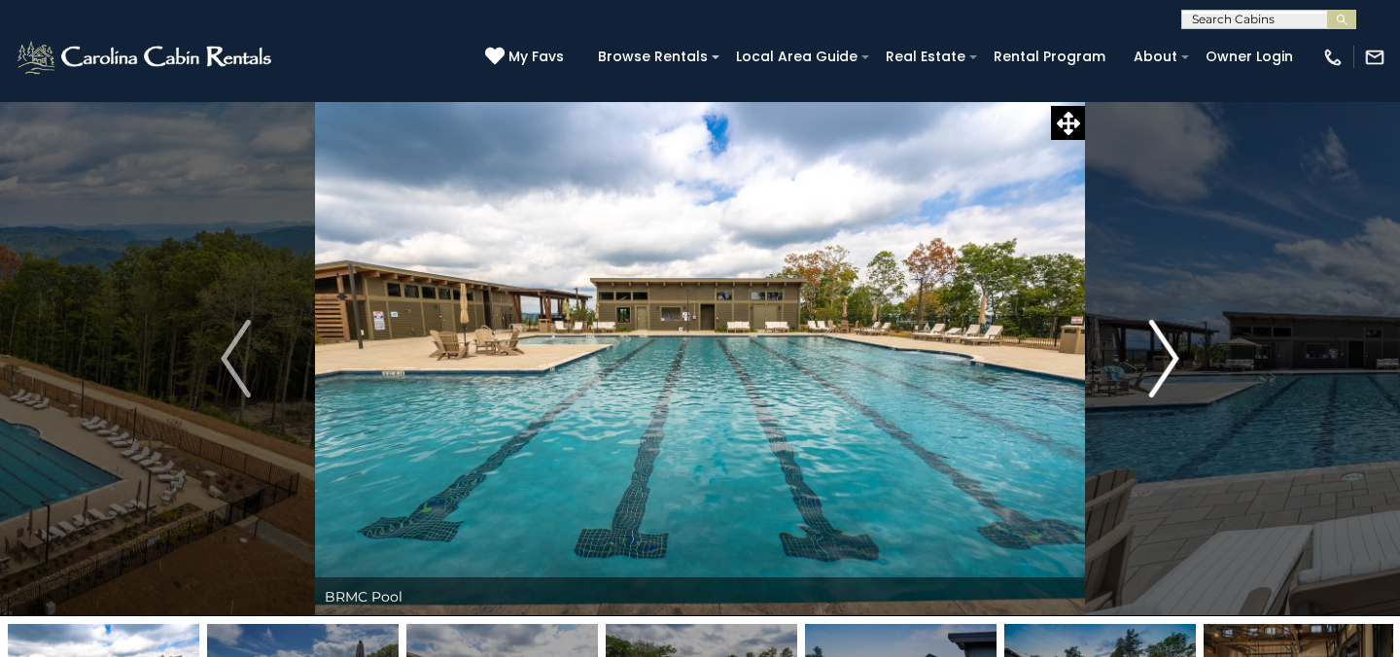
click at [1179, 347] on img "Next" at bounding box center [1163, 359] width 29 height 78
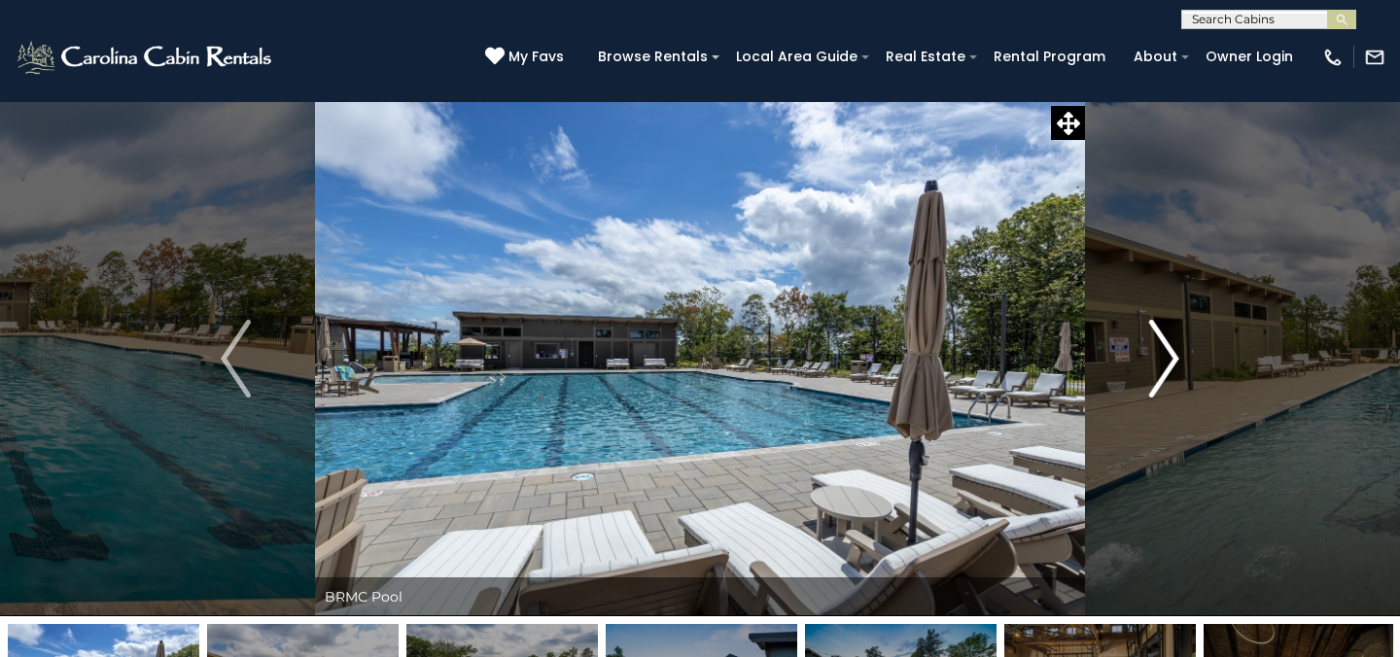
click at [1179, 347] on img "Next" at bounding box center [1163, 359] width 29 height 78
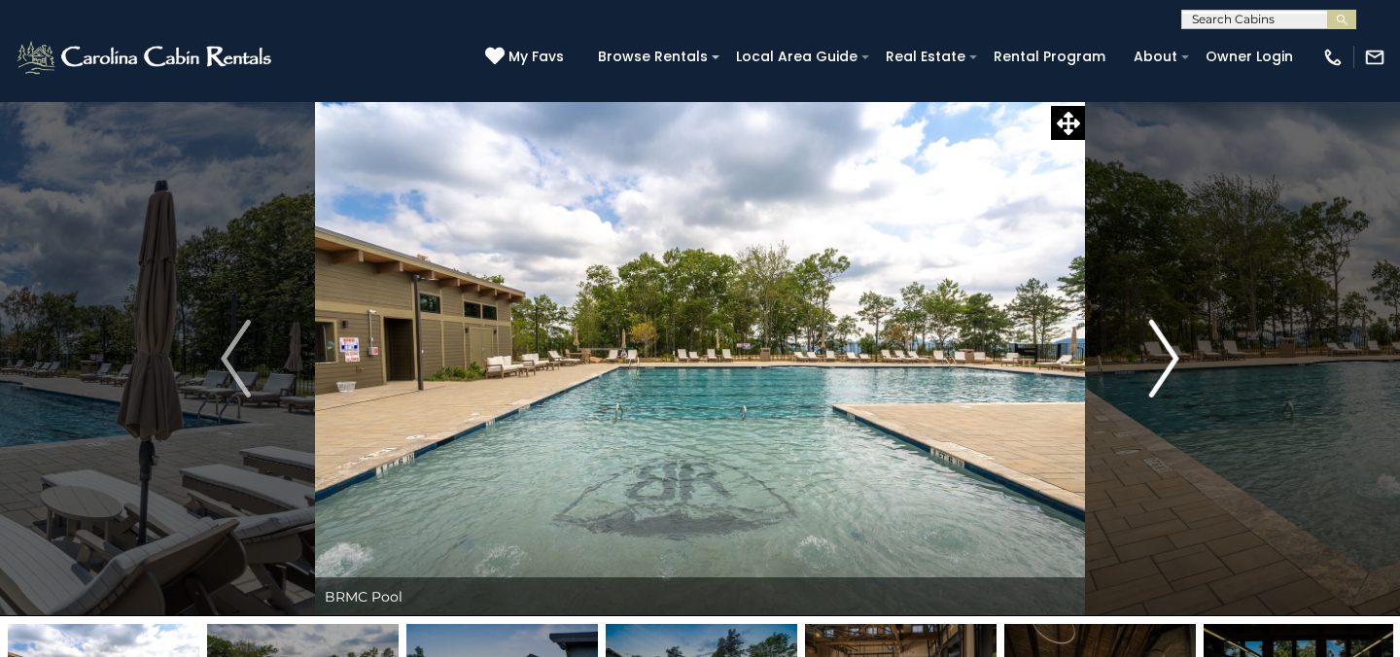
click at [1179, 347] on img "Next" at bounding box center [1163, 359] width 29 height 78
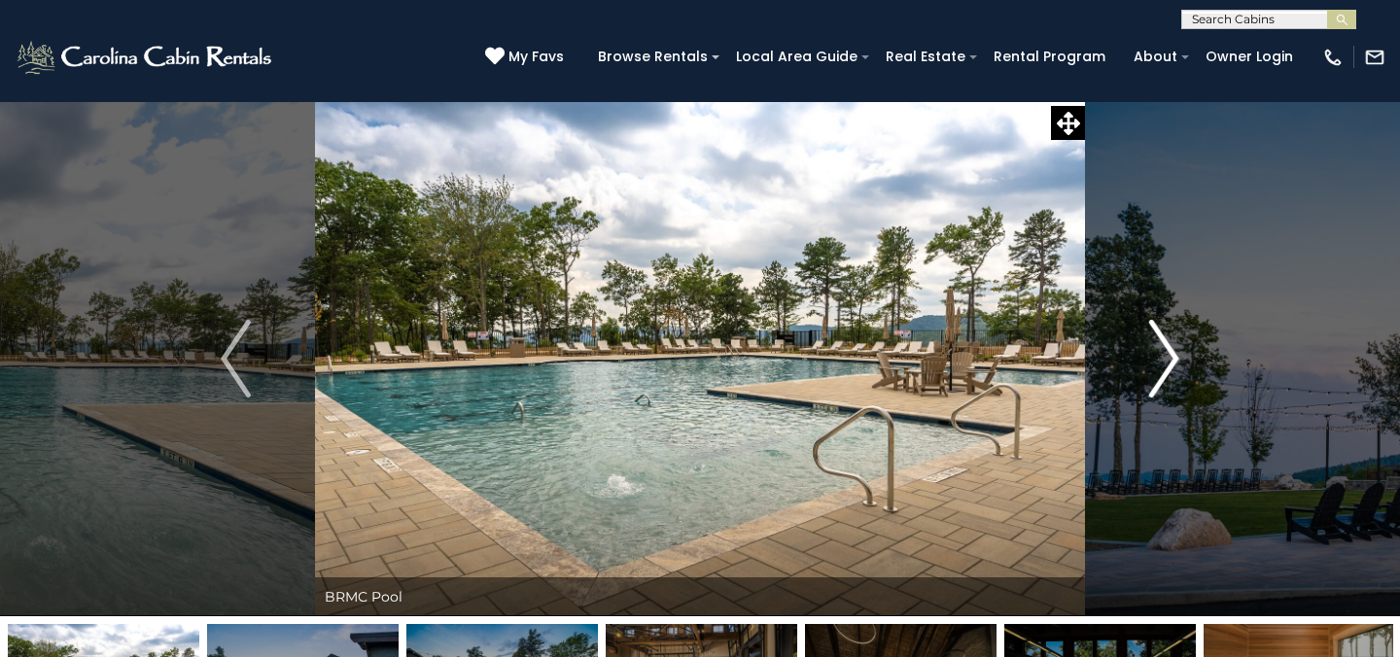
click at [1179, 348] on img "Next" at bounding box center [1163, 359] width 29 height 78
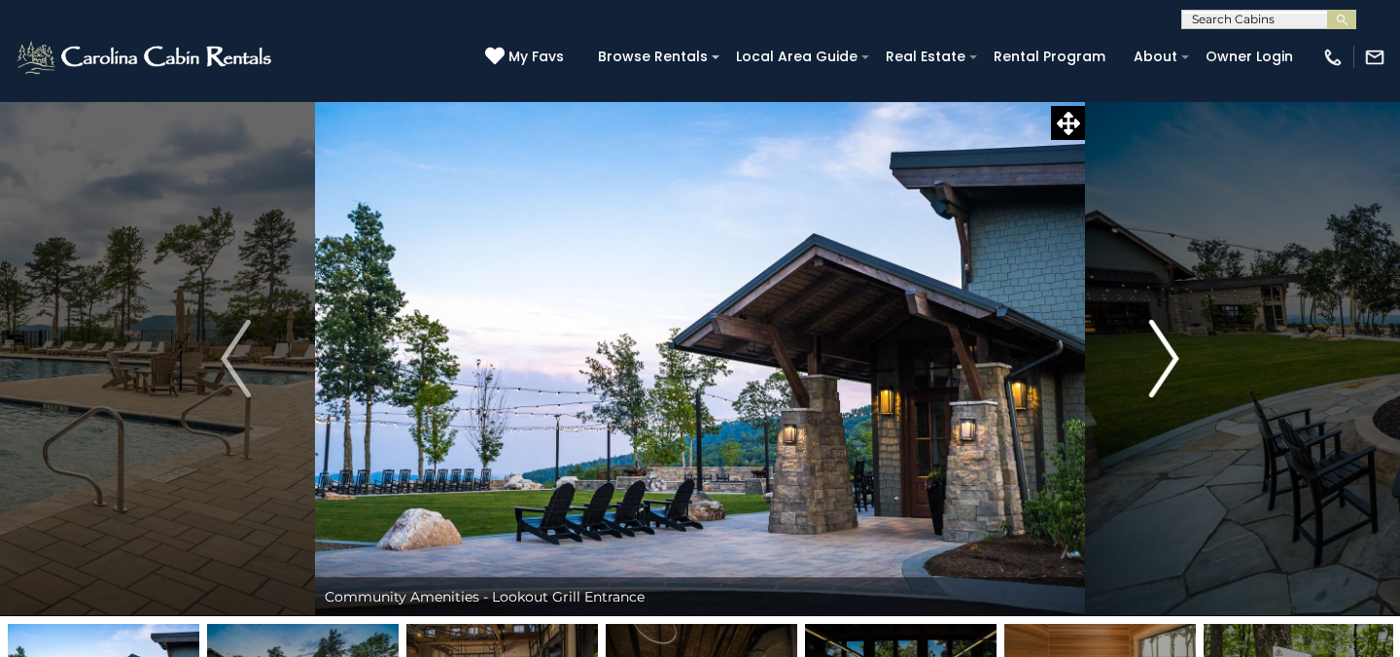
click at [1179, 348] on img "Next" at bounding box center [1163, 359] width 29 height 78
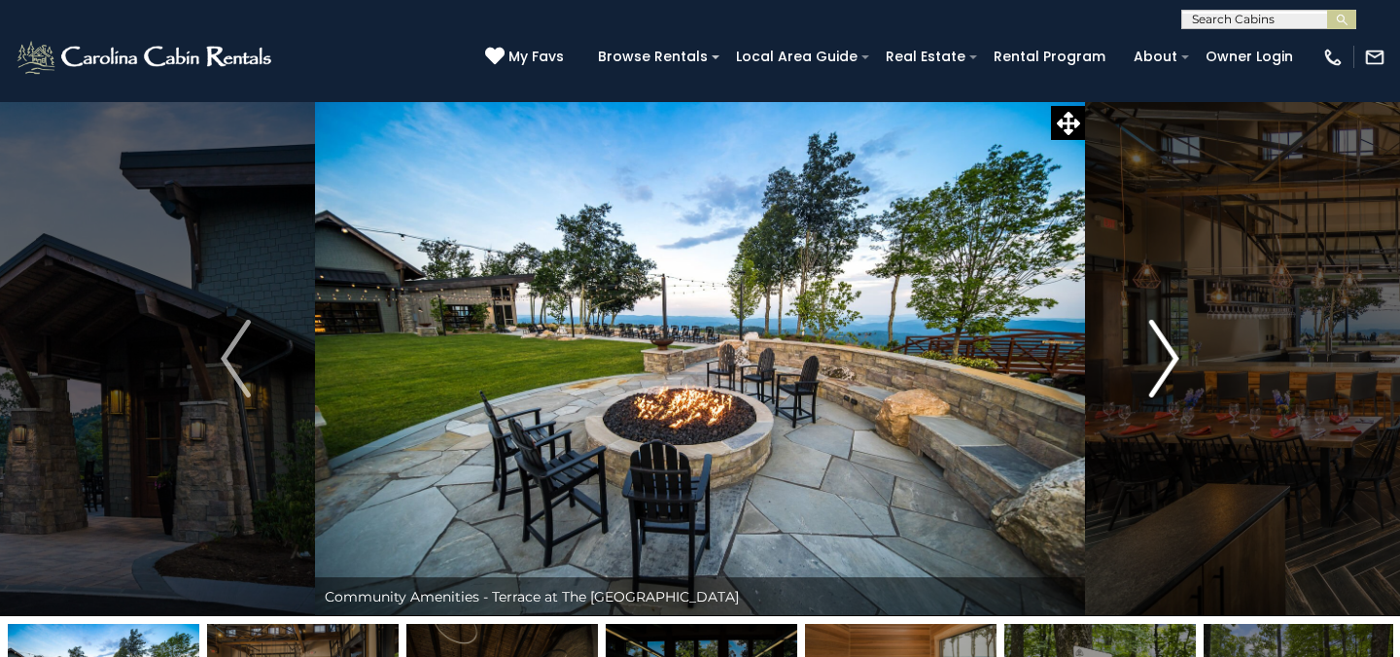
click at [1179, 348] on img "Next" at bounding box center [1163, 359] width 29 height 78
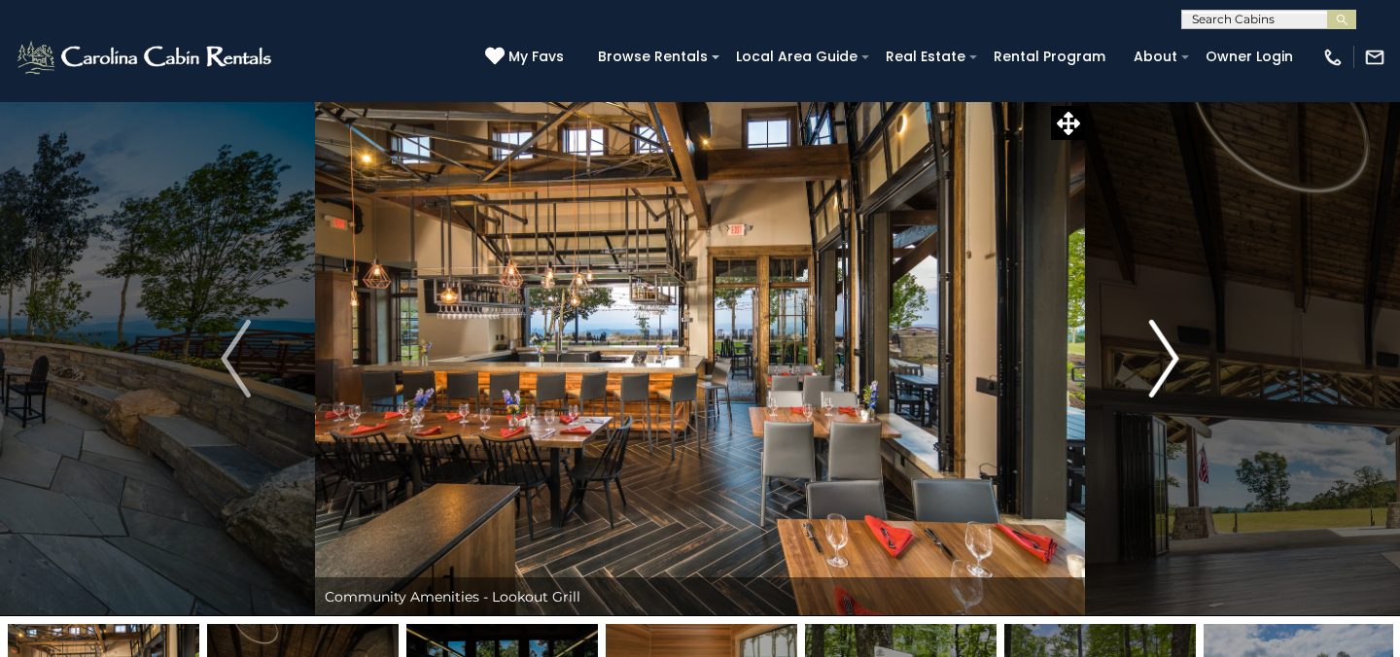
click at [1179, 348] on img "Next" at bounding box center [1163, 359] width 29 height 78
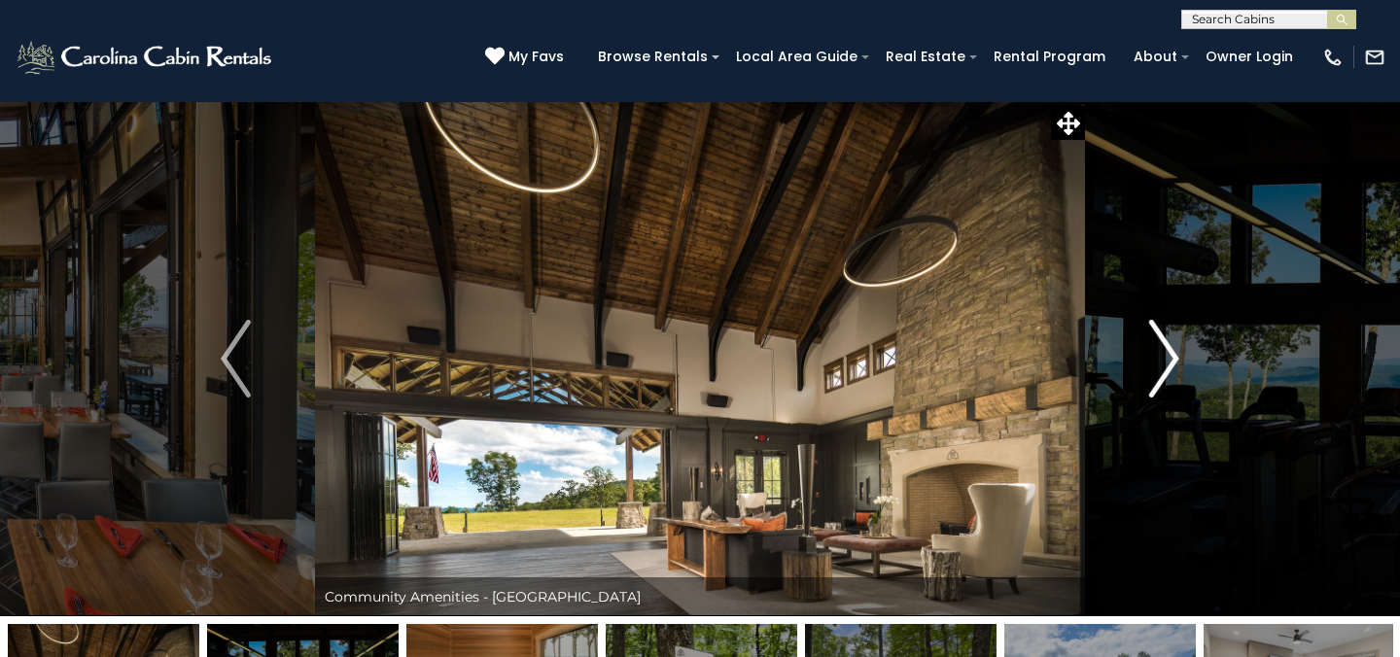
click at [1179, 348] on img "Next" at bounding box center [1163, 359] width 29 height 78
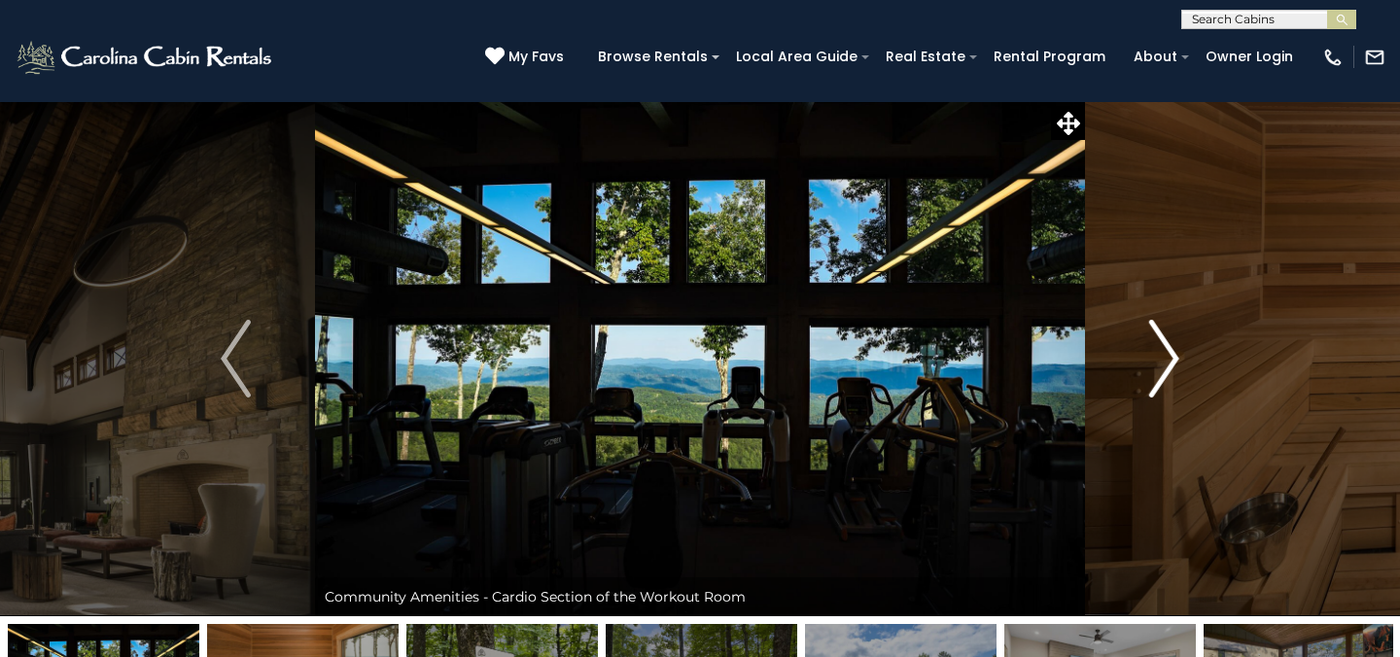
click at [1179, 349] on img "Next" at bounding box center [1163, 359] width 29 height 78
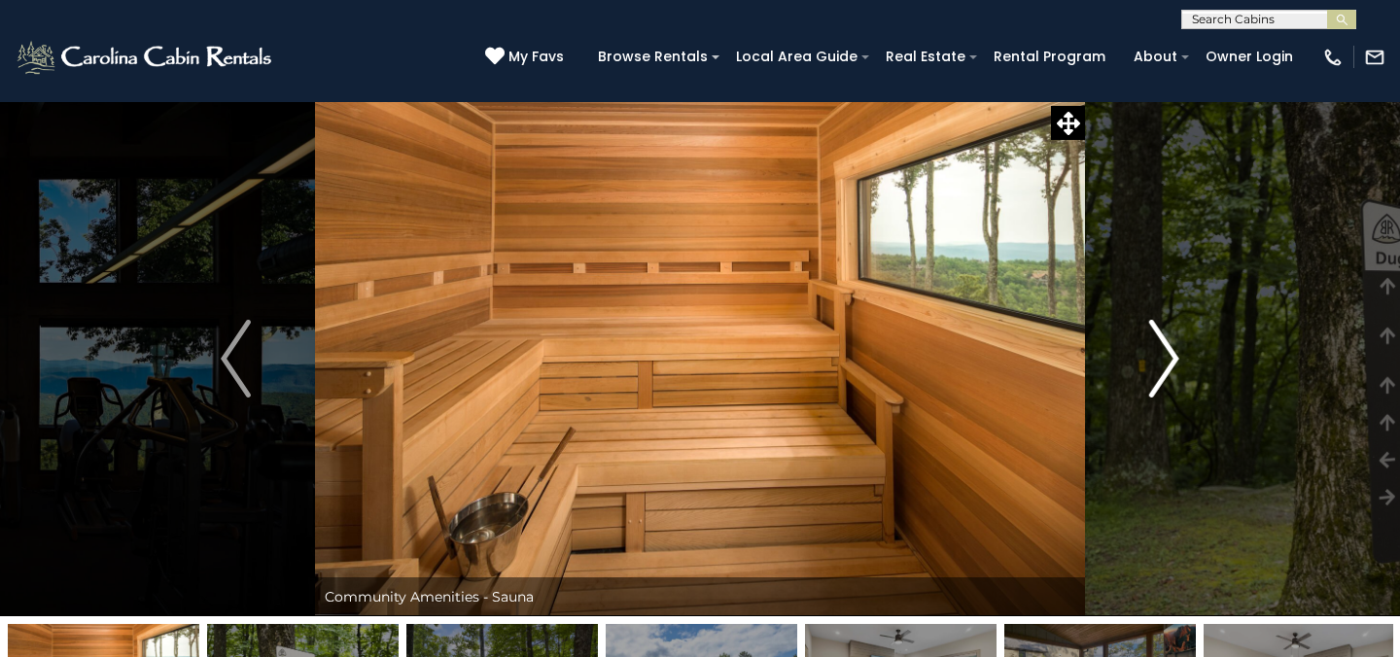
click at [1179, 349] on img "Next" at bounding box center [1163, 359] width 29 height 78
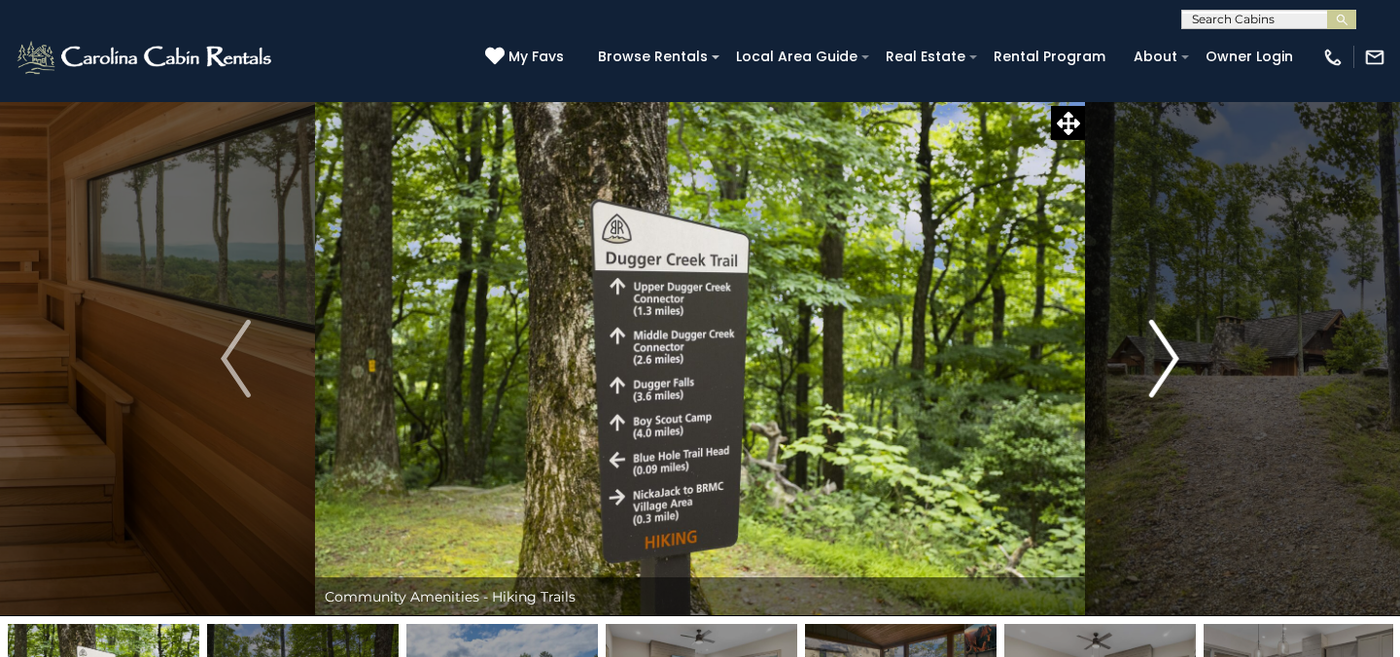
click at [1179, 349] on img "Next" at bounding box center [1163, 359] width 29 height 78
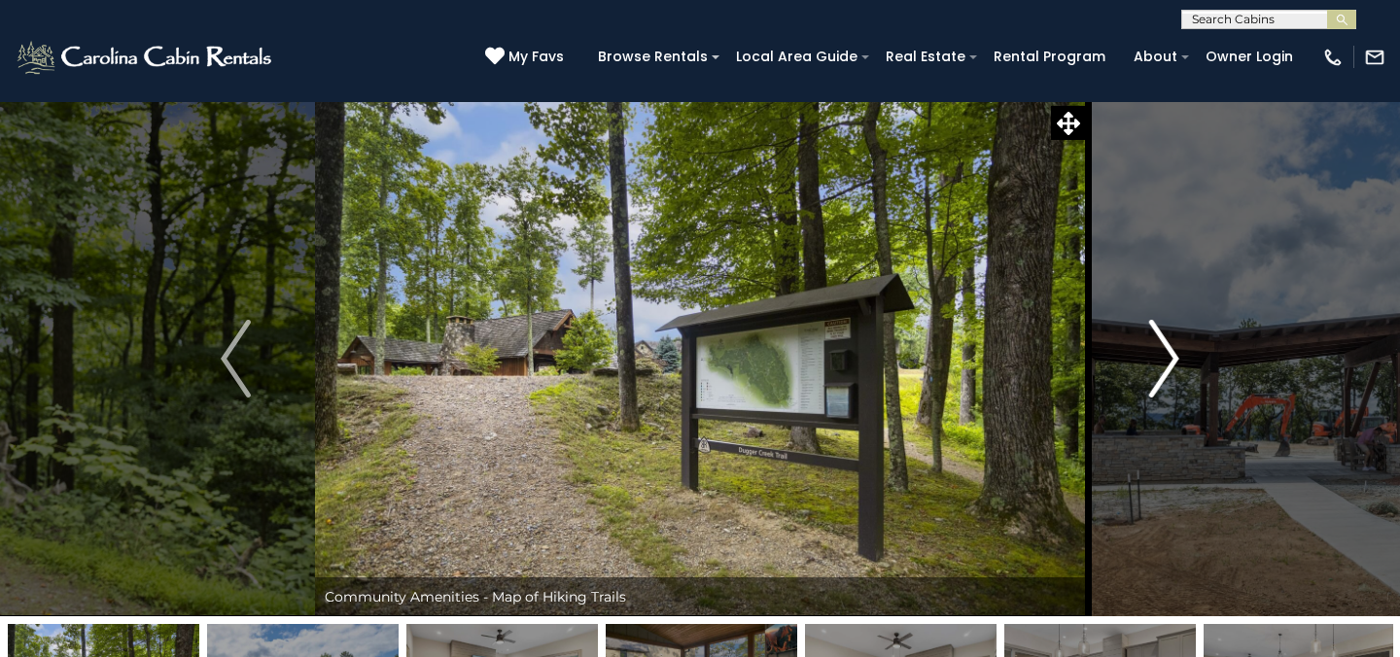
click at [1179, 349] on img "Next" at bounding box center [1163, 359] width 29 height 78
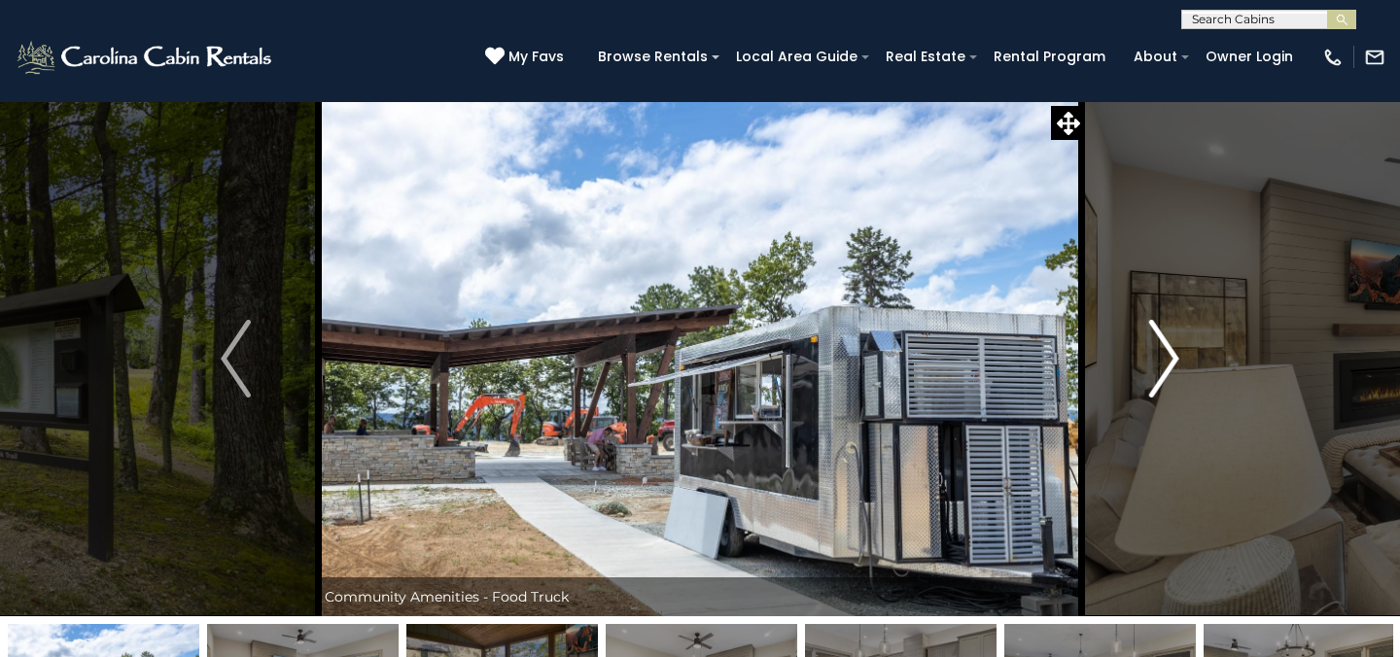
click at [1179, 350] on img "Next" at bounding box center [1163, 359] width 29 height 78
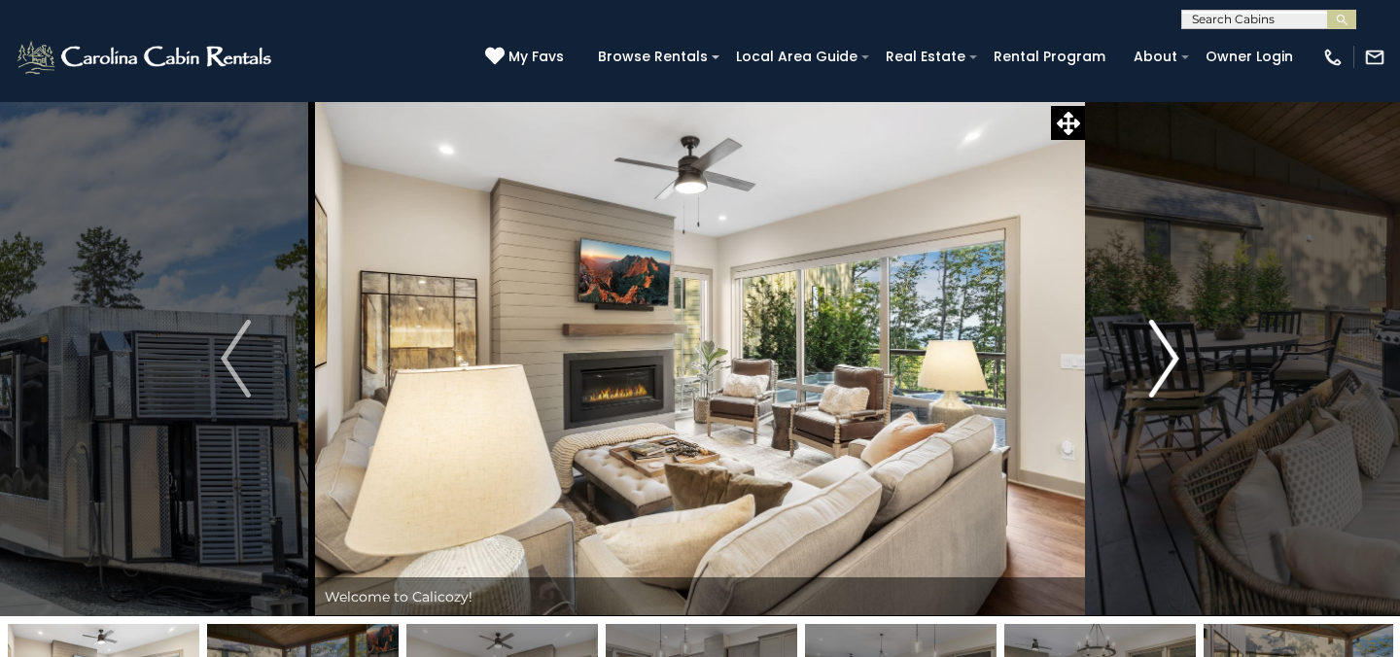
click at [1179, 351] on img "Next" at bounding box center [1163, 359] width 29 height 78
